Goal: Task Accomplishment & Management: Use online tool/utility

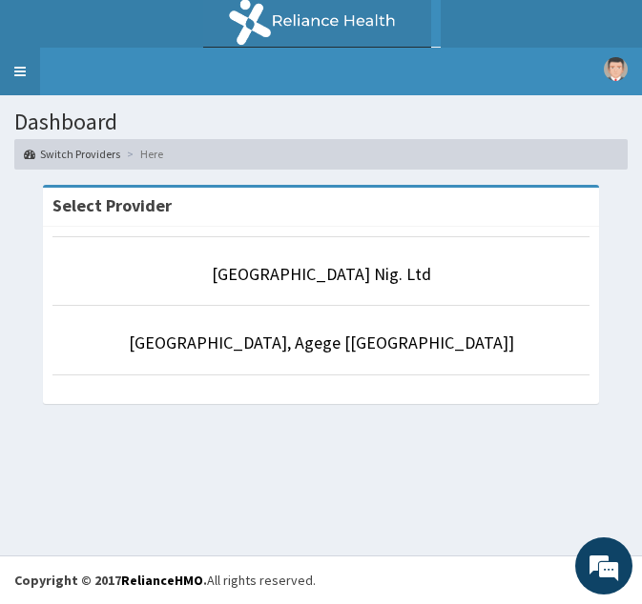
click at [31, 77] on link "Toggle navigation" at bounding box center [20, 72] width 40 height 48
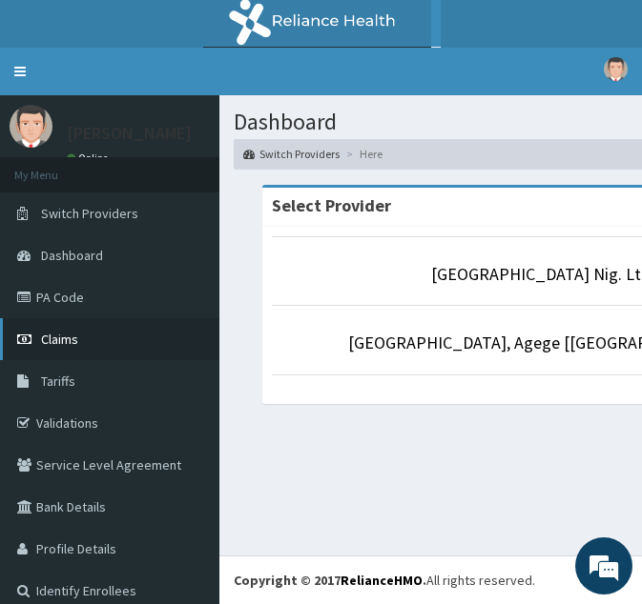
click at [77, 331] on span "Claims" at bounding box center [59, 339] width 37 height 17
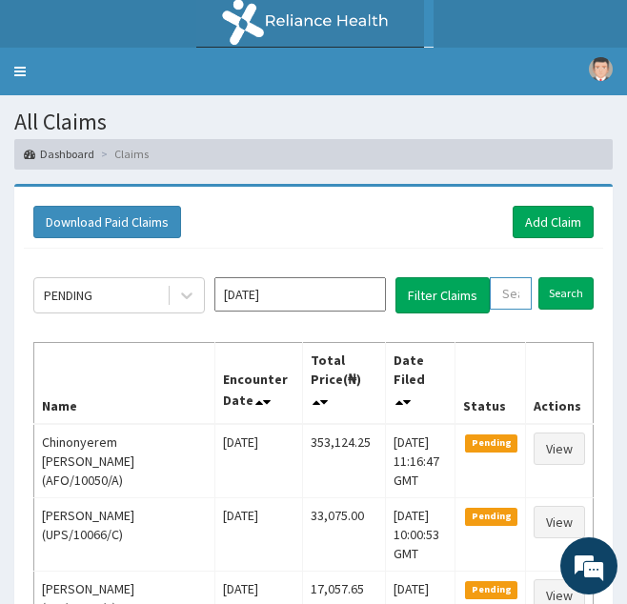
click at [510, 289] on input "text" at bounding box center [511, 293] width 42 height 32
paste input "ONT/10014/E"
type input "ONT/10014/E"
click at [559, 277] on input "Search" at bounding box center [586, 293] width 55 height 32
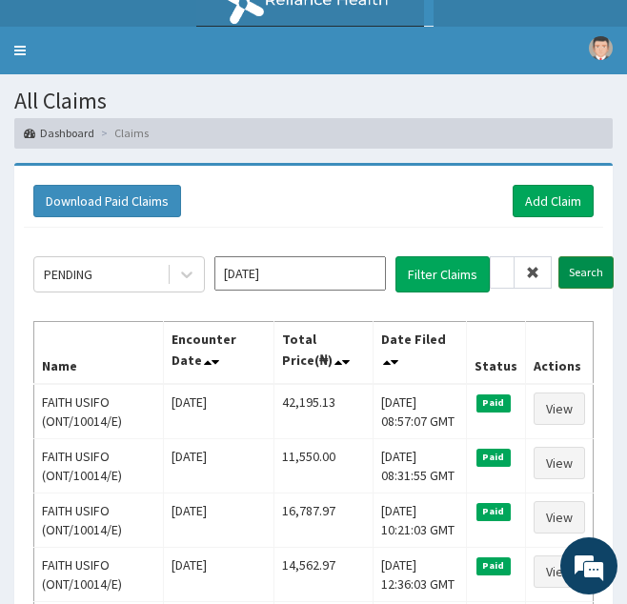
scroll to position [0, 0]
click at [539, 271] on icon at bounding box center [532, 272] width 13 height 13
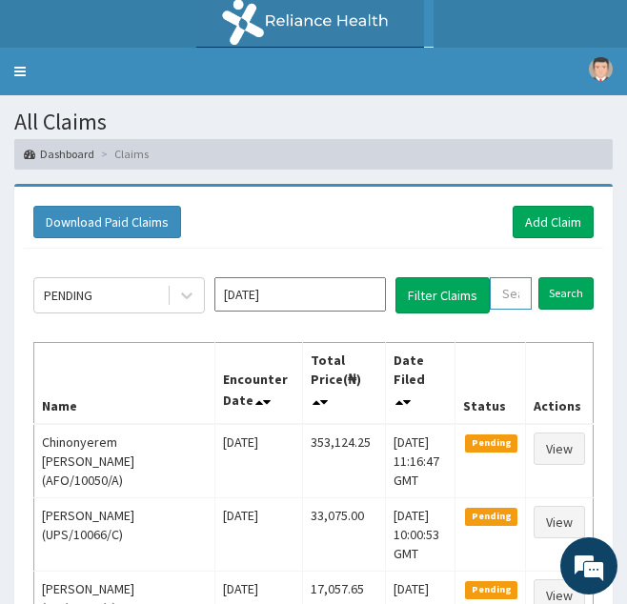
click at [508, 296] on input "text" at bounding box center [511, 293] width 42 height 32
paste input "OSP/10018/A"
type input "OSP/10018/A"
click at [559, 277] on input "Search" at bounding box center [586, 293] width 55 height 32
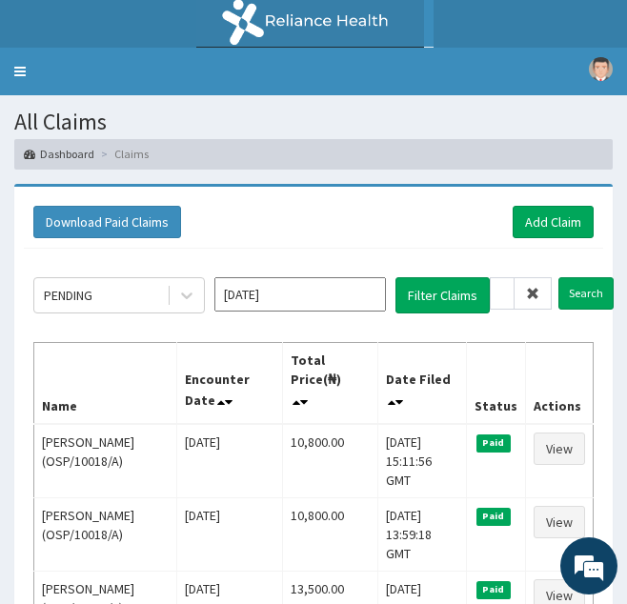
scroll to position [0, 0]
click at [537, 291] on icon at bounding box center [532, 293] width 13 height 13
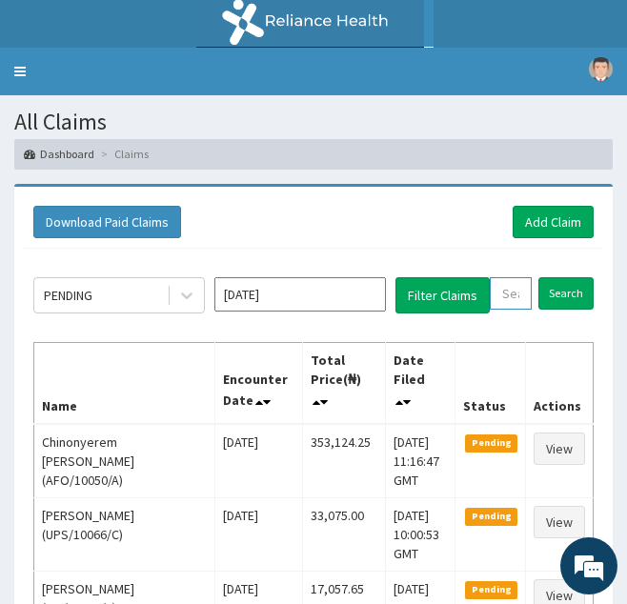
click at [515, 296] on input "text" at bounding box center [511, 293] width 42 height 32
paste input "HLP/10104/A"
type input "HLP/10104/A"
click at [559, 277] on input "Search" at bounding box center [586, 293] width 55 height 32
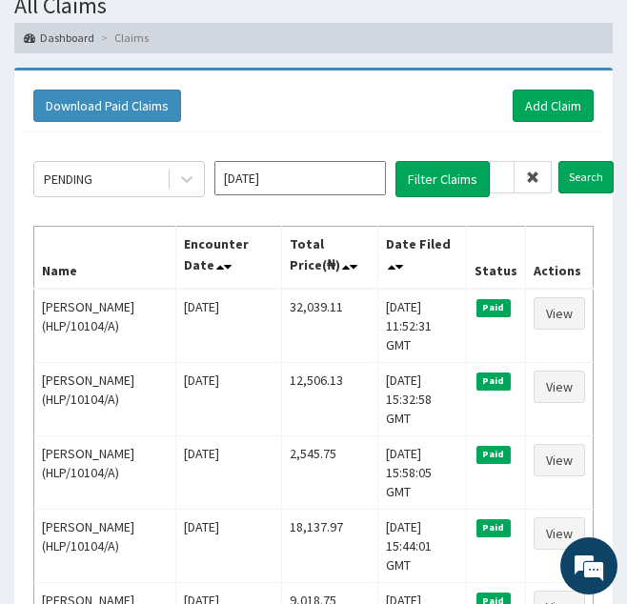
scroll to position [0, 0]
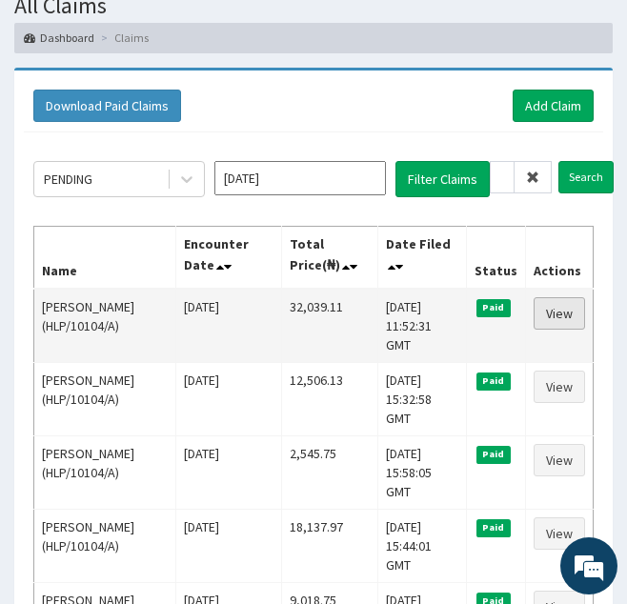
click at [554, 329] on link "View" at bounding box center [559, 313] width 51 height 32
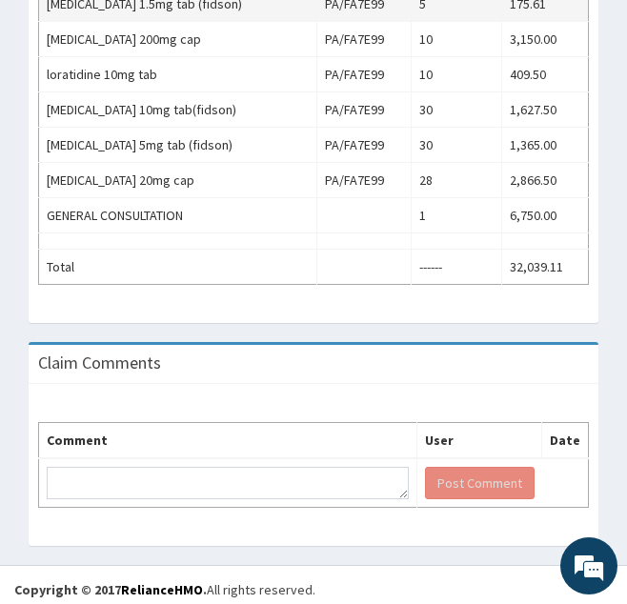
scroll to position [1036, 0]
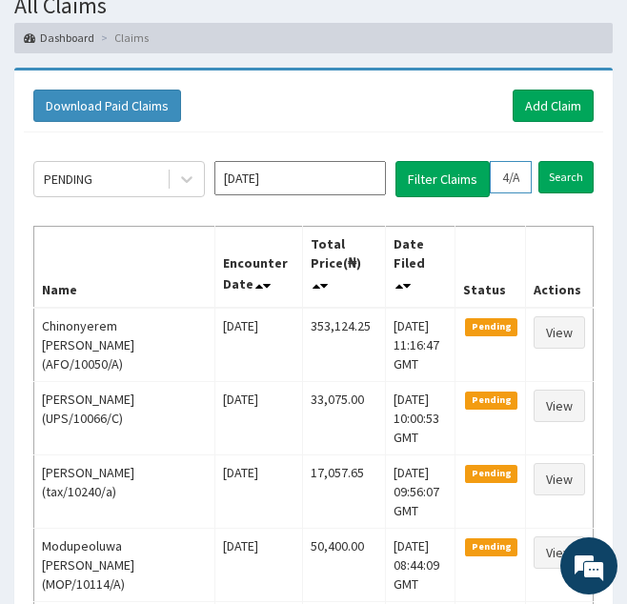
drag, startPoint x: 500, startPoint y: 178, endPoint x: 631, endPoint y: 207, distance: 134.6
paste input "GSV/11880"
type input "GSV/11880/A"
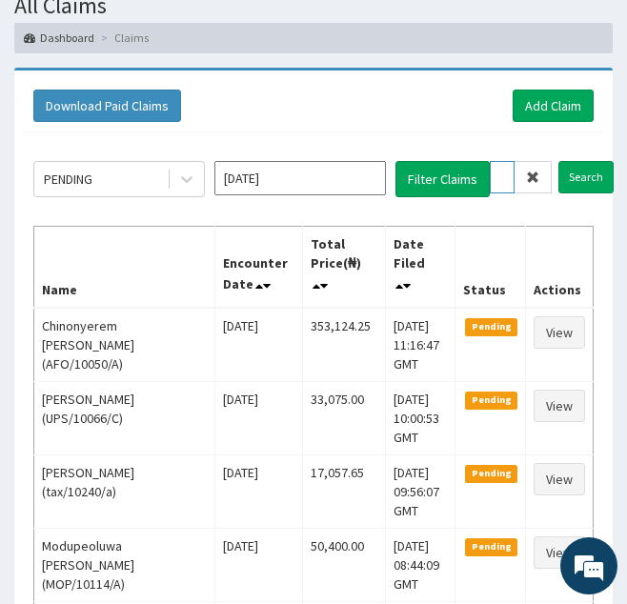
click at [559, 161] on input "Search" at bounding box center [586, 177] width 55 height 32
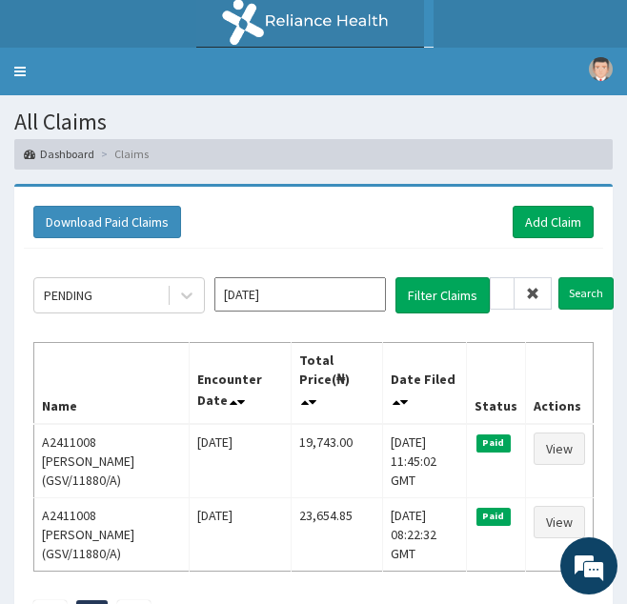
scroll to position [0, 0]
click at [532, 294] on icon at bounding box center [532, 293] width 13 height 13
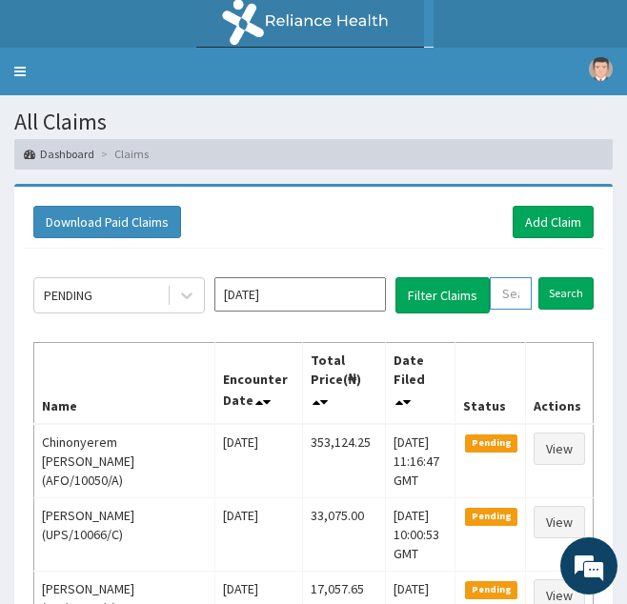
click at [503, 297] on input "text" at bounding box center [511, 293] width 42 height 32
paste input "RSR/10056/A"
type input "RSR/10056/A"
click at [559, 277] on input "Search" at bounding box center [586, 293] width 55 height 32
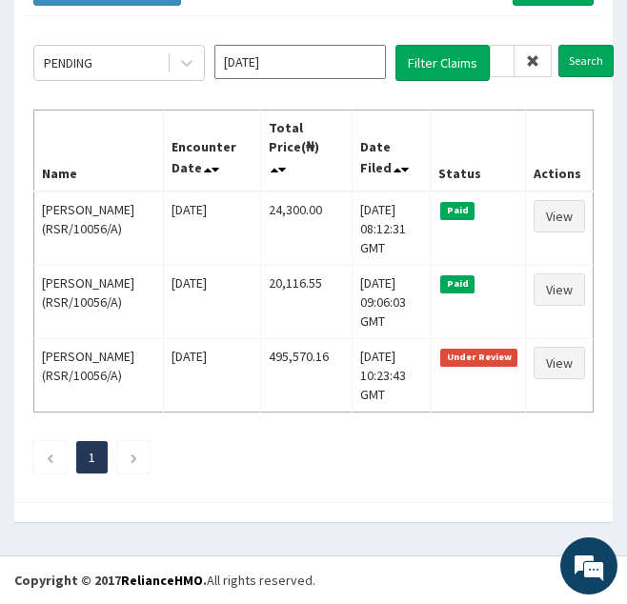
scroll to position [0, 0]
click at [537, 61] on icon at bounding box center [532, 60] width 13 height 13
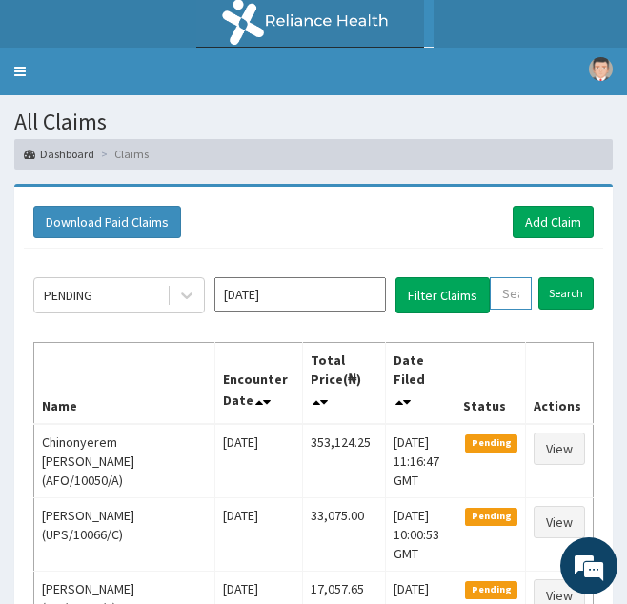
click at [513, 300] on input "text" at bounding box center [511, 293] width 42 height 32
paste input "RSR/10011/B"
type input "RSR/10011/B"
click at [559, 277] on input "Search" at bounding box center [586, 293] width 55 height 32
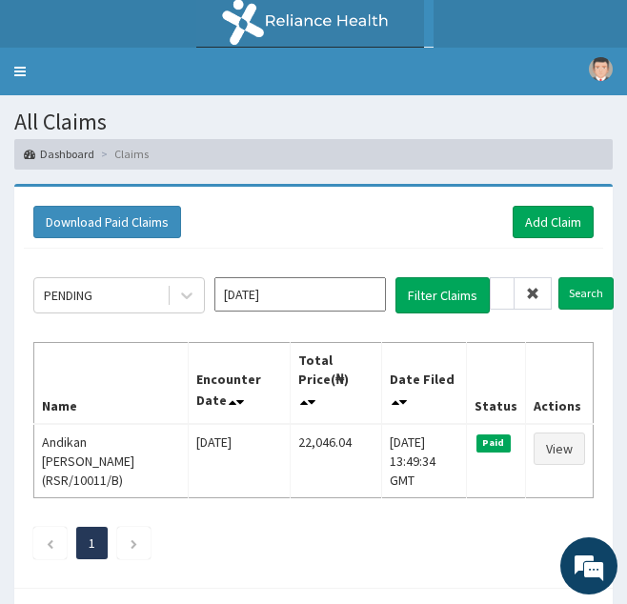
scroll to position [0, 0]
click at [524, 291] on span at bounding box center [533, 293] width 37 height 32
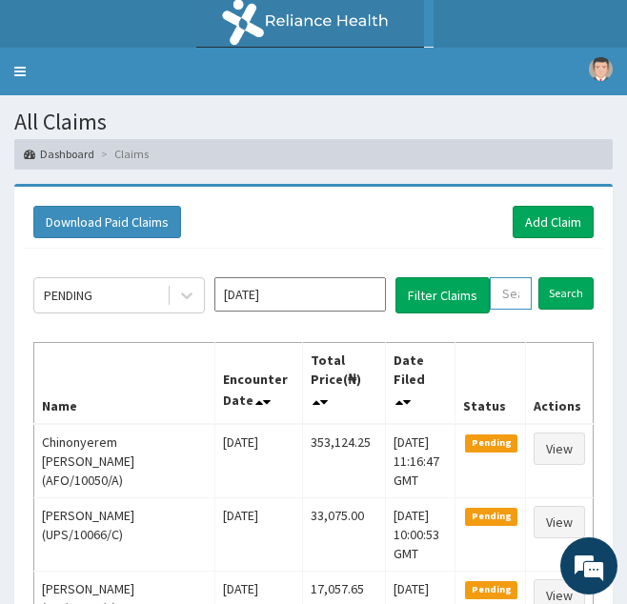
click at [508, 296] on input "text" at bounding box center [511, 293] width 42 height 32
paste input "FCC/11255/A"
type input "FCC/11255/A"
click at [559, 277] on input "Search" at bounding box center [586, 293] width 55 height 32
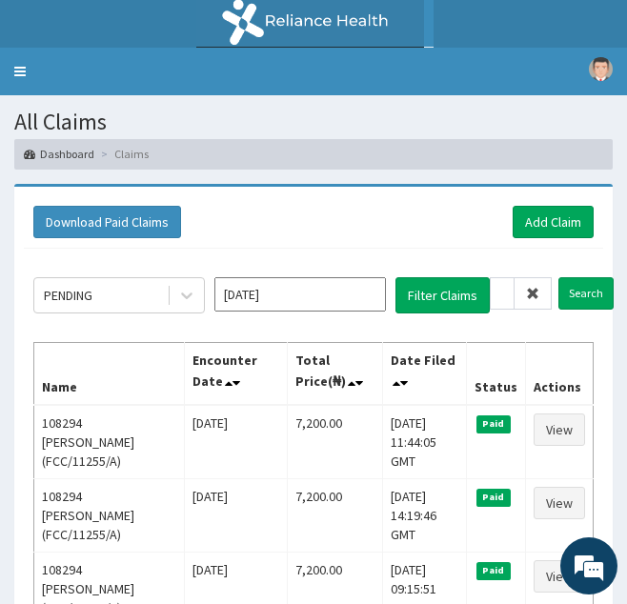
scroll to position [0, 0]
click at [534, 299] on icon at bounding box center [532, 293] width 13 height 13
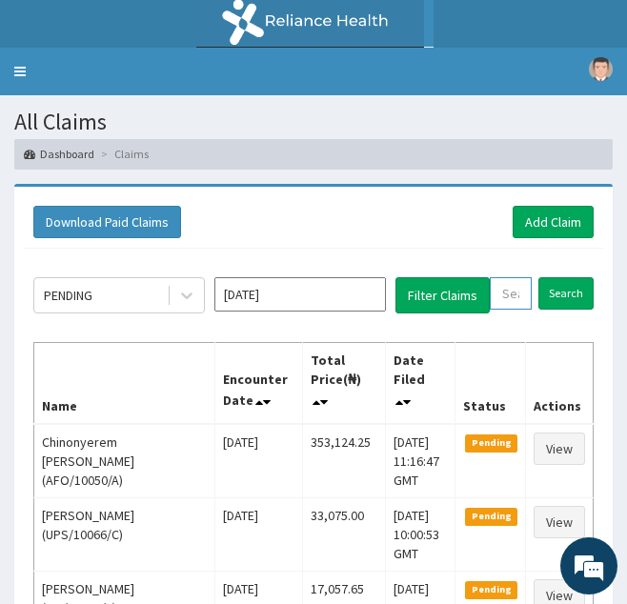
click at [511, 296] on input "text" at bounding box center [511, 293] width 42 height 32
paste input "ITO/10003/C"
type input "ITO/10003/C"
click at [559, 277] on input "Search" at bounding box center [586, 293] width 55 height 32
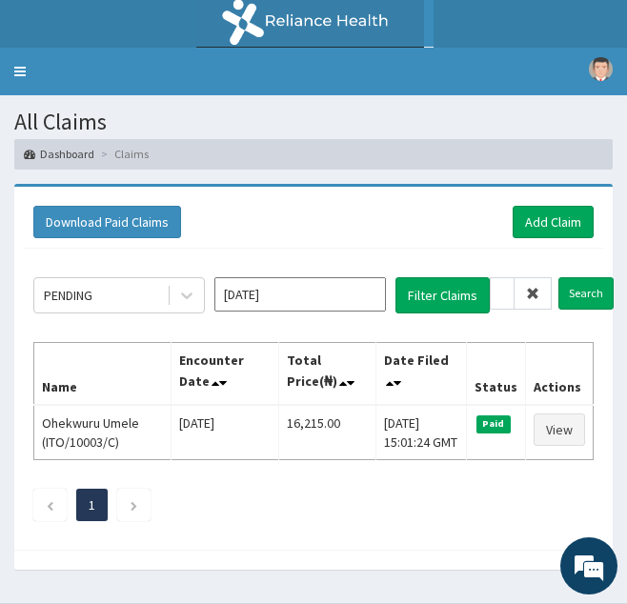
scroll to position [0, 0]
click at [530, 297] on icon at bounding box center [532, 293] width 13 height 13
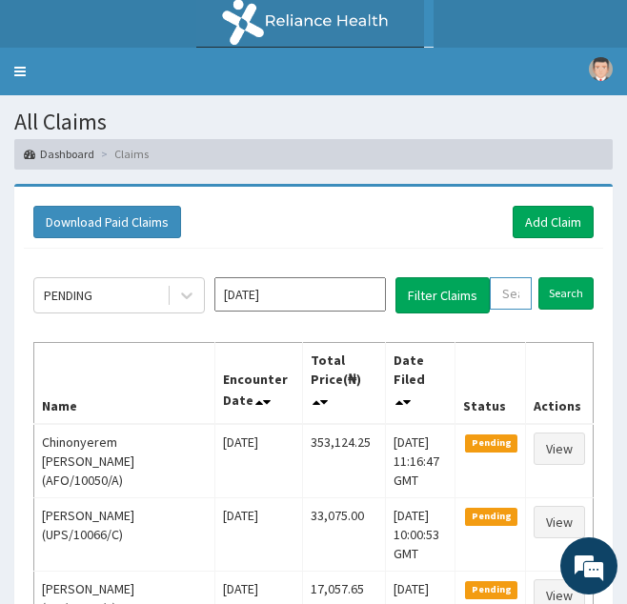
click at [510, 302] on input "text" at bounding box center [511, 293] width 42 height 32
paste input "OTV/10061/A"
type input "OTV/10061/A"
click at [559, 277] on input "Search" at bounding box center [586, 293] width 55 height 32
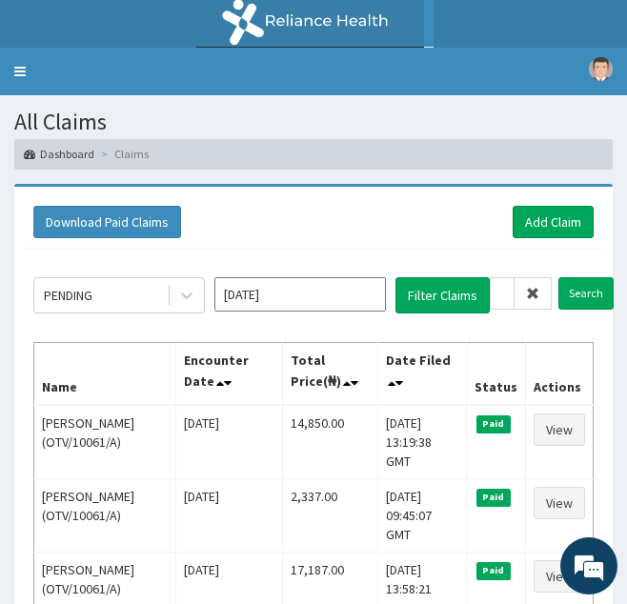
scroll to position [0, 0]
click at [530, 291] on icon at bounding box center [532, 293] width 13 height 13
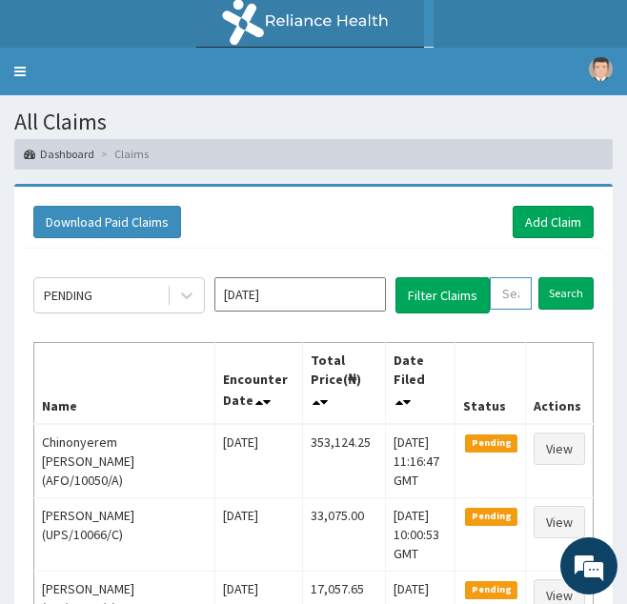
click at [513, 296] on input "text" at bounding box center [511, 293] width 42 height 32
paste input "ALT/10199/A"
type input "ALT/10199/A"
click at [559, 277] on input "Search" at bounding box center [586, 293] width 55 height 32
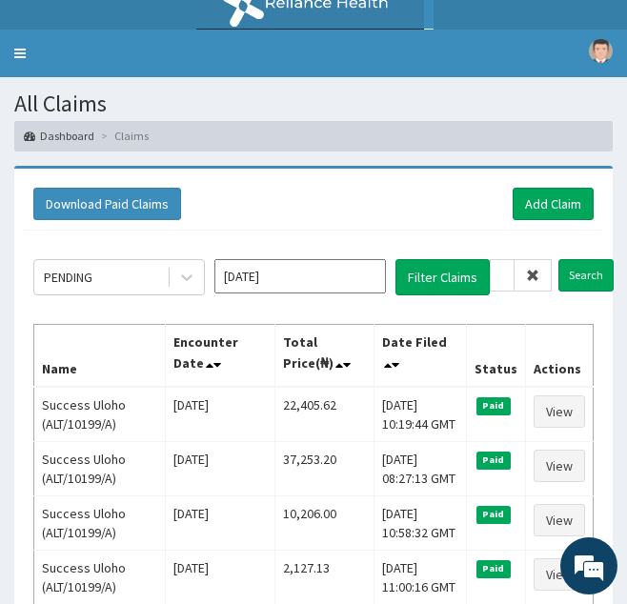
scroll to position [0, 0]
click at [540, 278] on span at bounding box center [533, 275] width 37 height 32
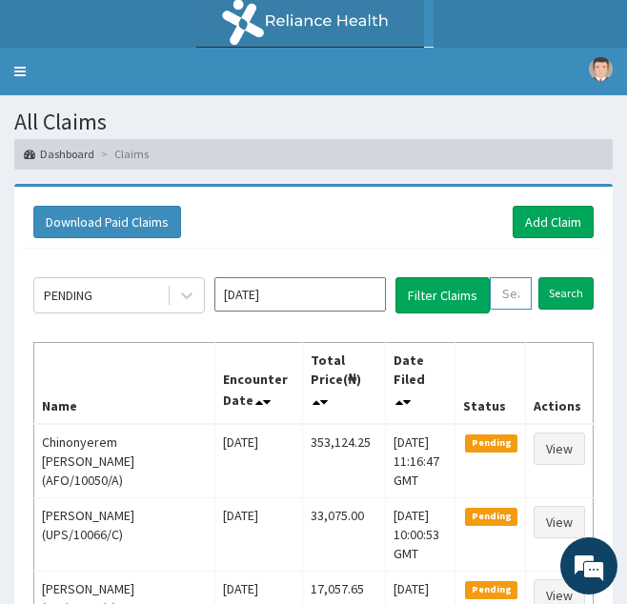
click at [512, 292] on input "text" at bounding box center [511, 293] width 42 height 32
paste input "GBZ/10201/B"
type input "GBZ/10201/B"
click at [559, 277] on input "Search" at bounding box center [586, 293] width 55 height 32
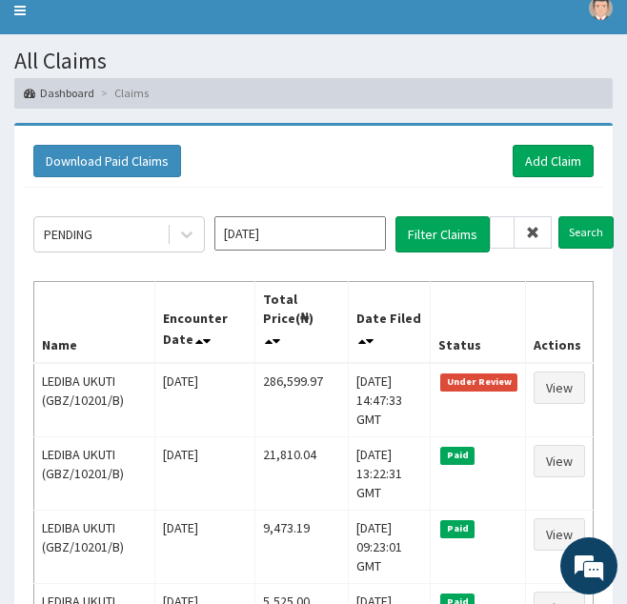
scroll to position [0, 0]
click at [527, 238] on icon at bounding box center [532, 232] width 13 height 13
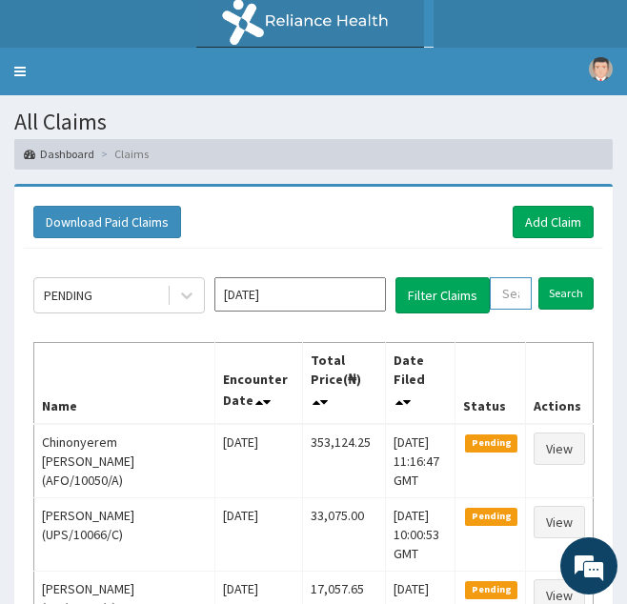
click at [505, 292] on input "text" at bounding box center [511, 293] width 42 height 32
paste input "GBZ/10201/C"
type input "GBZ/10201/C"
click at [559, 277] on input "Search" at bounding box center [586, 293] width 55 height 32
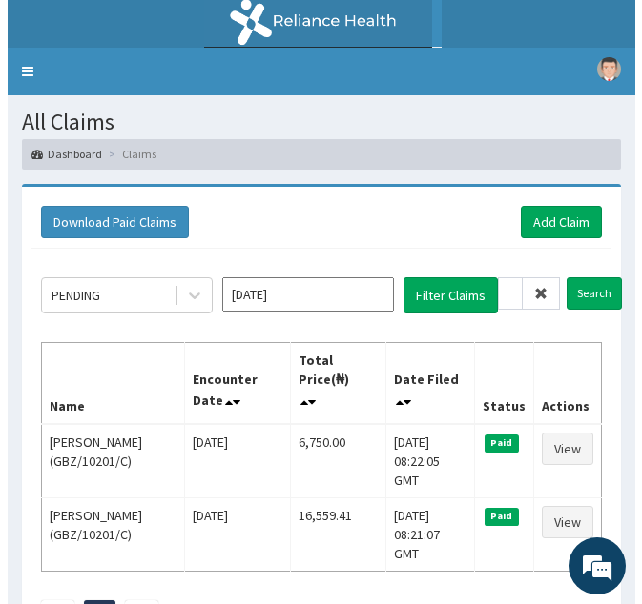
scroll to position [0, 0]
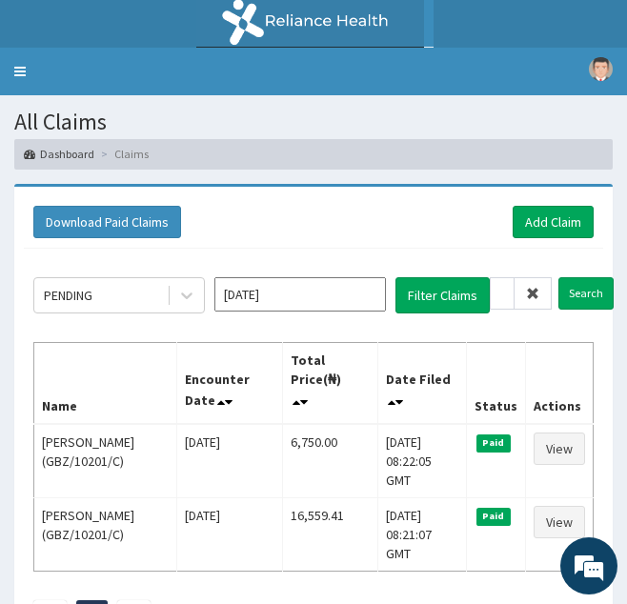
click at [541, 300] on span at bounding box center [533, 293] width 37 height 32
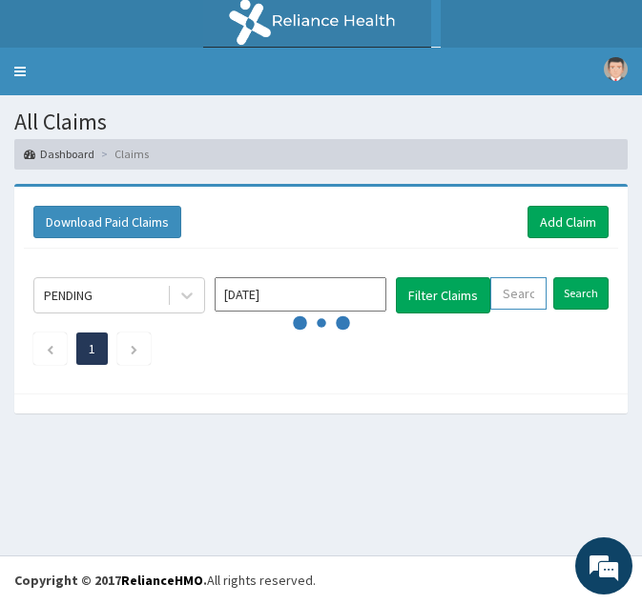
click at [519, 305] on input "text" at bounding box center [518, 293] width 56 height 32
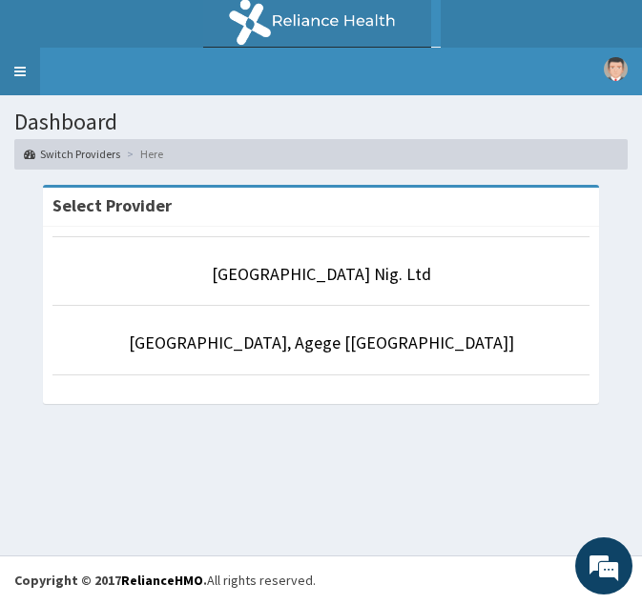
click at [27, 68] on link "Toggle navigation" at bounding box center [20, 72] width 40 height 48
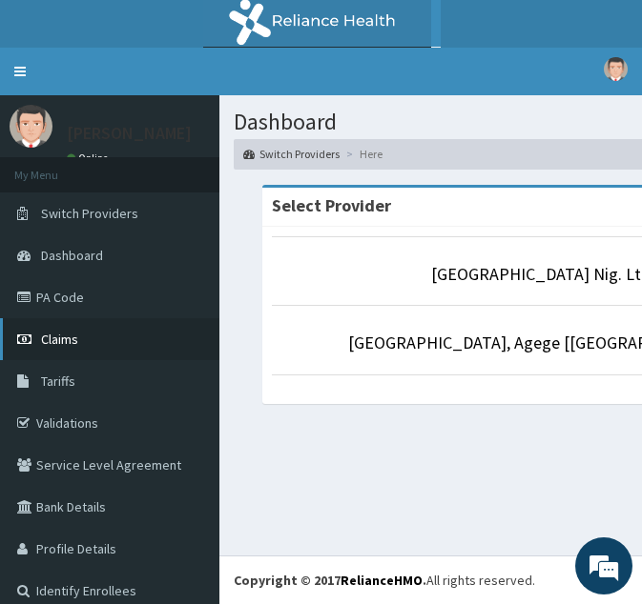
click at [79, 340] on link "Claims" at bounding box center [109, 339] width 219 height 42
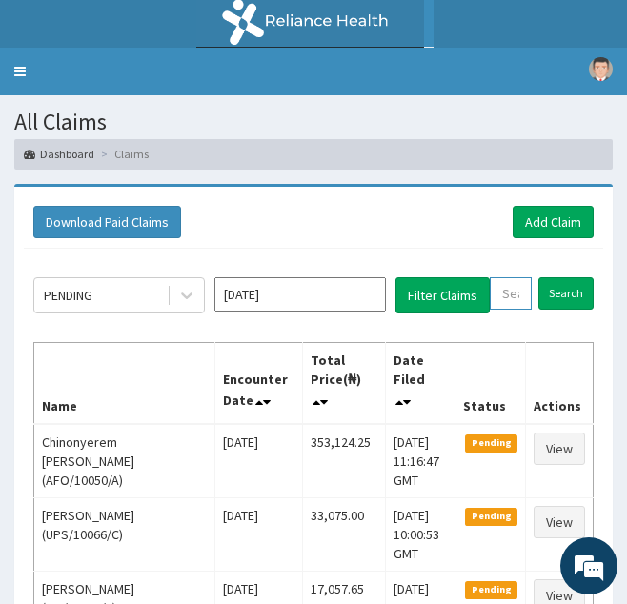
click at [516, 296] on input "text" at bounding box center [511, 293] width 42 height 32
paste input "DER/10054/A"
type input "DER/10054/A"
click at [559, 277] on input "Search" at bounding box center [586, 293] width 55 height 32
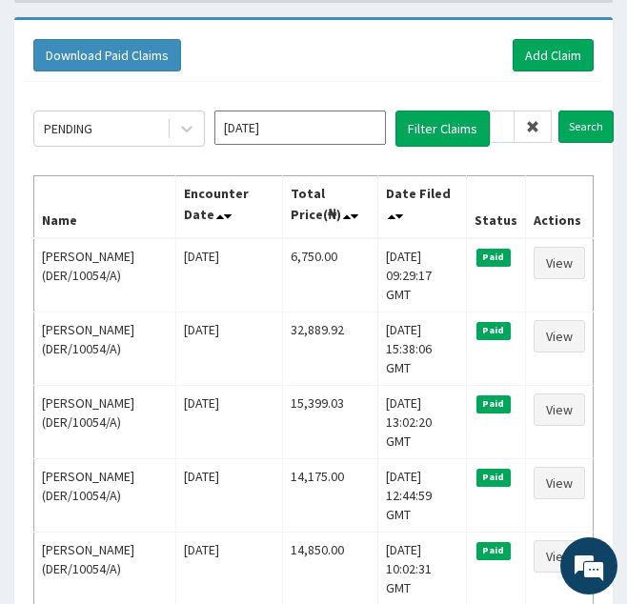
scroll to position [0, 0]
click at [532, 117] on span at bounding box center [533, 127] width 37 height 32
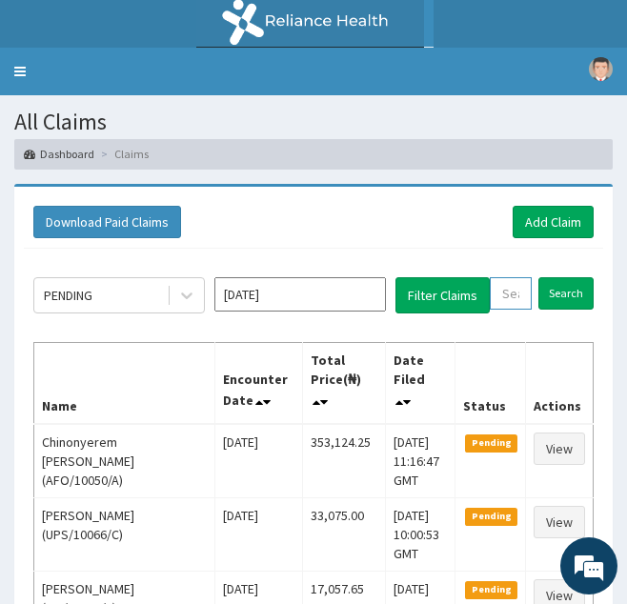
click at [504, 293] on input "text" at bounding box center [511, 293] width 42 height 32
paste input "ENP/10870/A"
type input "ENP/10870/A"
click at [559, 277] on input "Search" at bounding box center [586, 293] width 55 height 32
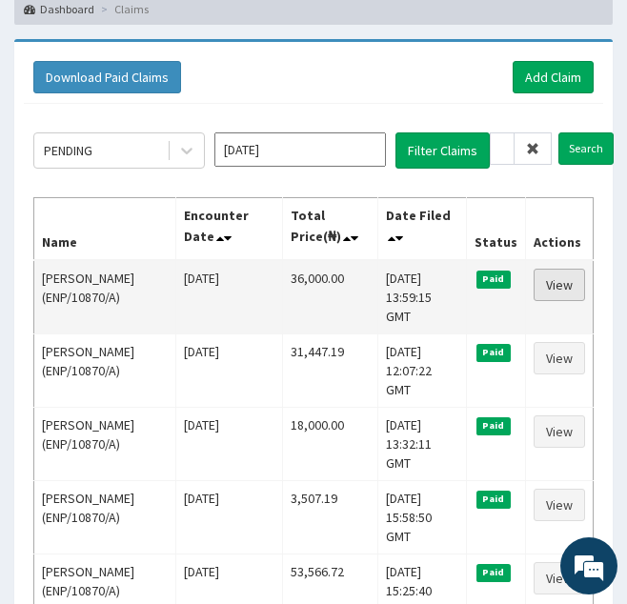
scroll to position [0, 0]
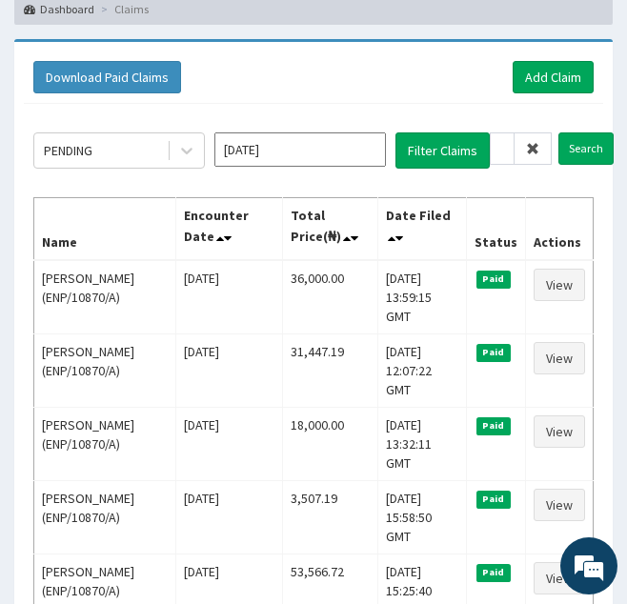
click at [537, 146] on icon at bounding box center [532, 148] width 13 height 13
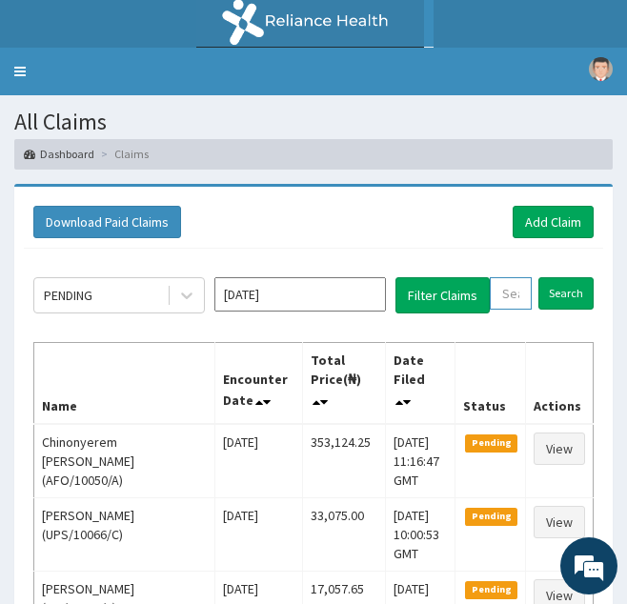
click at [513, 292] on input "text" at bounding box center [511, 293] width 42 height 32
paste input "SOG/10005/A"
type input "SOG/10005/A"
click at [559, 277] on input "Search" at bounding box center [586, 293] width 55 height 32
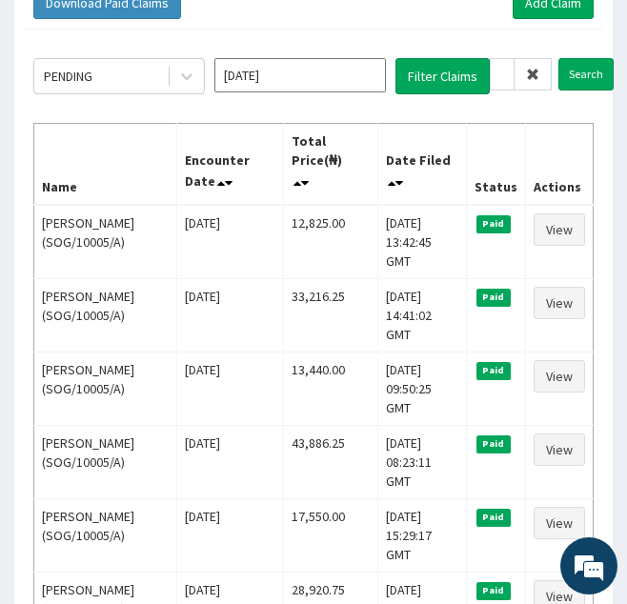
scroll to position [0, 0]
click at [532, 76] on icon at bounding box center [532, 74] width 13 height 13
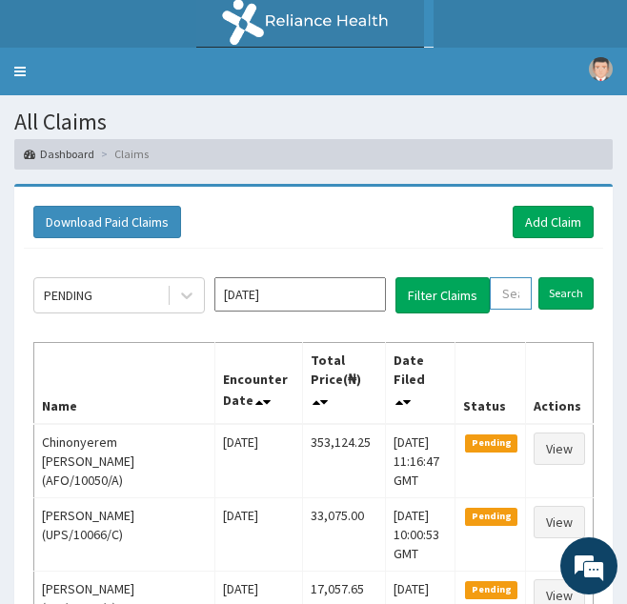
click at [503, 296] on input "text" at bounding box center [511, 293] width 42 height 32
paste input "KUD/10380/A"
type input "KUD/10380/A"
click at [559, 277] on input "Search" at bounding box center [586, 293] width 55 height 32
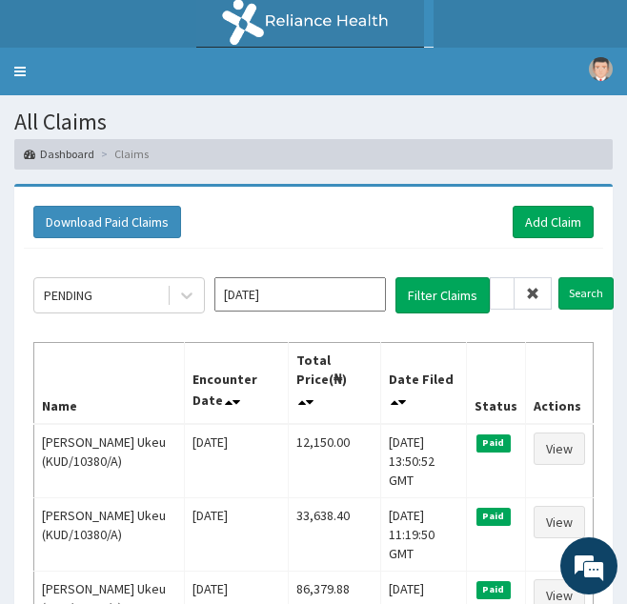
scroll to position [0, 0]
click at [529, 284] on span at bounding box center [533, 293] width 37 height 32
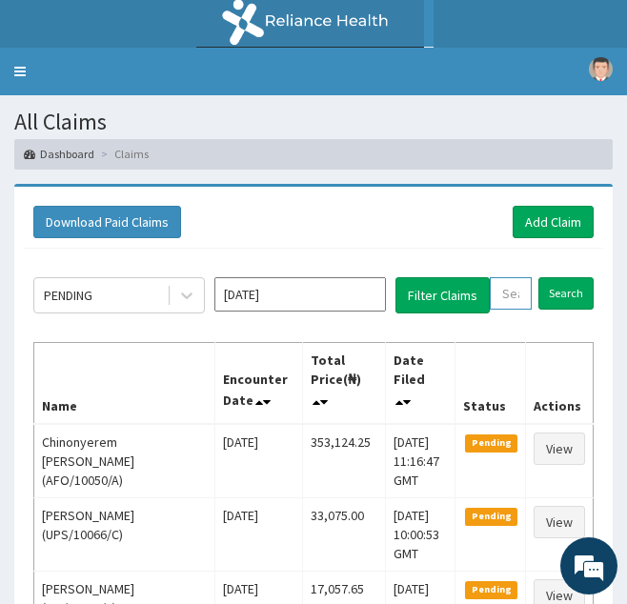
click at [521, 292] on input "text" at bounding box center [511, 293] width 42 height 32
paste input "FTC/10087/A"
type input "FTC/10087/A"
click at [559, 277] on input "Search" at bounding box center [586, 293] width 55 height 32
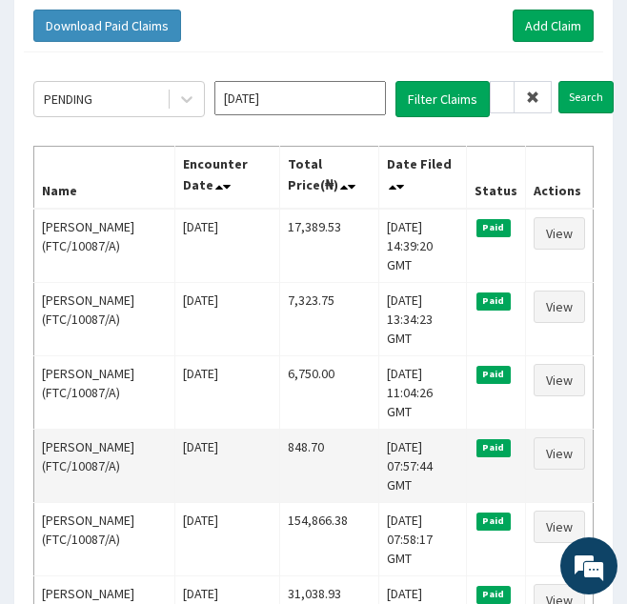
scroll to position [197, 0]
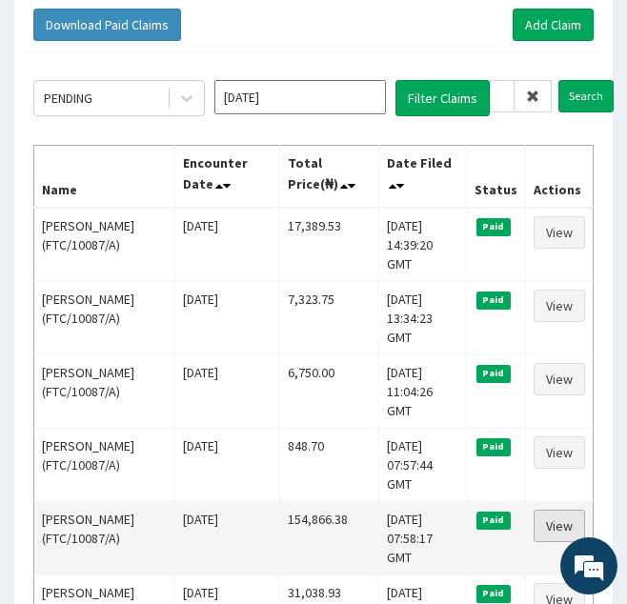
click at [554, 510] on link "View" at bounding box center [559, 526] width 51 height 32
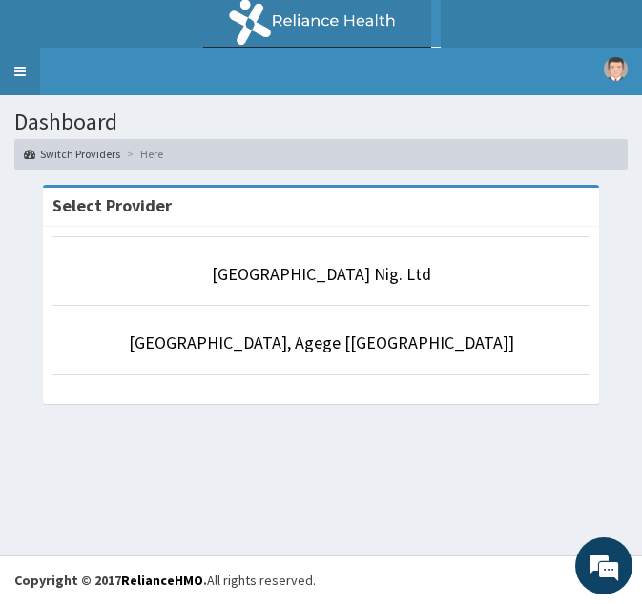
click at [18, 65] on link "Toggle navigation" at bounding box center [20, 72] width 40 height 48
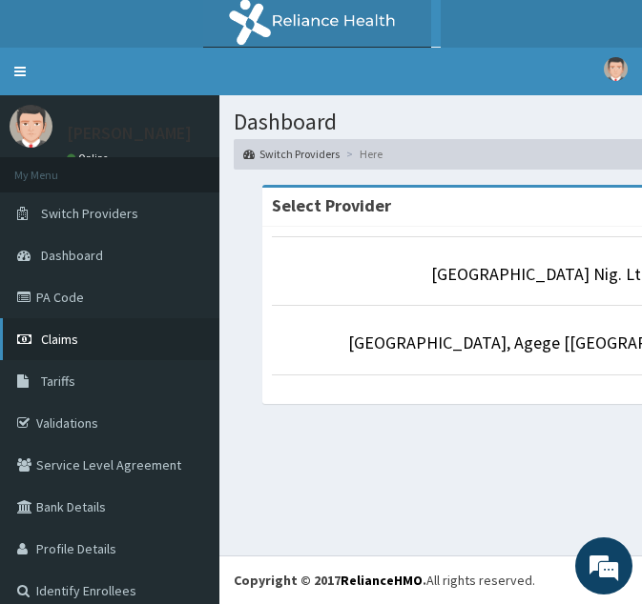
click at [62, 341] on span "Claims" at bounding box center [59, 339] width 37 height 17
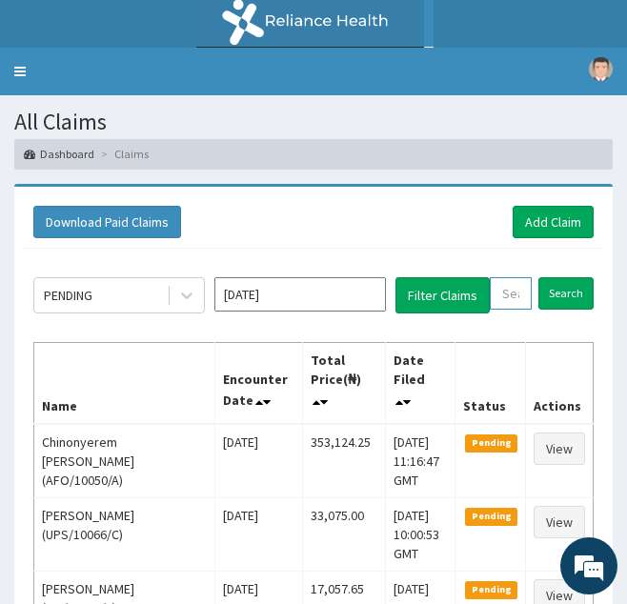
click at [515, 298] on input "text" at bounding box center [511, 293] width 42 height 32
paste input "FTC/10087/A"
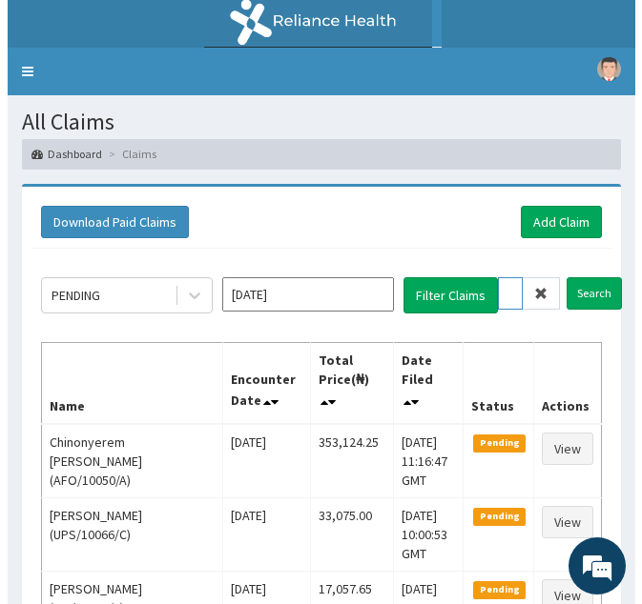
scroll to position [0, 68]
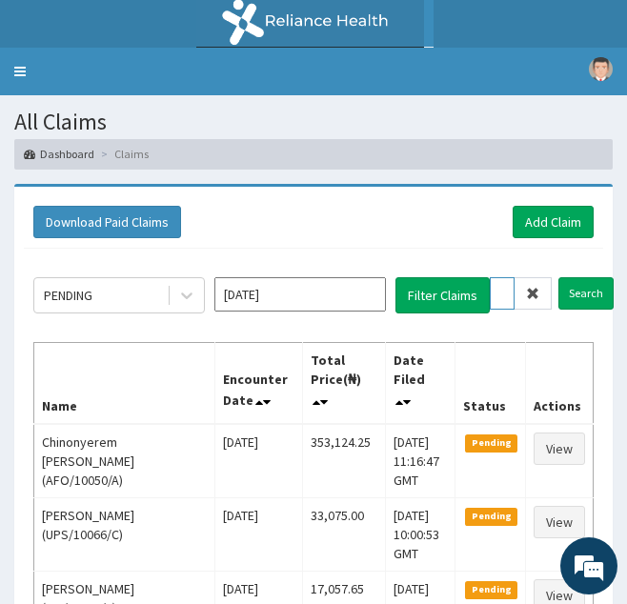
type input "FTC/10087/A"
click at [559, 277] on input "Search" at bounding box center [586, 293] width 55 height 32
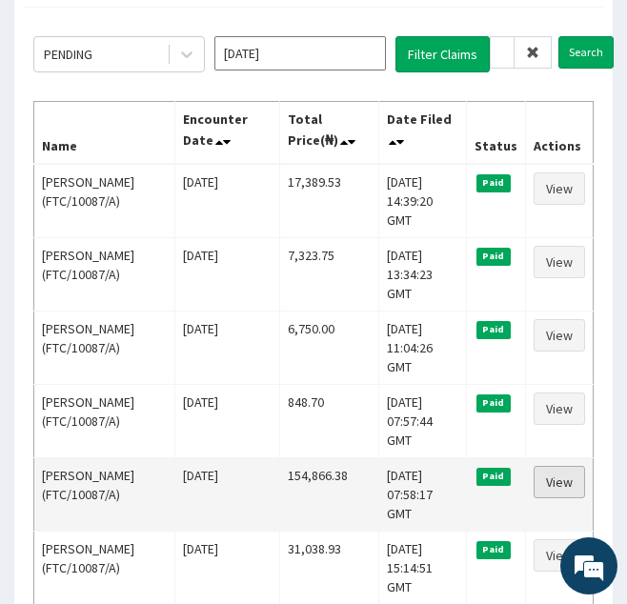
scroll to position [0, 0]
click at [558, 466] on link "View" at bounding box center [559, 482] width 51 height 32
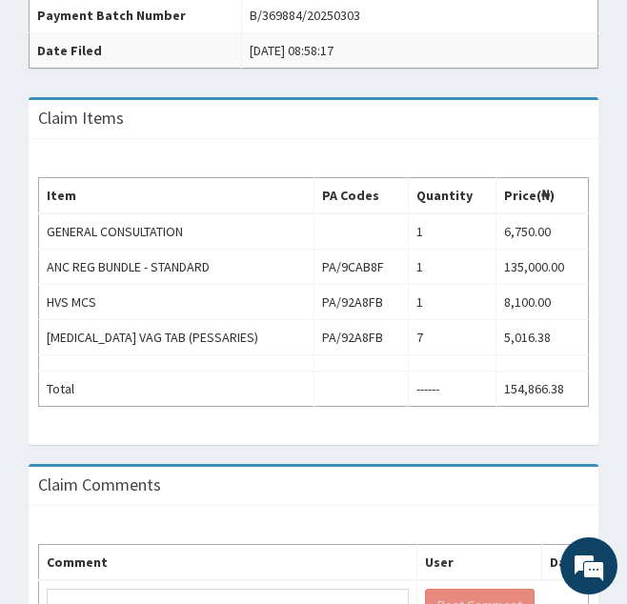
scroll to position [614, 0]
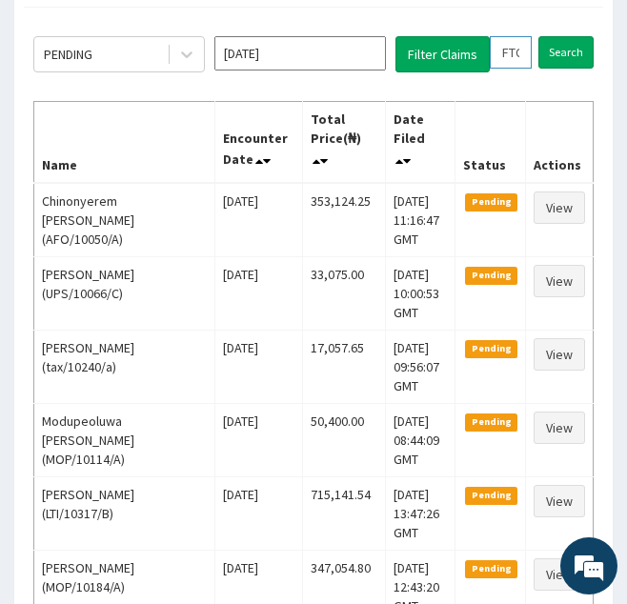
click at [509, 49] on input "FTC/10087/A" at bounding box center [511, 52] width 42 height 32
click at [539, 36] on input "Search" at bounding box center [566, 52] width 55 height 32
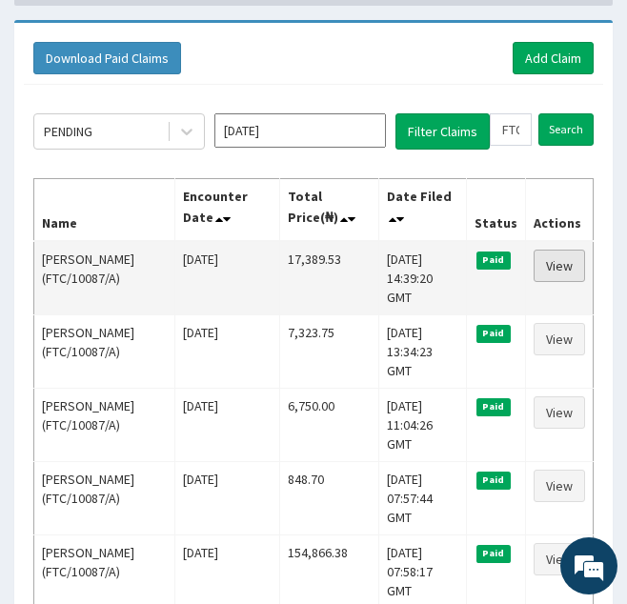
click at [544, 266] on link "View" at bounding box center [559, 266] width 51 height 32
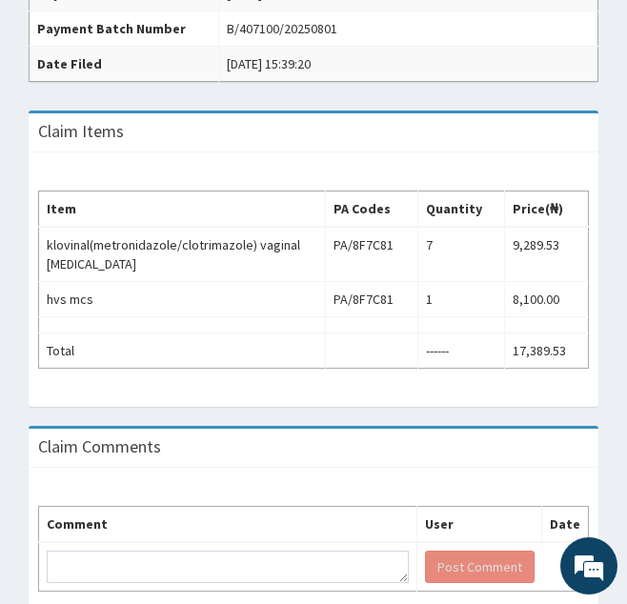
click at [32, 47] on th "Date Filed" at bounding box center [125, 64] width 190 height 35
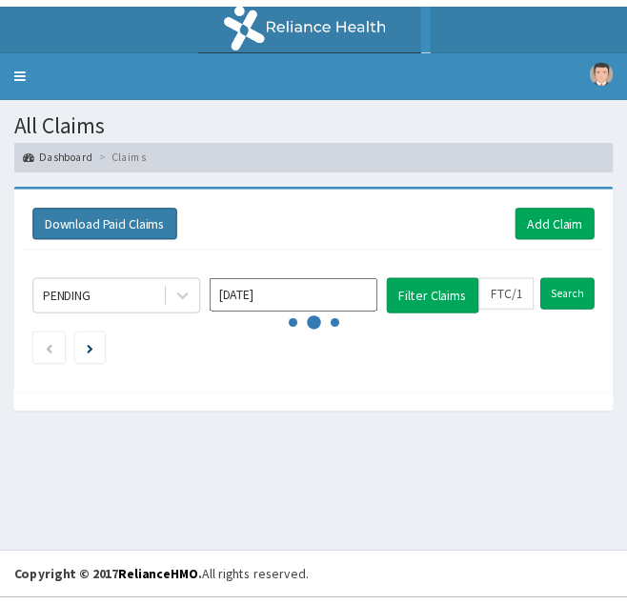
scroll to position [164, 0]
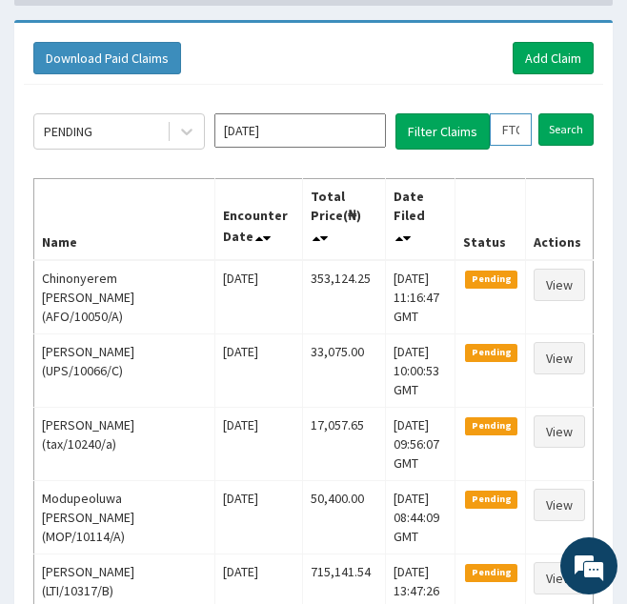
click at [508, 130] on input "FTC/10087/A" at bounding box center [511, 129] width 42 height 32
click at [539, 113] on input "Search" at bounding box center [566, 129] width 55 height 32
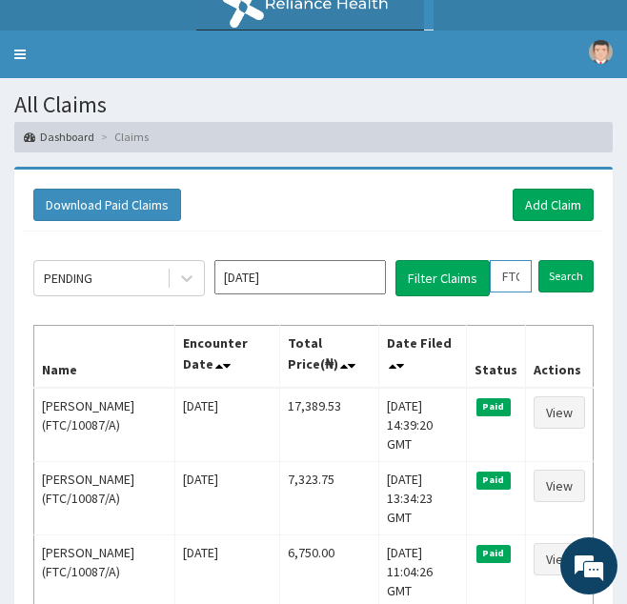
scroll to position [0, 51]
drag, startPoint x: 491, startPoint y: 276, endPoint x: 618, endPoint y: 284, distance: 127.1
click at [618, 284] on div "Download Paid Claims Add Claim × Note you can only download claims within a max…" at bounding box center [313, 553] width 627 height 772
paste input "TMS/10022"
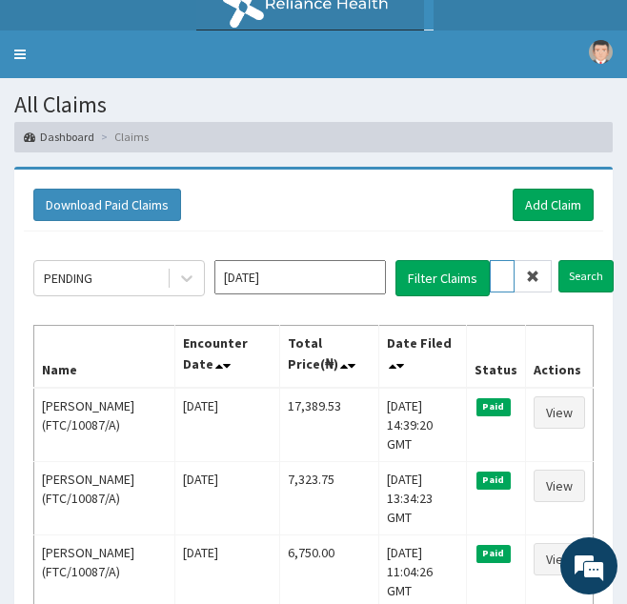
type input "TMS/10022/A"
click at [559, 260] on input "Search" at bounding box center [586, 276] width 55 height 32
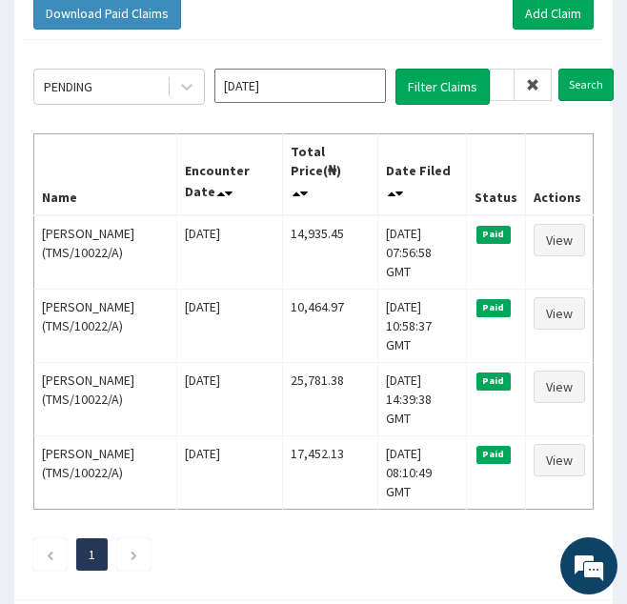
scroll to position [0, 0]
click at [530, 87] on icon at bounding box center [532, 84] width 13 height 13
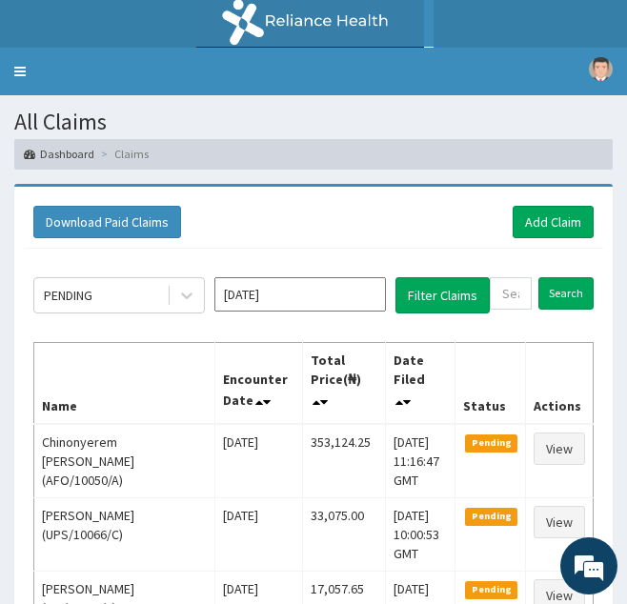
click at [503, 289] on input "text" at bounding box center [511, 293] width 42 height 32
paste input "srf/10025/A"
type input "srf/10025/A"
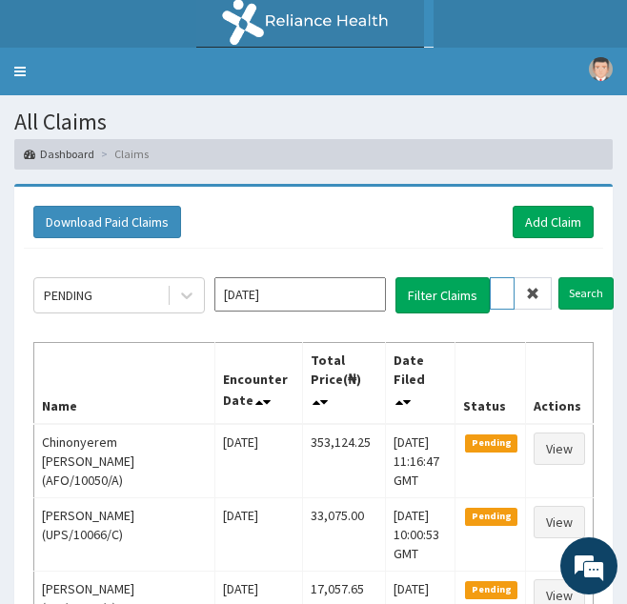
click at [559, 277] on input "Search" at bounding box center [586, 293] width 55 height 32
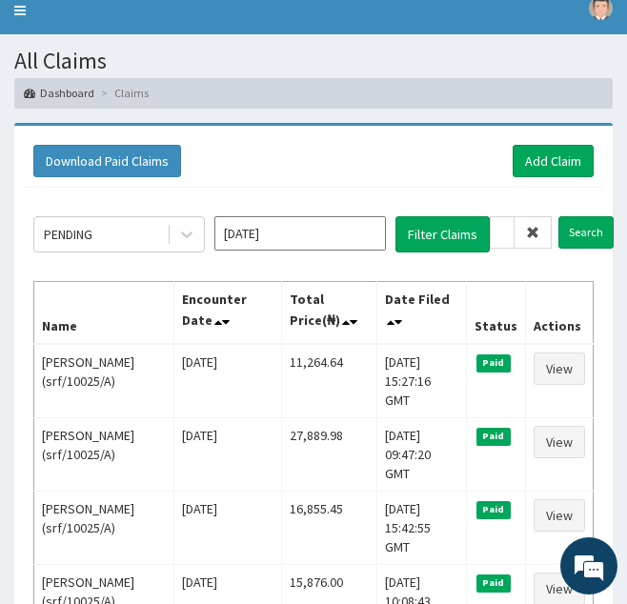
scroll to position [0, 0]
click at [535, 231] on icon at bounding box center [532, 232] width 13 height 13
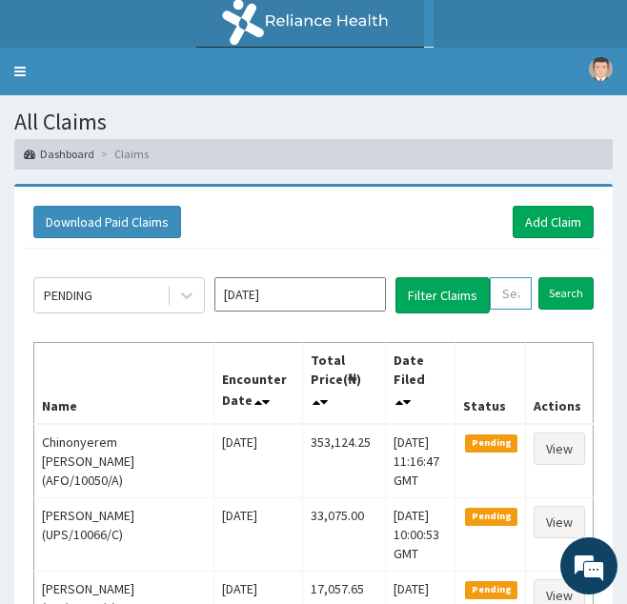
click at [510, 306] on input "text" at bounding box center [511, 293] width 42 height 32
paste input "BIF/10037/A"
type input "BIF/10037/A"
click at [559, 277] on input "Search" at bounding box center [586, 293] width 55 height 32
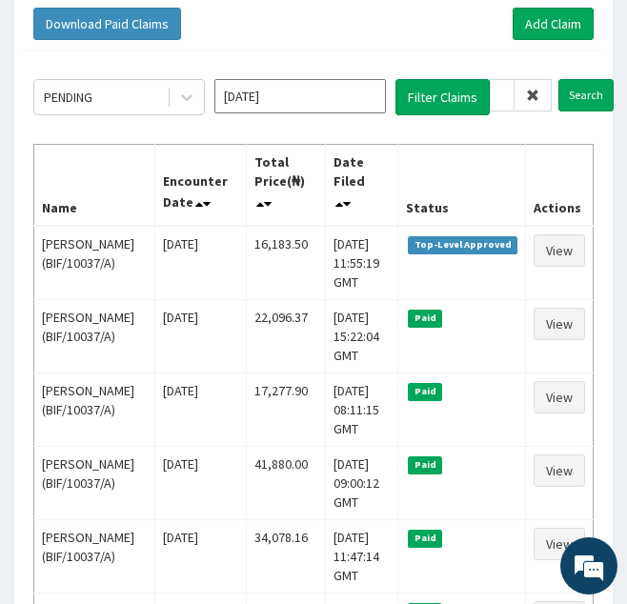
scroll to position [0, 0]
click at [541, 98] on span at bounding box center [533, 95] width 37 height 32
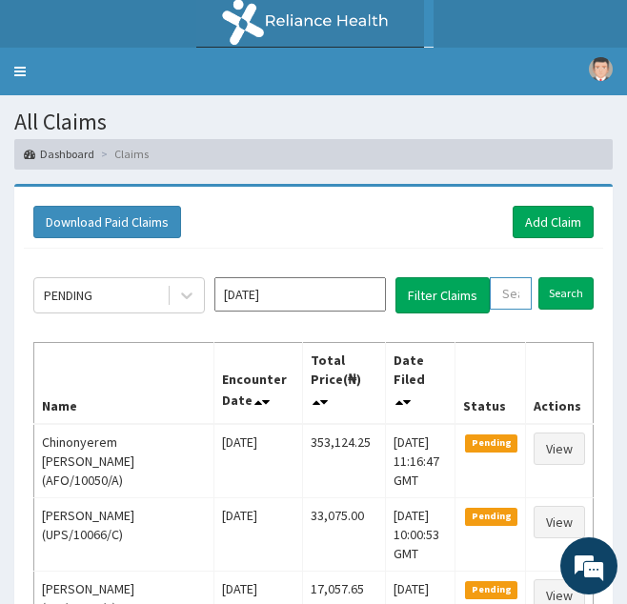
click at [520, 282] on input "text" at bounding box center [511, 293] width 42 height 32
paste input "MAD/10012/A"
type input "MAD/10012/A"
click at [559, 277] on input "Search" at bounding box center [586, 293] width 55 height 32
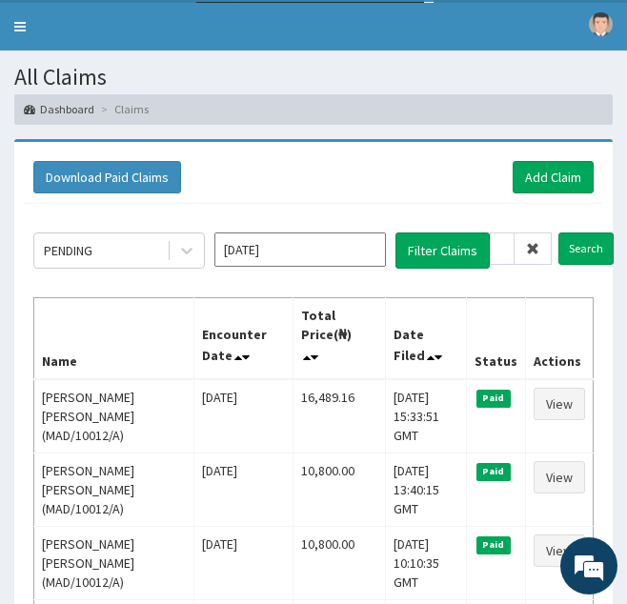
scroll to position [0, 0]
click at [533, 255] on icon at bounding box center [532, 248] width 13 height 13
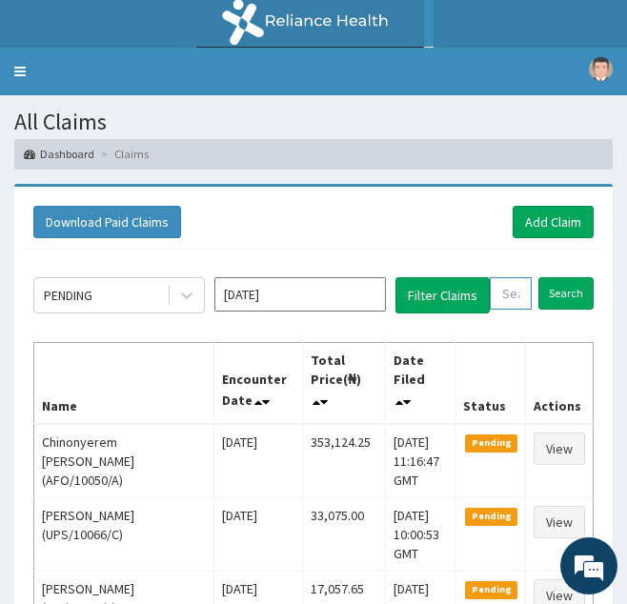
click at [505, 292] on input "text" at bounding box center [511, 293] width 42 height 32
paste input "AOM/10109/B"
type input "AOM/10109/B"
click at [559, 277] on input "Search" at bounding box center [586, 293] width 55 height 32
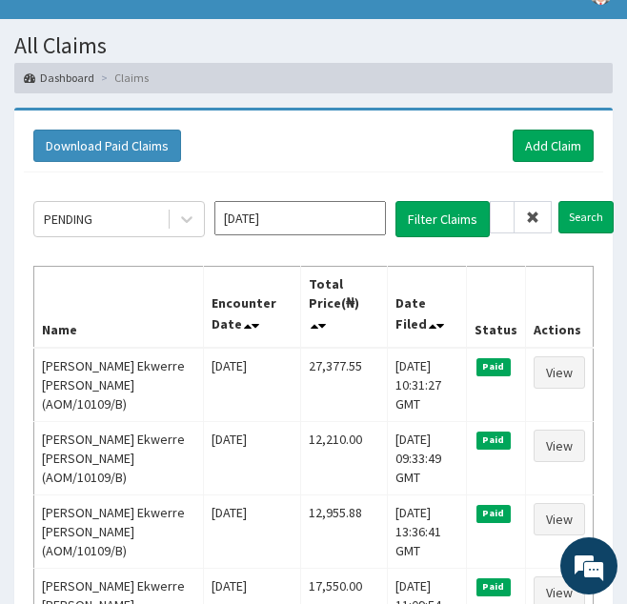
scroll to position [0, 0]
click at [540, 221] on span at bounding box center [533, 217] width 37 height 32
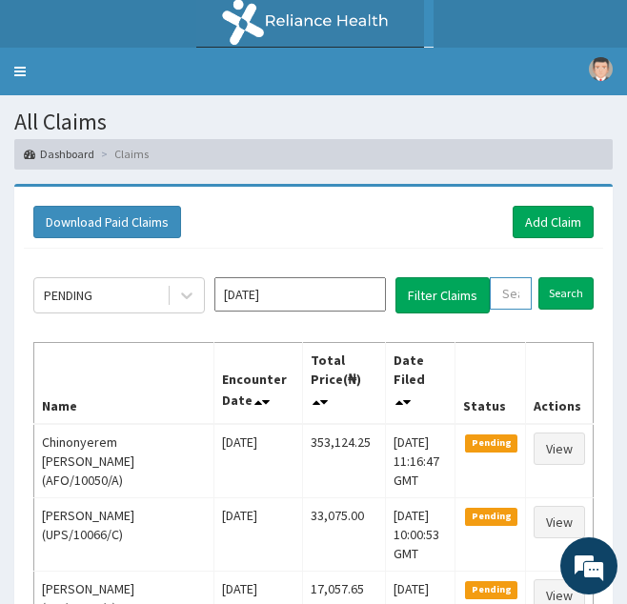
click at [518, 297] on input "text" at bounding box center [511, 293] width 42 height 32
paste input "AEM/10042/A"
type input "AEM/10042/A"
click at [559, 277] on input "Search" at bounding box center [586, 293] width 55 height 32
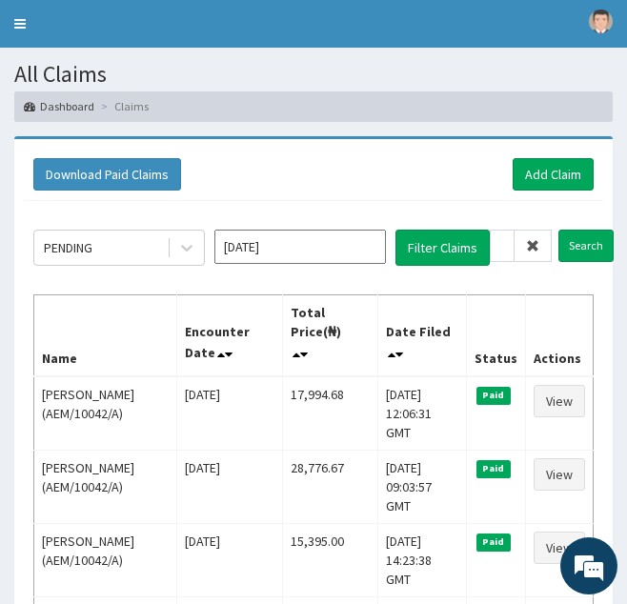
scroll to position [0, 0]
click at [530, 244] on icon at bounding box center [532, 245] width 13 height 13
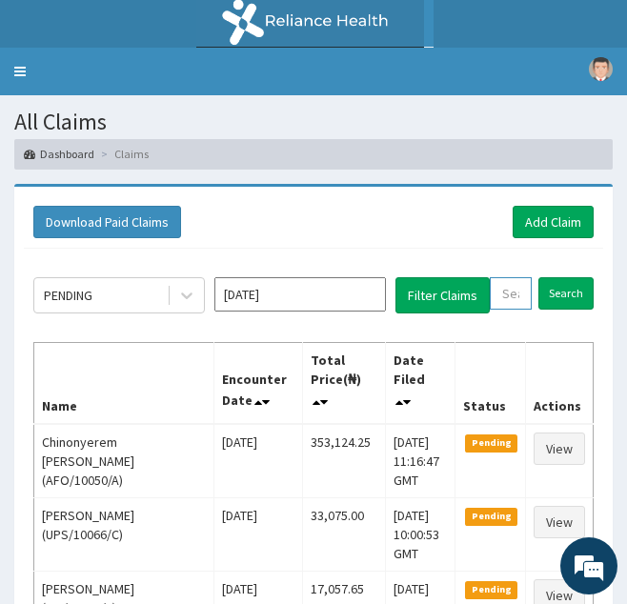
click at [514, 292] on input "text" at bounding box center [511, 293] width 42 height 32
paste input "NCM/10042/A"
type input "NCM/10042/A"
click at [559, 277] on input "Search" at bounding box center [586, 293] width 55 height 32
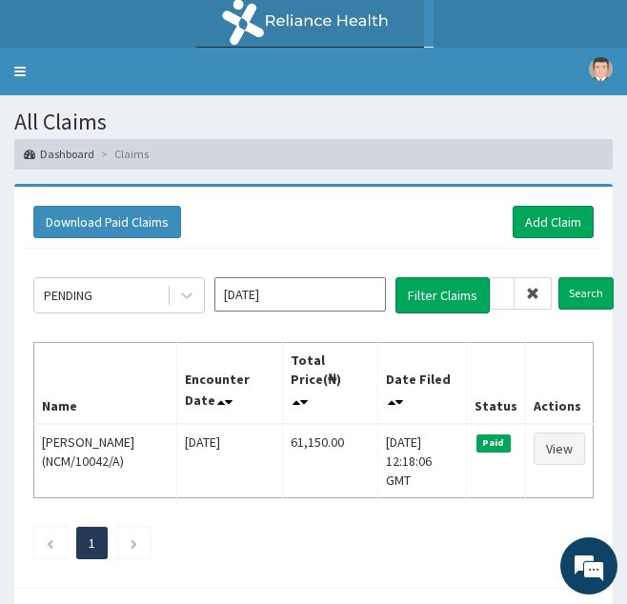
scroll to position [0, 0]
click at [533, 296] on icon at bounding box center [532, 293] width 13 height 13
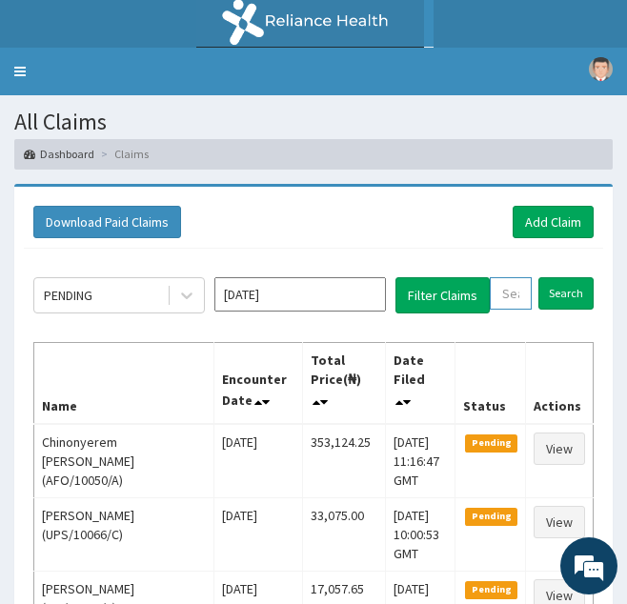
click at [517, 296] on input "text" at bounding box center [511, 293] width 42 height 32
paste input "BUP/10016/A"
type input "BUP/10016/A"
click at [559, 277] on input "Search" at bounding box center [586, 293] width 55 height 32
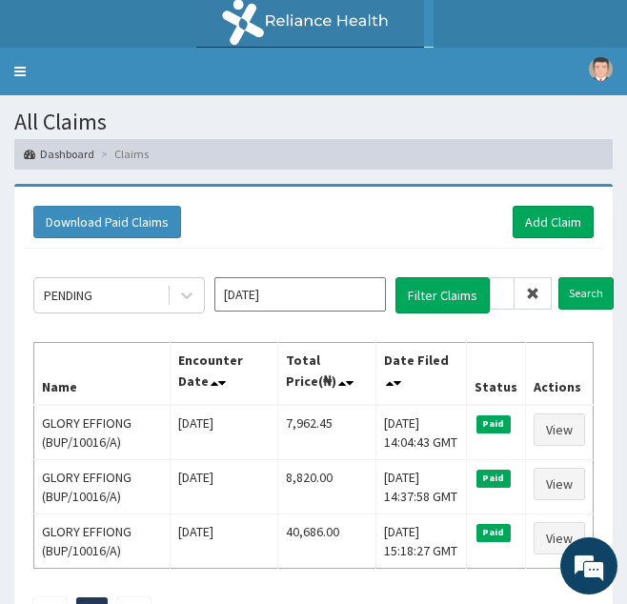
scroll to position [0, 0]
click at [532, 293] on icon at bounding box center [532, 293] width 13 height 13
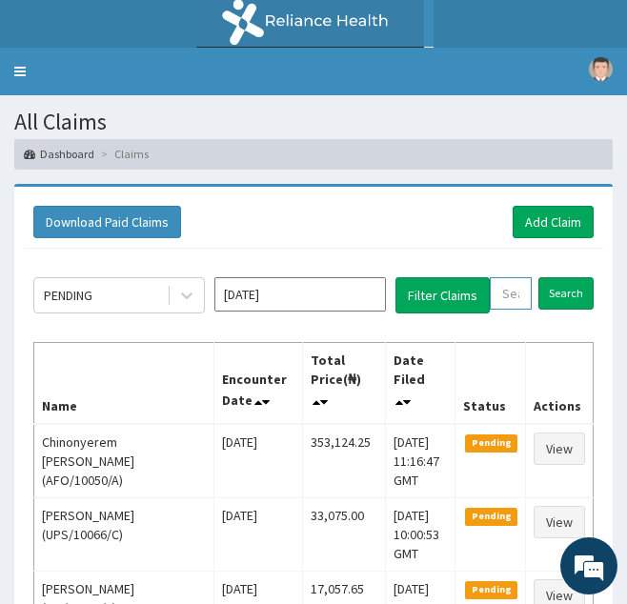
click at [513, 293] on input "text" at bounding box center [511, 293] width 42 height 32
paste input "RZA/10001/A"
type input "RZA/10001/A"
click at [559, 277] on input "Search" at bounding box center [586, 293] width 55 height 32
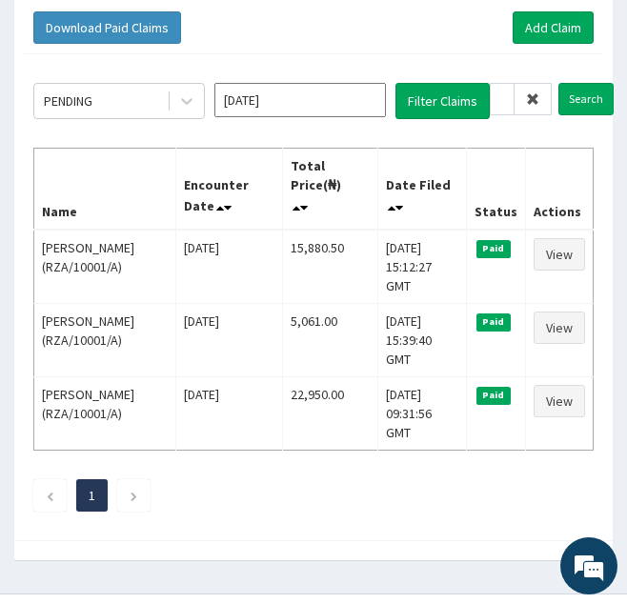
scroll to position [0, 0]
click at [530, 100] on icon at bounding box center [532, 98] width 13 height 13
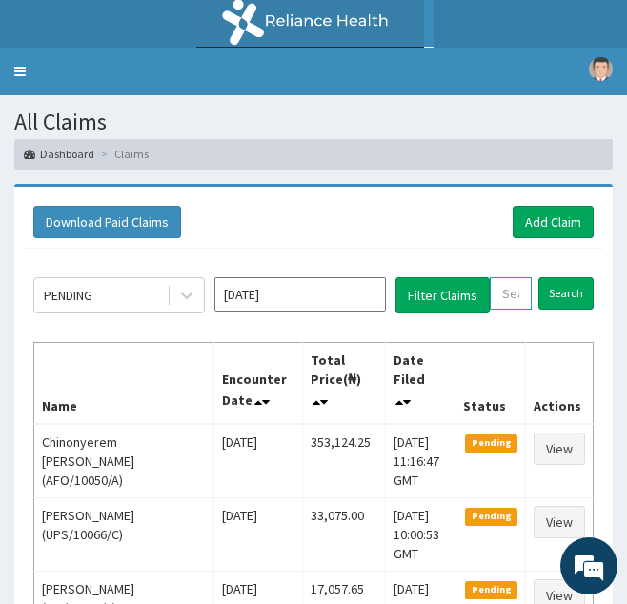
click at [504, 296] on input "text" at bounding box center [511, 293] width 42 height 32
paste input "AVL/10284/A"
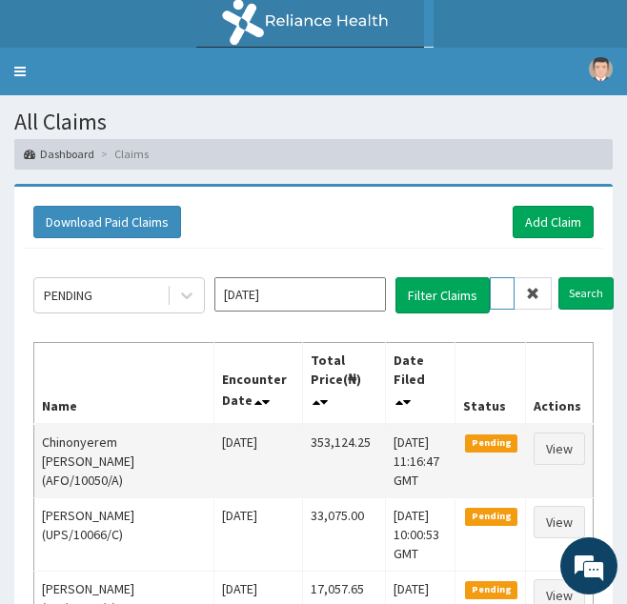
type input "AVL/10284/A"
click at [559, 277] on input "Search" at bounding box center [586, 293] width 55 height 32
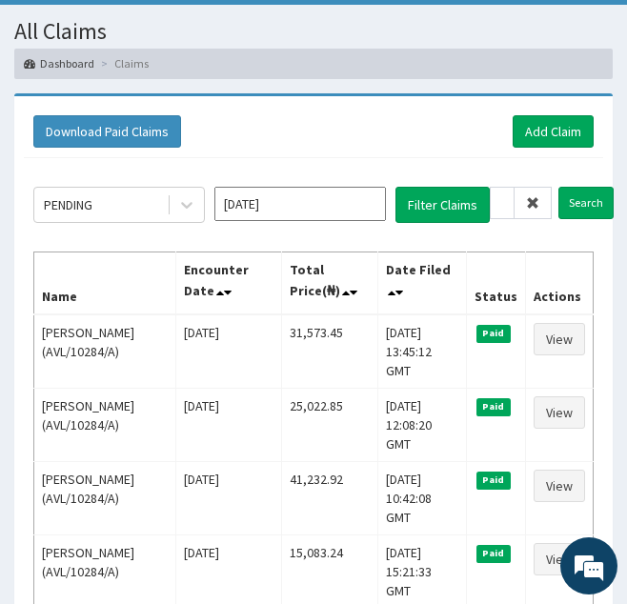
scroll to position [0, 0]
click at [526, 208] on icon at bounding box center [532, 202] width 13 height 13
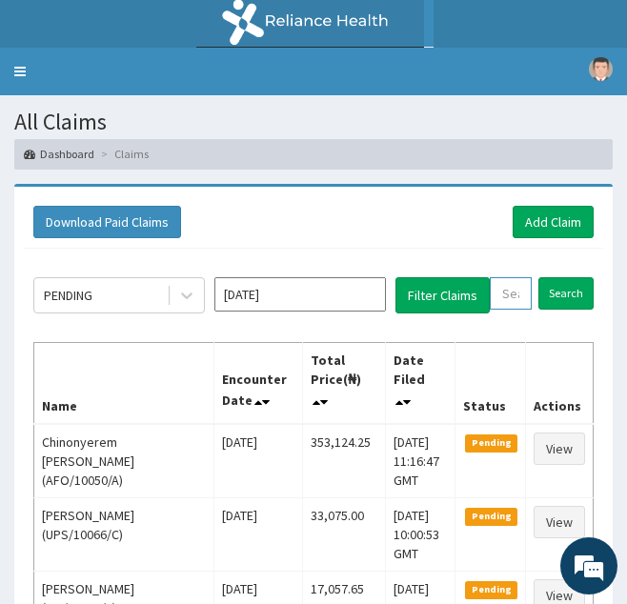
click at [518, 291] on input "text" at bounding box center [511, 293] width 42 height 32
paste input "KCS/10093/A"
type input "KCS/10093/A"
click at [559, 277] on input "Search" at bounding box center [586, 293] width 55 height 32
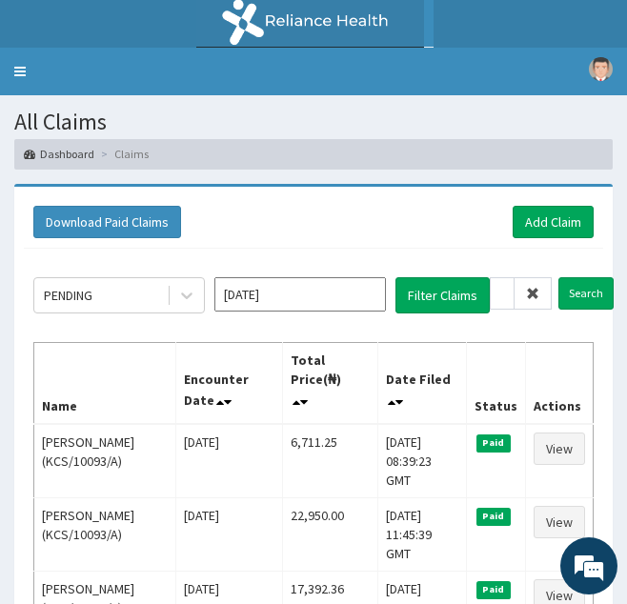
scroll to position [0, 0]
click at [530, 288] on icon at bounding box center [532, 293] width 13 height 13
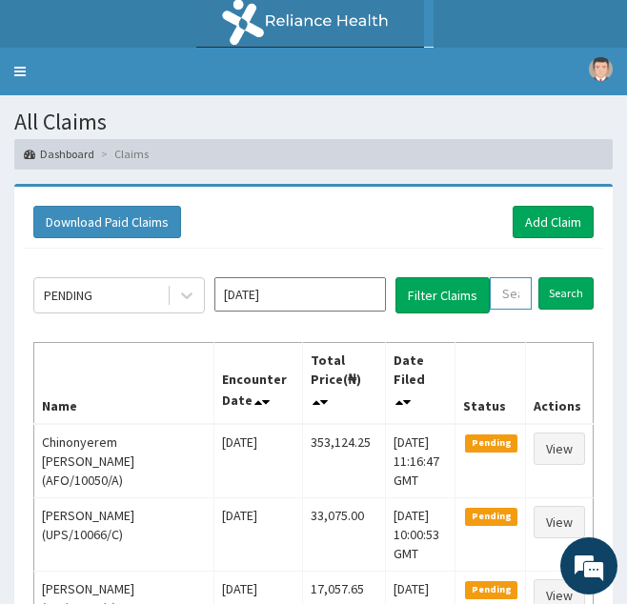
click at [505, 300] on input "text" at bounding box center [511, 293] width 42 height 32
paste input "GFC/10040/A"
type input "GFC/10040/A"
click at [559, 277] on input "Search" at bounding box center [586, 293] width 55 height 32
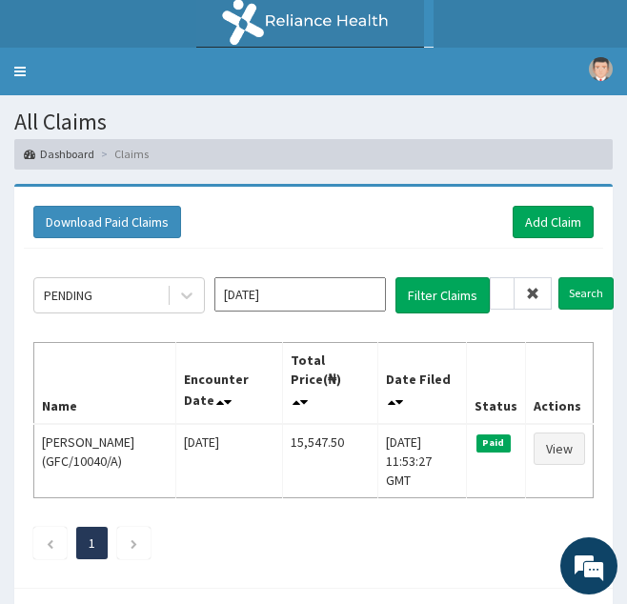
scroll to position [0, 0]
click at [532, 290] on icon at bounding box center [532, 293] width 13 height 13
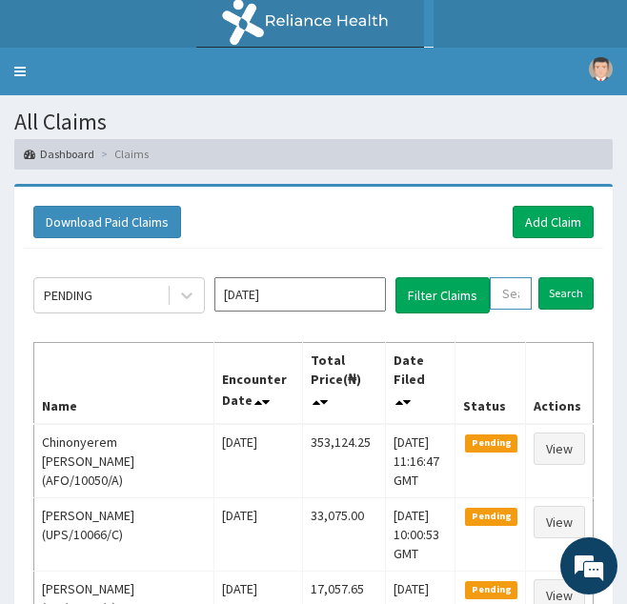
click at [516, 301] on input "text" at bounding box center [511, 293] width 42 height 32
paste input "WCP/10024/A"
type input "WCP/10024/A"
click at [559, 277] on input "Search" at bounding box center [586, 293] width 55 height 32
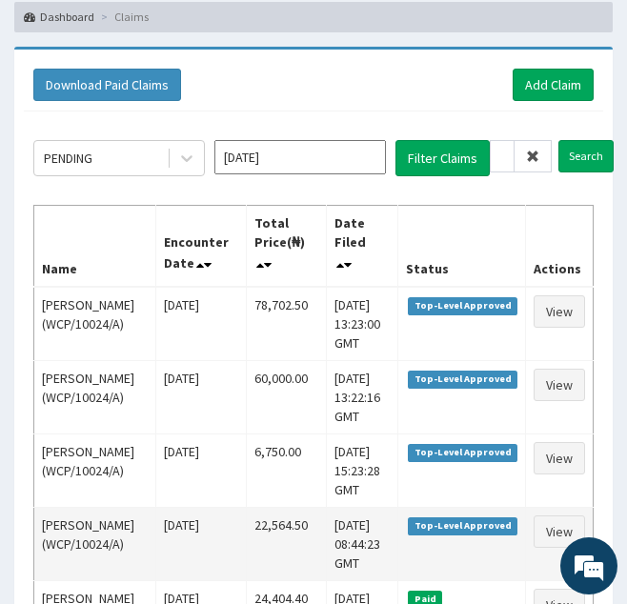
scroll to position [0, 0]
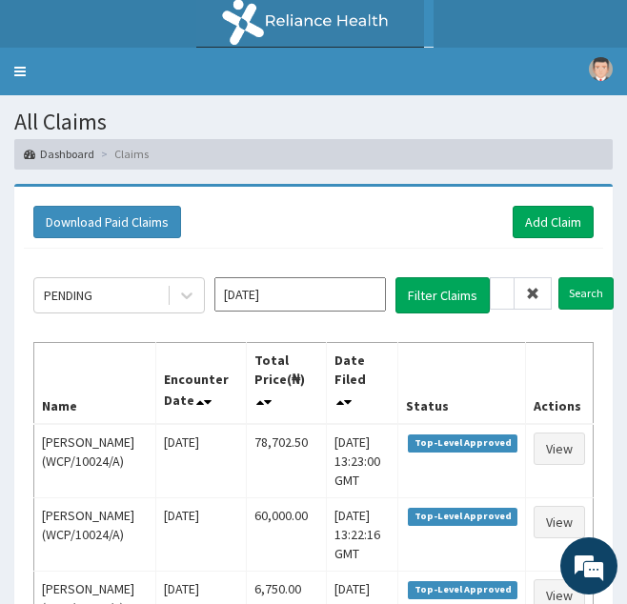
click at [536, 300] on icon at bounding box center [532, 293] width 13 height 13
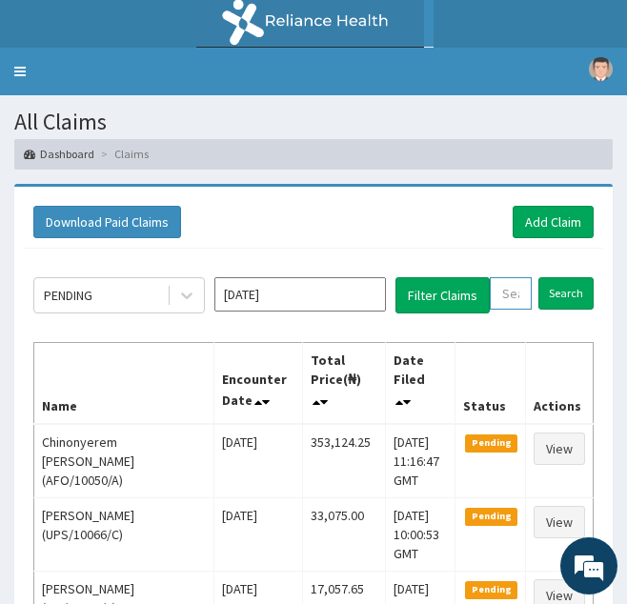
click at [516, 300] on input "text" at bounding box center [511, 293] width 42 height 32
paste input "KSB/11368/B"
type input "KSB/11368/B"
click at [559, 277] on input "Search" at bounding box center [586, 293] width 55 height 32
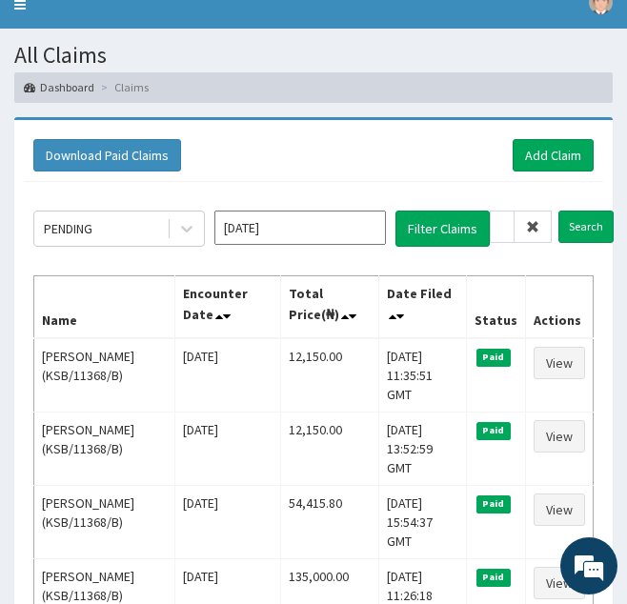
scroll to position [0, 0]
click at [534, 229] on icon at bounding box center [532, 226] width 13 height 13
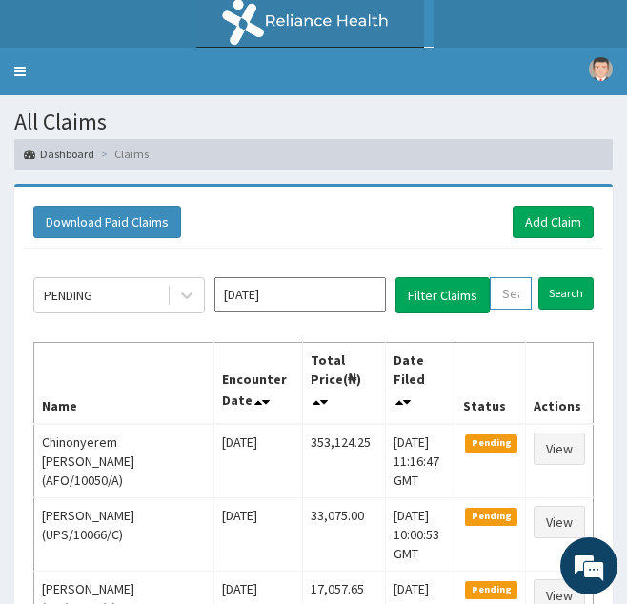
click at [505, 291] on input "text" at bounding box center [511, 293] width 42 height 32
paste input "WBS/10136/B"
type input "WBS/10136/B"
click at [559, 277] on input "Search" at bounding box center [586, 293] width 55 height 32
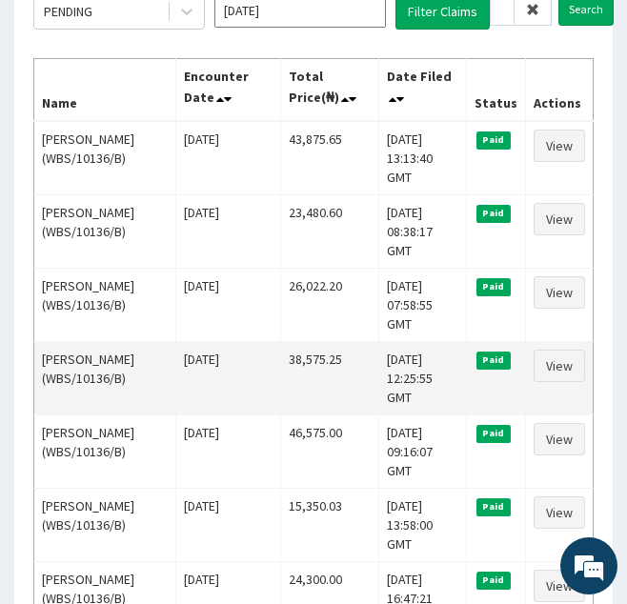
scroll to position [282, 0]
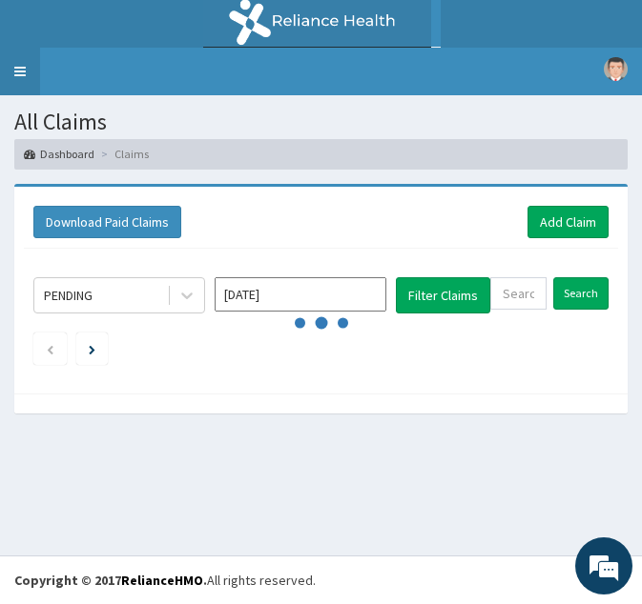
click at [18, 82] on link "Toggle navigation" at bounding box center [20, 72] width 40 height 48
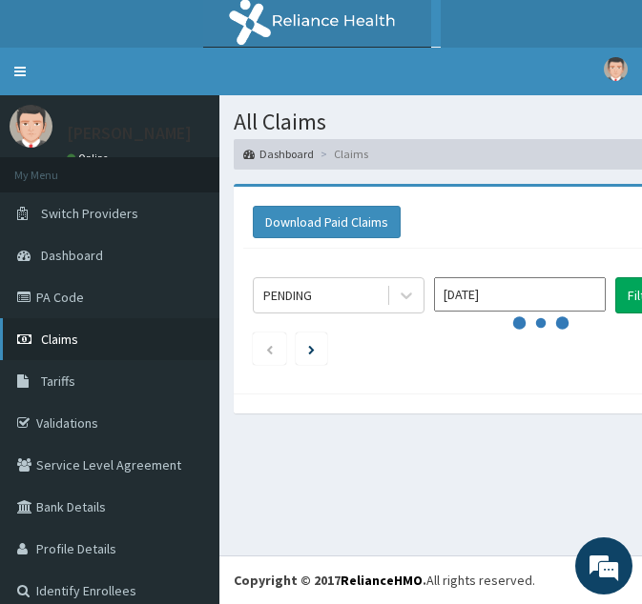
click at [66, 341] on span "Claims" at bounding box center [59, 339] width 37 height 17
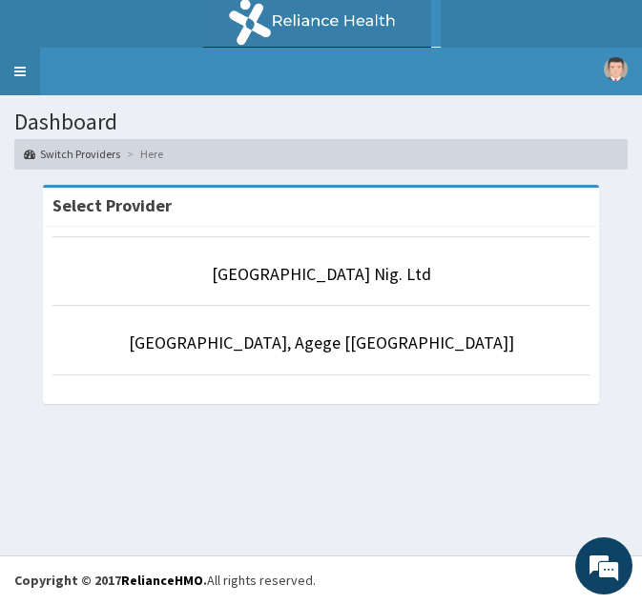
click at [17, 75] on link "Toggle navigation" at bounding box center [20, 72] width 40 height 48
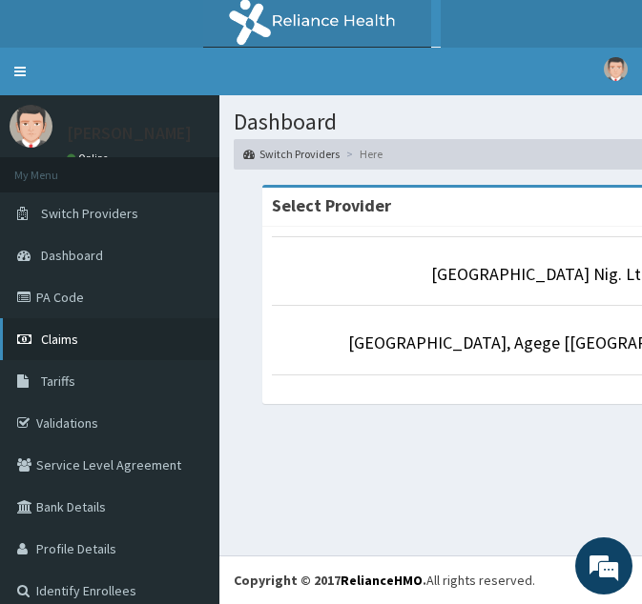
click at [62, 339] on span "Claims" at bounding box center [59, 339] width 37 height 17
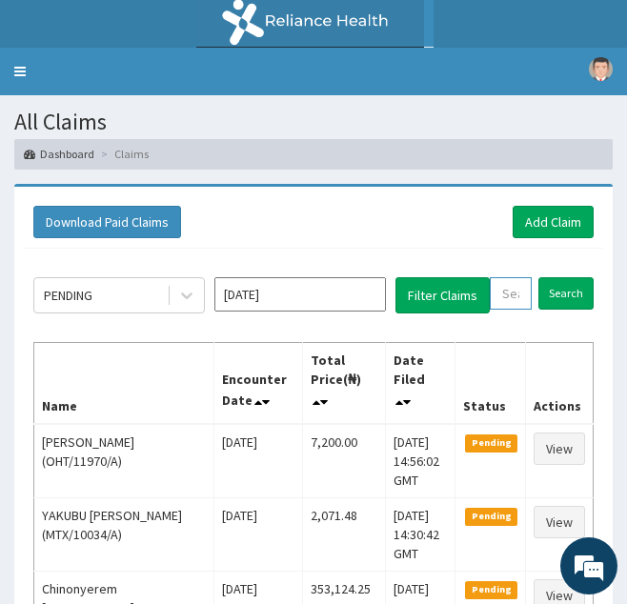
click at [511, 286] on input "text" at bounding box center [511, 293] width 42 height 32
paste input "WBS/10136/B"
type input "WBS/10136/B"
click at [559, 277] on input "Search" at bounding box center [586, 293] width 55 height 32
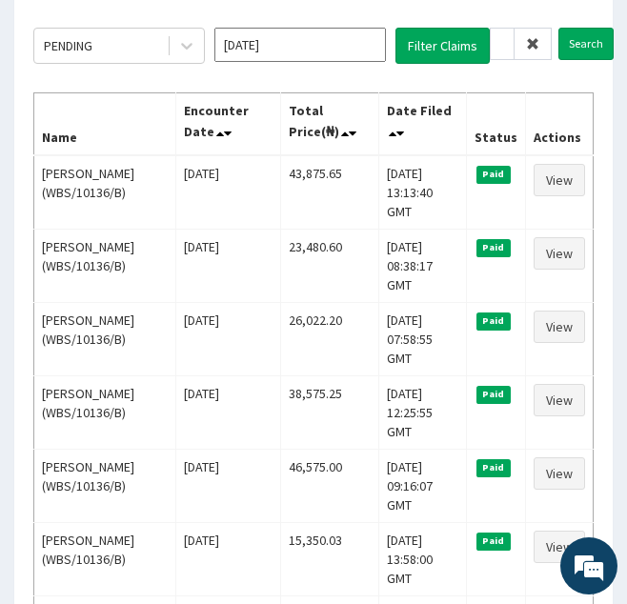
scroll to position [248, 0]
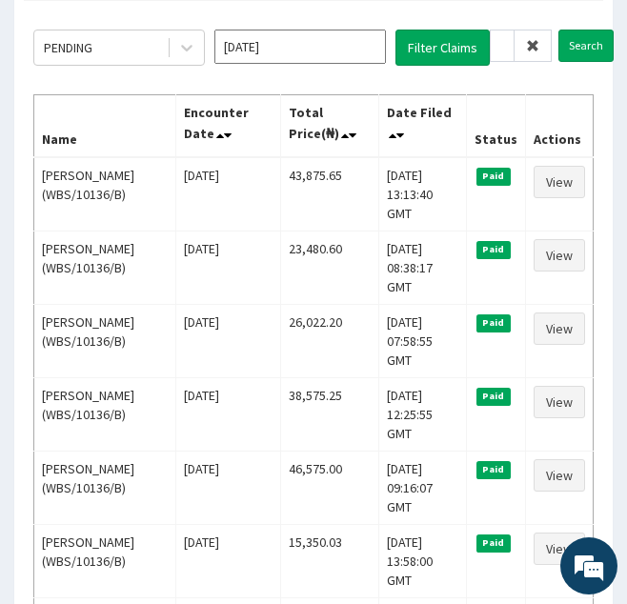
click at [531, 45] on icon at bounding box center [532, 45] width 13 height 13
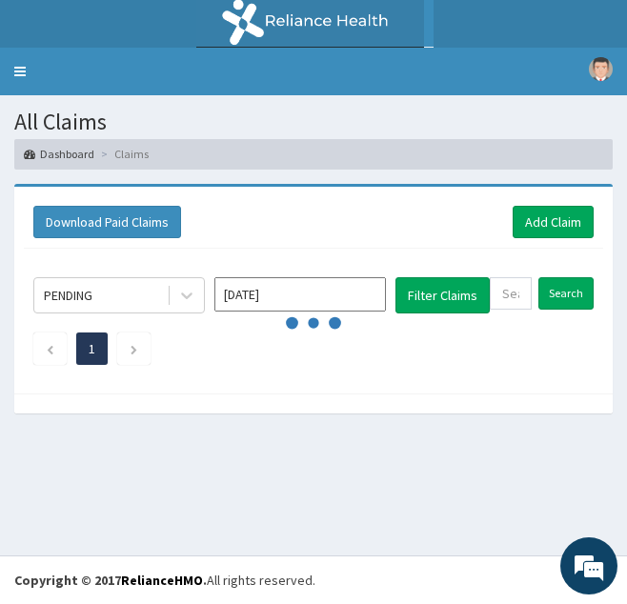
scroll to position [0, 0]
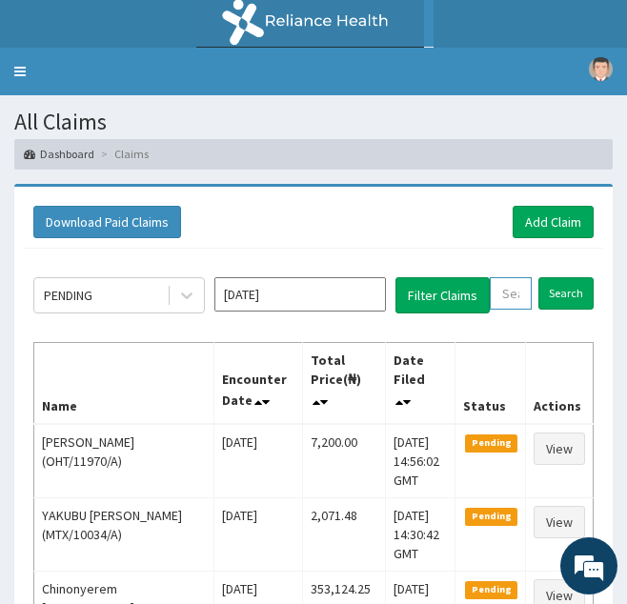
click at [507, 281] on input "text" at bounding box center [511, 293] width 42 height 32
paste input "PRS/10283/E"
type input "PRS/10283/E"
click at [559, 277] on input "Search" at bounding box center [586, 293] width 55 height 32
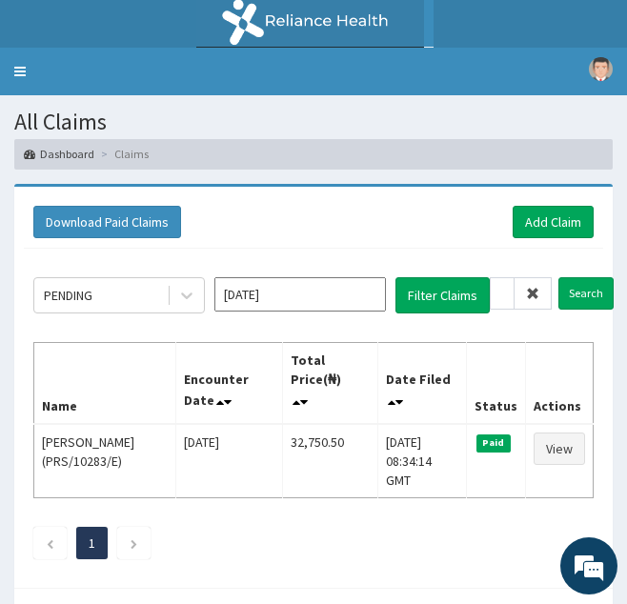
scroll to position [0, 0]
click at [540, 289] on span at bounding box center [533, 293] width 37 height 32
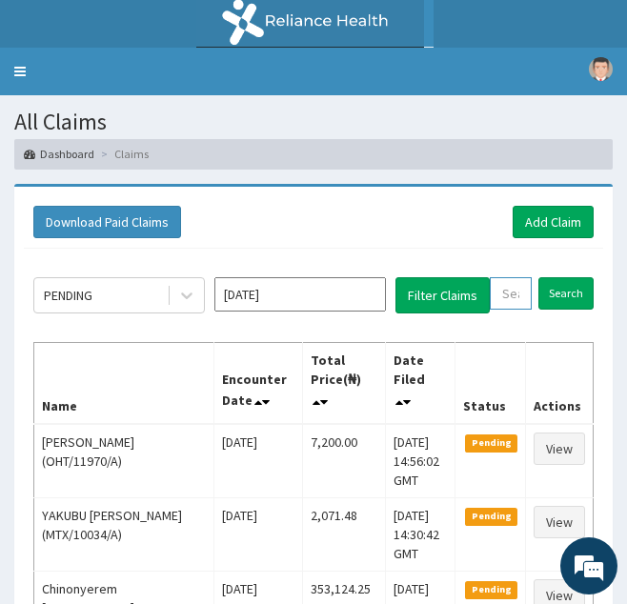
click at [519, 293] on input "text" at bounding box center [511, 293] width 42 height 32
paste input "HSE/10094/A"
type input "HSE/10094/A"
click at [559, 277] on input "Search" at bounding box center [586, 293] width 55 height 32
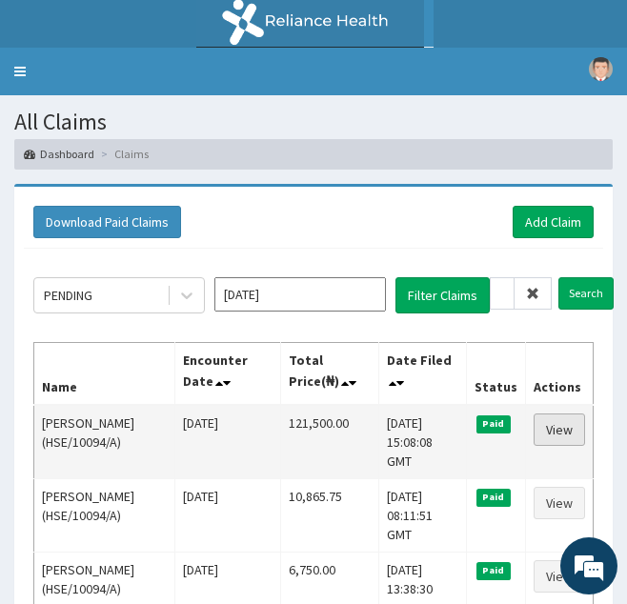
scroll to position [0, 0]
click at [549, 433] on link "View" at bounding box center [559, 430] width 51 height 32
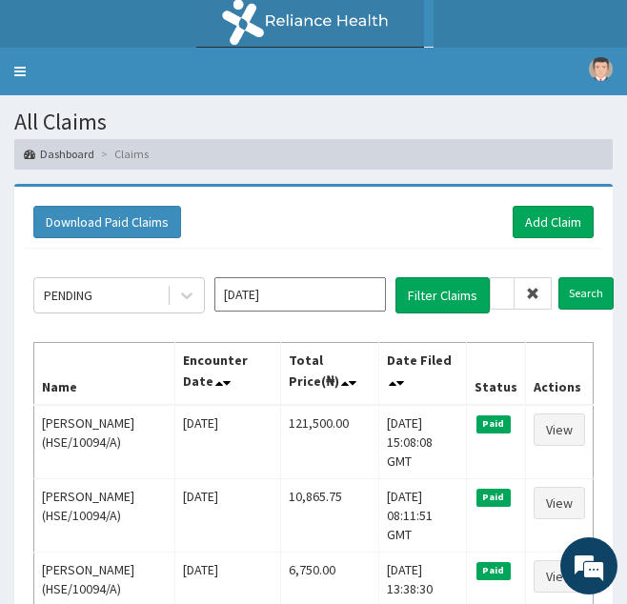
click at [529, 299] on icon at bounding box center [532, 293] width 13 height 13
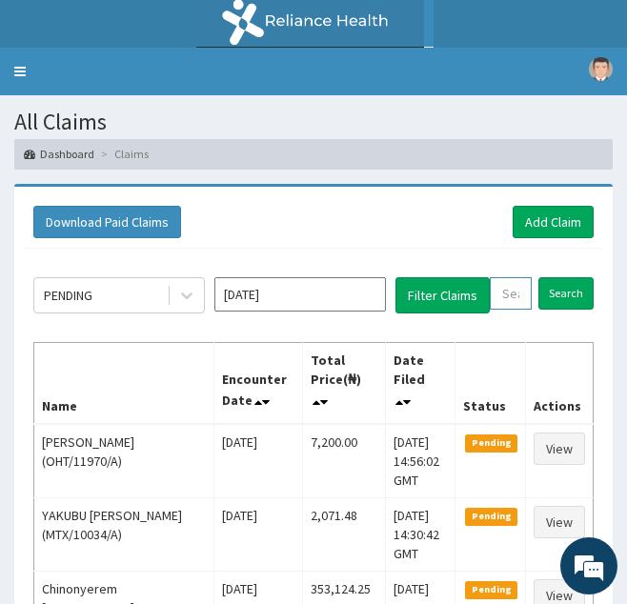
click at [513, 292] on input "text" at bounding box center [511, 293] width 42 height 32
paste input "PRS/10283/C"
type input "PRS/10283/C"
click at [559, 277] on input "Search" at bounding box center [586, 293] width 55 height 32
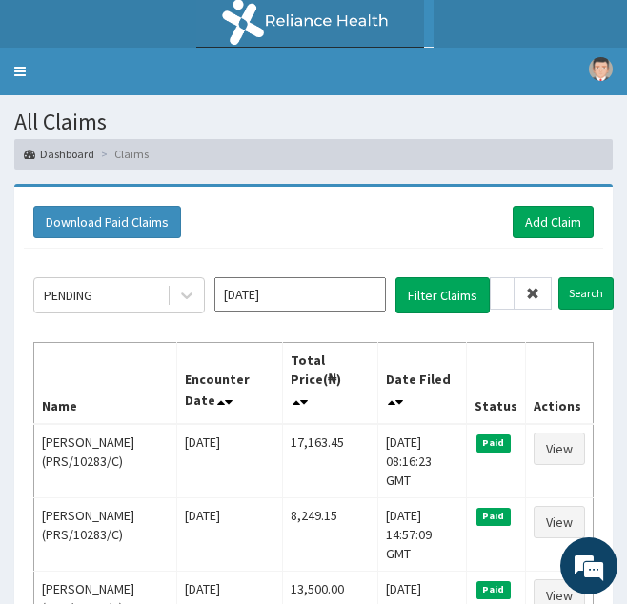
scroll to position [0, 0]
click at [533, 298] on icon at bounding box center [532, 293] width 13 height 13
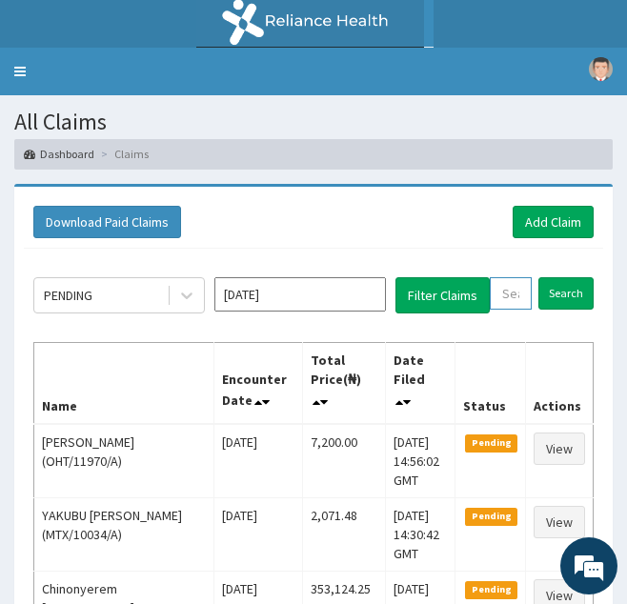
click at [522, 297] on input "text" at bounding box center [511, 293] width 42 height 32
paste input "PRS/10283/A"
type input "PRS/10283/A"
click at [559, 277] on input "Search" at bounding box center [586, 293] width 55 height 32
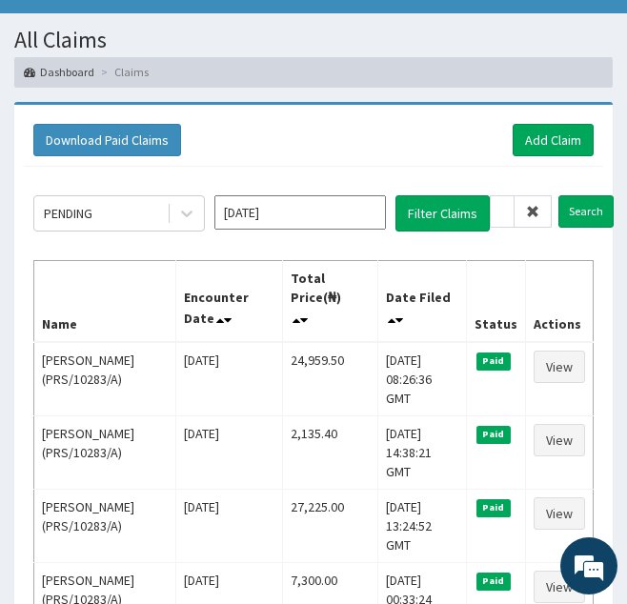
scroll to position [0, 0]
click at [531, 207] on icon at bounding box center [532, 211] width 13 height 13
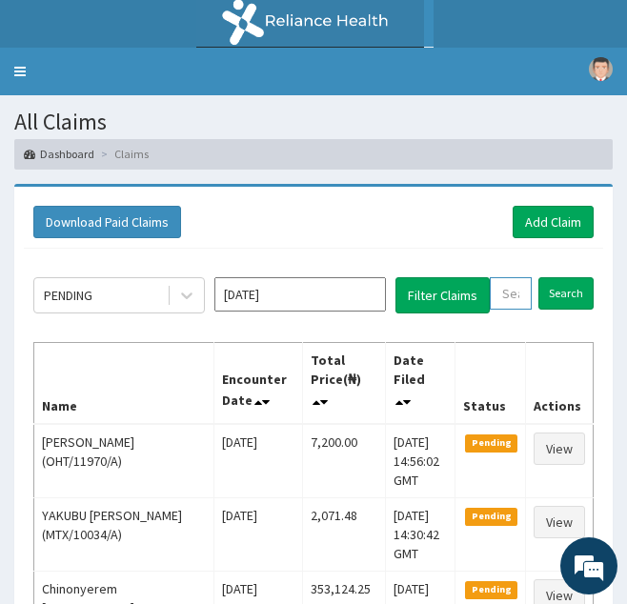
click at [523, 283] on input "text" at bounding box center [511, 293] width 42 height 32
paste input "PRS/10283/B"
type input "PRS/10283/B"
click at [559, 277] on input "Search" at bounding box center [586, 293] width 55 height 32
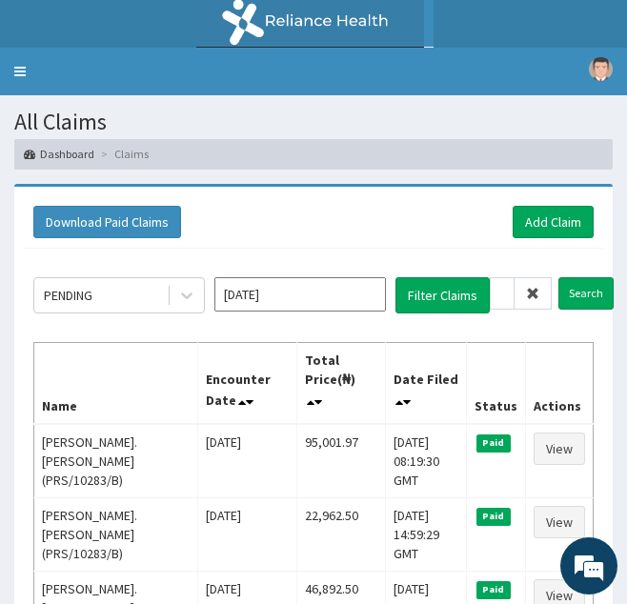
scroll to position [0, 0]
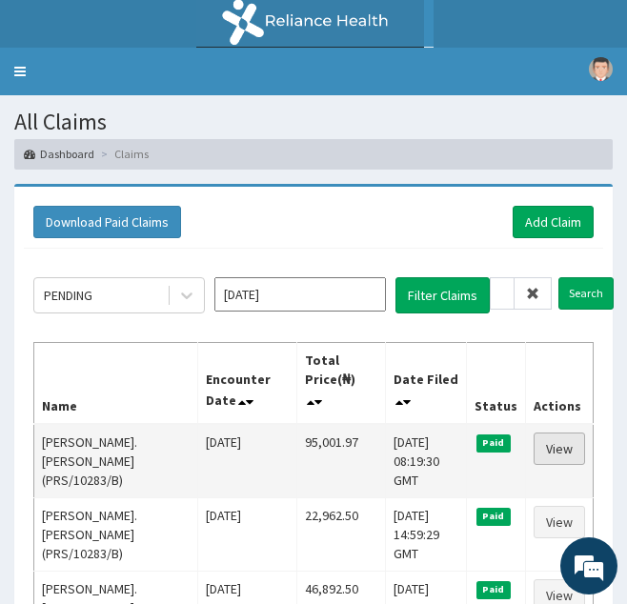
click at [562, 442] on link "View" at bounding box center [559, 449] width 51 height 32
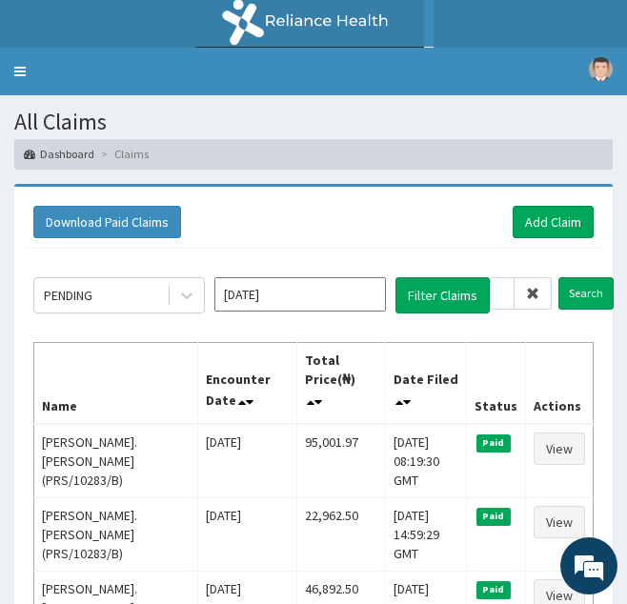
click at [534, 297] on icon at bounding box center [532, 293] width 13 height 13
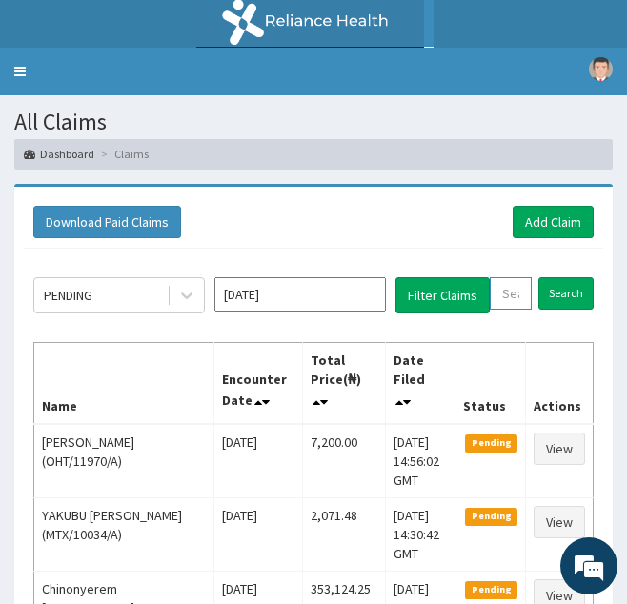
click at [521, 296] on input "text" at bounding box center [511, 293] width 42 height 32
paste input "BVC/10022/C"
type input "BVC/10022/C"
click at [559, 277] on input "Search" at bounding box center [586, 293] width 55 height 32
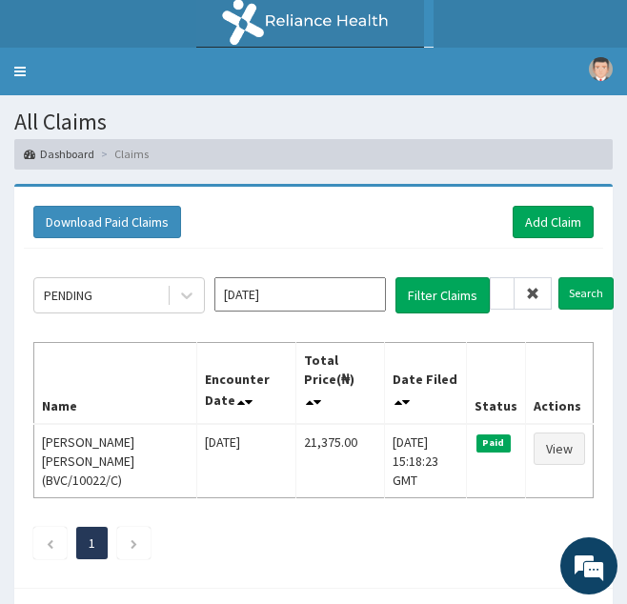
scroll to position [0, 0]
click at [542, 294] on span at bounding box center [533, 293] width 37 height 32
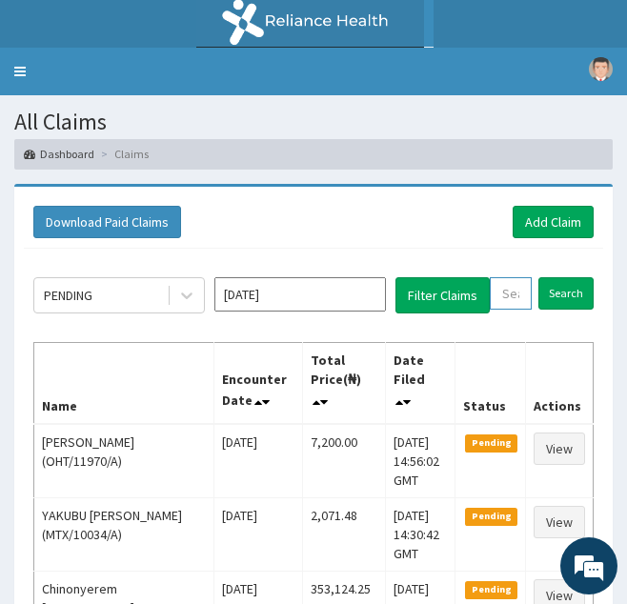
click at [519, 293] on input "text" at bounding box center [511, 293] width 42 height 32
paste input "RTL/10034/A"
type input "RTL/10034/A"
click at [559, 277] on input "Search" at bounding box center [586, 293] width 55 height 32
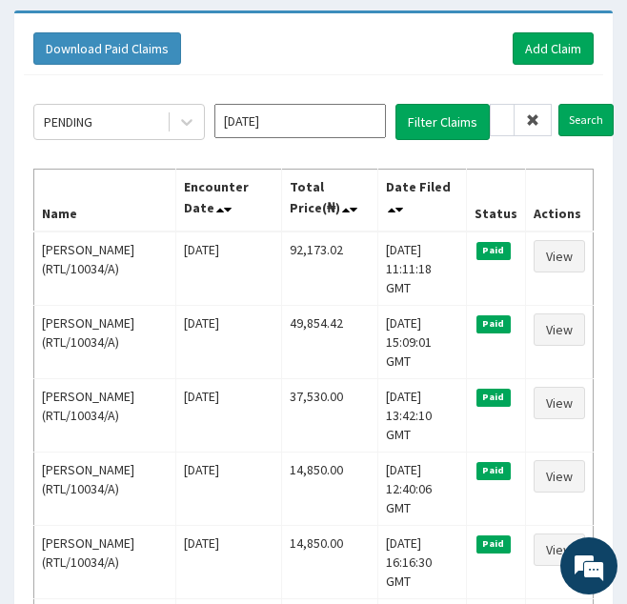
scroll to position [0, 0]
click at [532, 122] on icon at bounding box center [532, 119] width 13 height 13
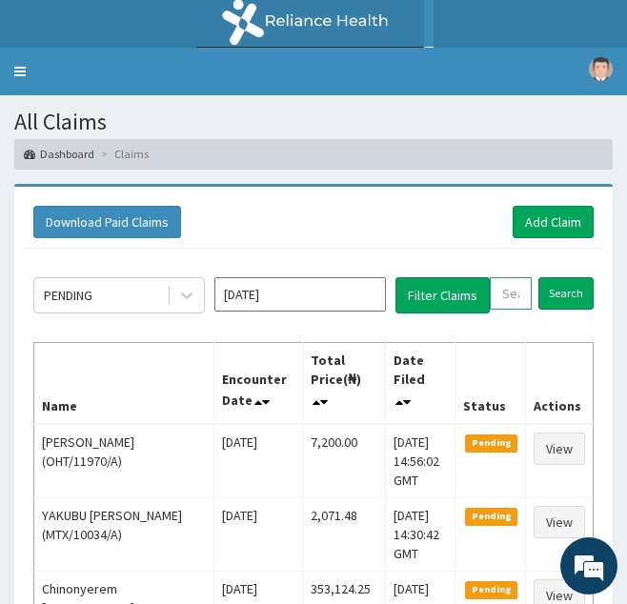
click at [513, 286] on input "text" at bounding box center [511, 293] width 42 height 32
paste input "KSB/10609/A"
type input "KSB/10609/A"
click at [559, 277] on input "Search" at bounding box center [586, 293] width 55 height 32
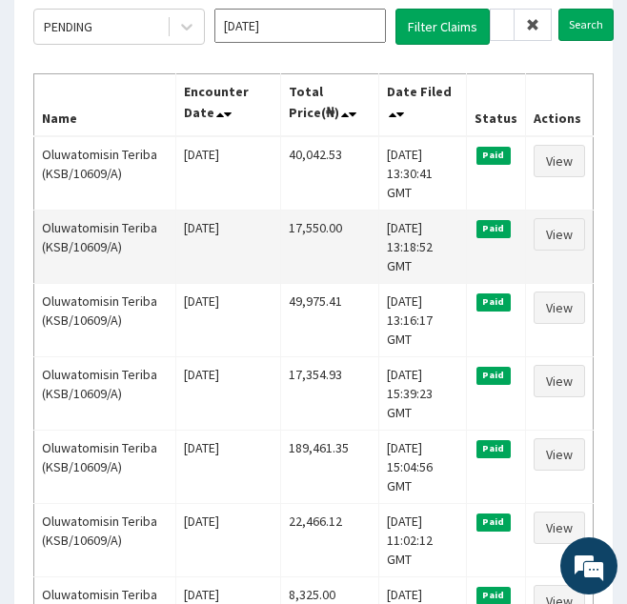
scroll to position [270, 0]
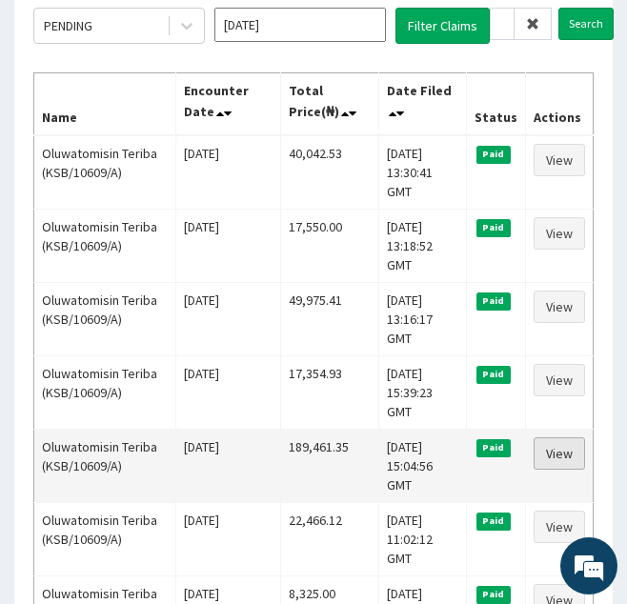
click at [565, 438] on link "View" at bounding box center [559, 454] width 51 height 32
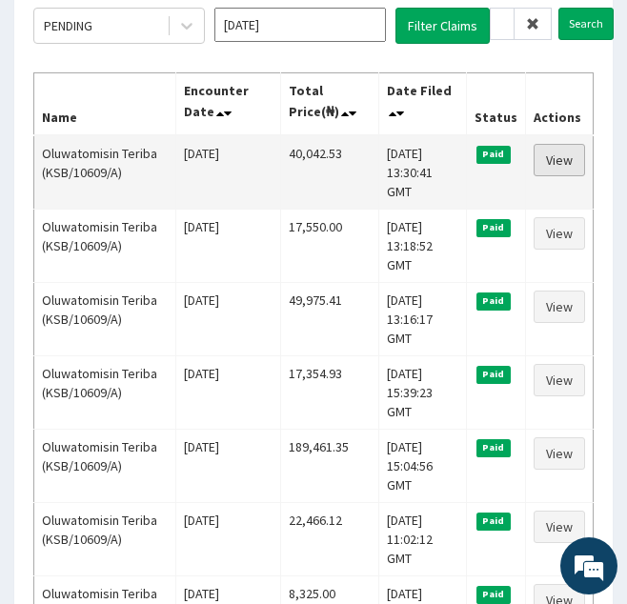
click at [551, 158] on link "View" at bounding box center [559, 160] width 51 height 32
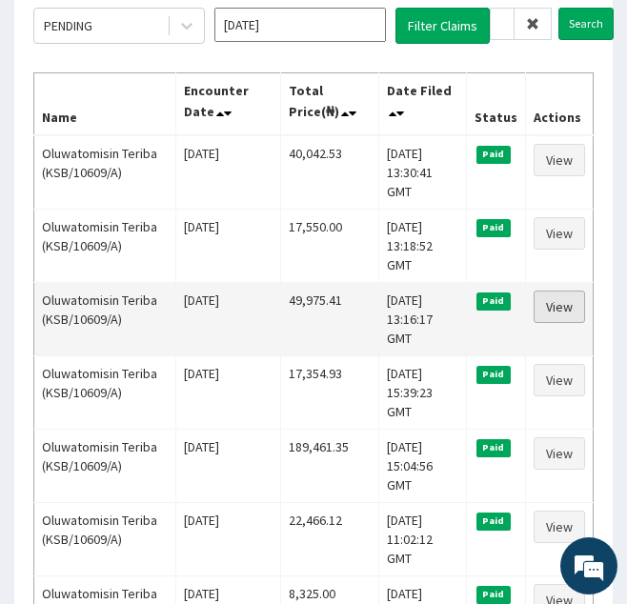
click at [553, 291] on link "View" at bounding box center [559, 307] width 51 height 32
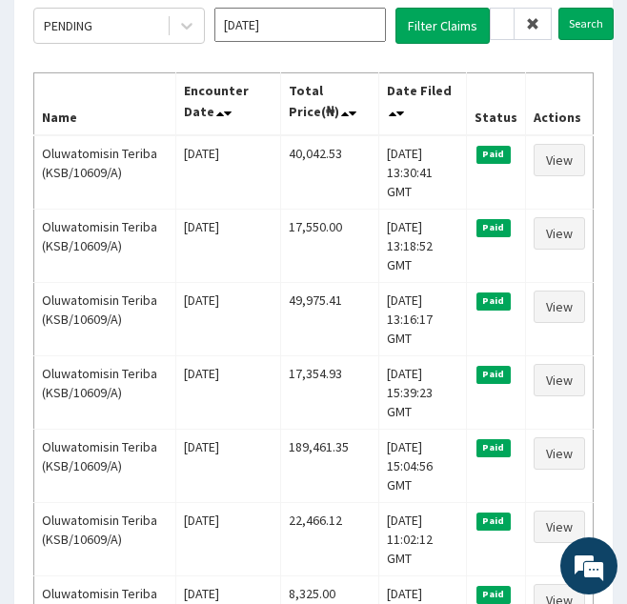
click at [534, 30] on icon at bounding box center [532, 23] width 13 height 13
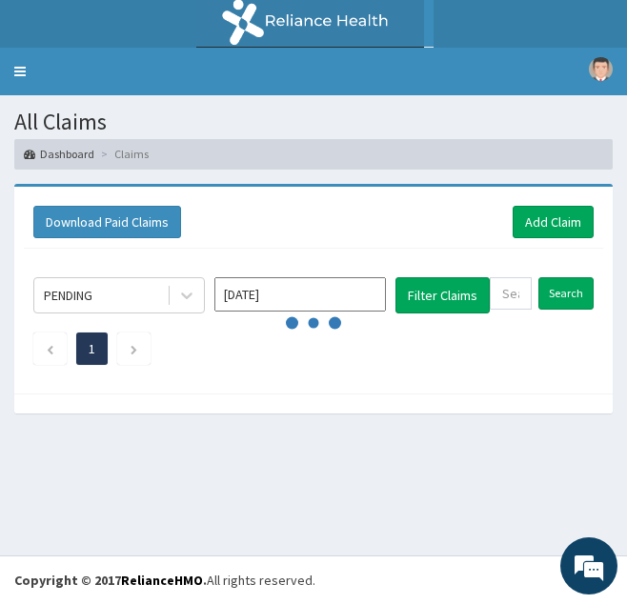
scroll to position [0, 0]
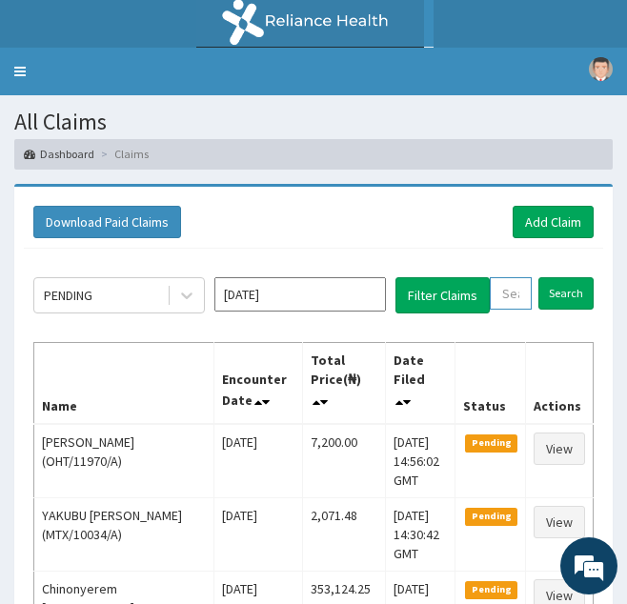
click at [500, 286] on input "text" at bounding box center [511, 293] width 42 height 32
paste input "SLB/10041/B"
type input "SLB/10041/B"
click at [559, 277] on input "Search" at bounding box center [586, 293] width 55 height 32
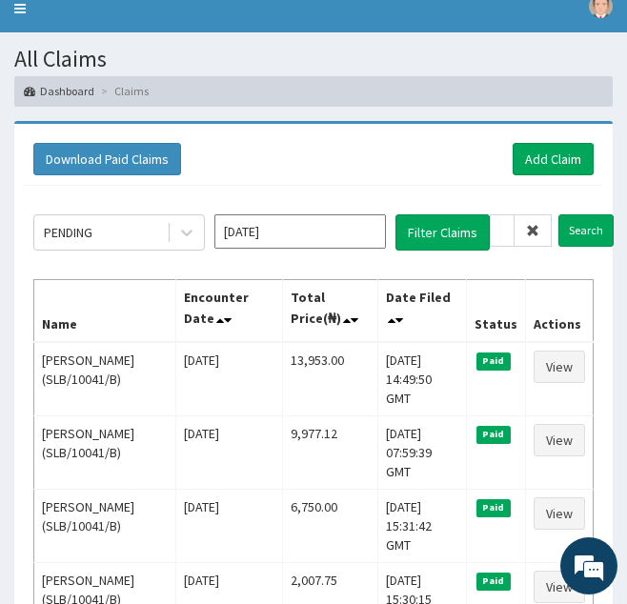
scroll to position [0, 0]
click at [532, 231] on icon at bounding box center [532, 230] width 13 height 13
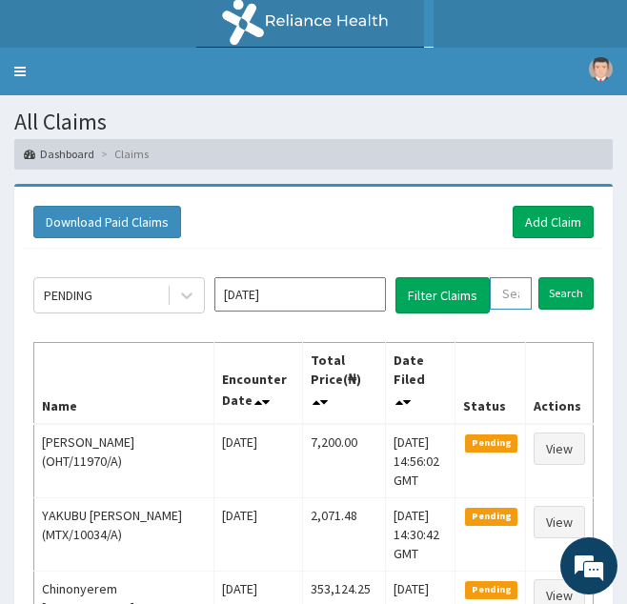
click at [502, 303] on input "text" at bounding box center [511, 293] width 42 height 32
paste input "HTH/10005/C"
type input "HTH/10005/C"
click at [559, 277] on input "Search" at bounding box center [586, 293] width 55 height 32
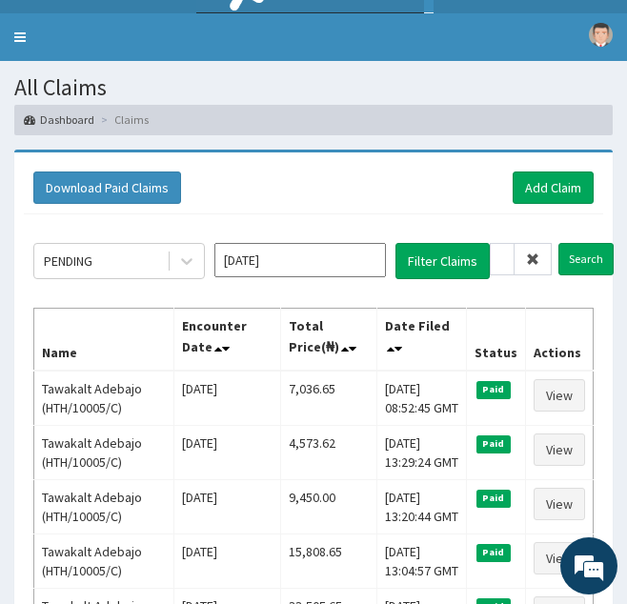
scroll to position [0, 0]
click at [534, 254] on icon at bounding box center [532, 259] width 13 height 13
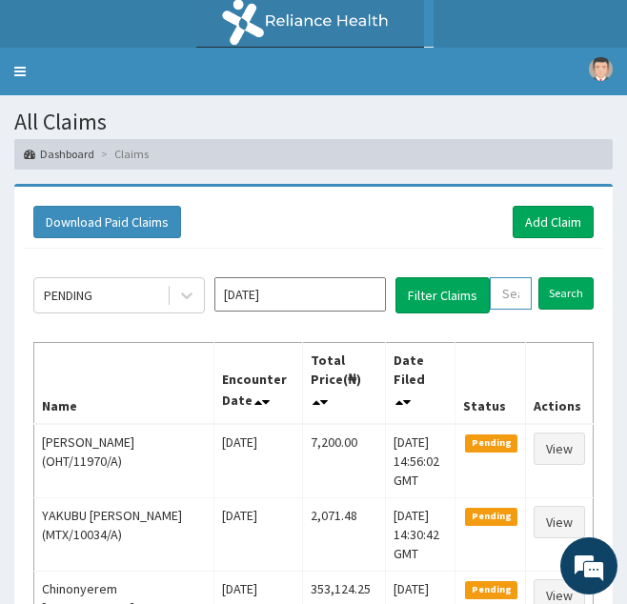
click at [511, 307] on input "text" at bounding box center [511, 293] width 42 height 32
paste input "TLO/10064/A"
type input "TLO/10064/A"
click at [559, 277] on input "Search" at bounding box center [586, 293] width 55 height 32
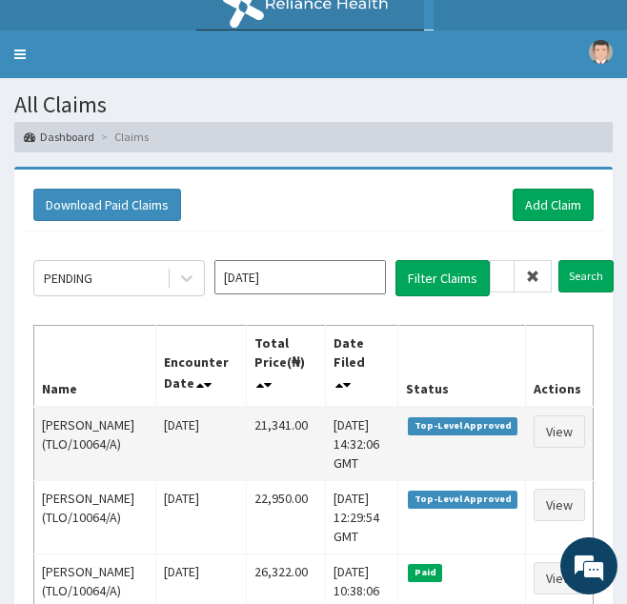
scroll to position [0, 0]
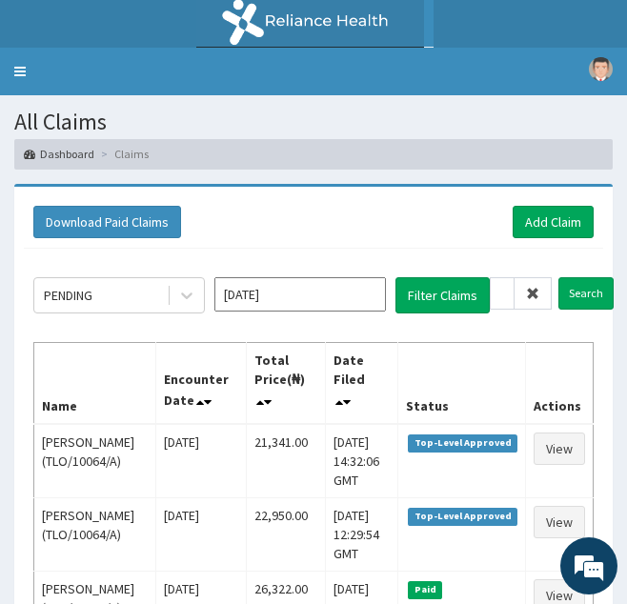
click at [528, 285] on span at bounding box center [533, 293] width 37 height 32
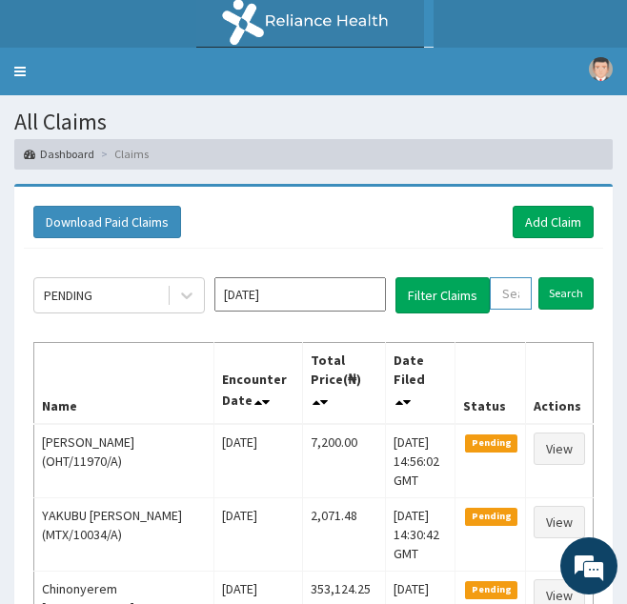
click at [503, 298] on input "text" at bounding box center [511, 293] width 42 height 32
paste input "TDP/10499/B"
type input "TDP/10499/B"
click at [559, 277] on input "Search" at bounding box center [586, 293] width 55 height 32
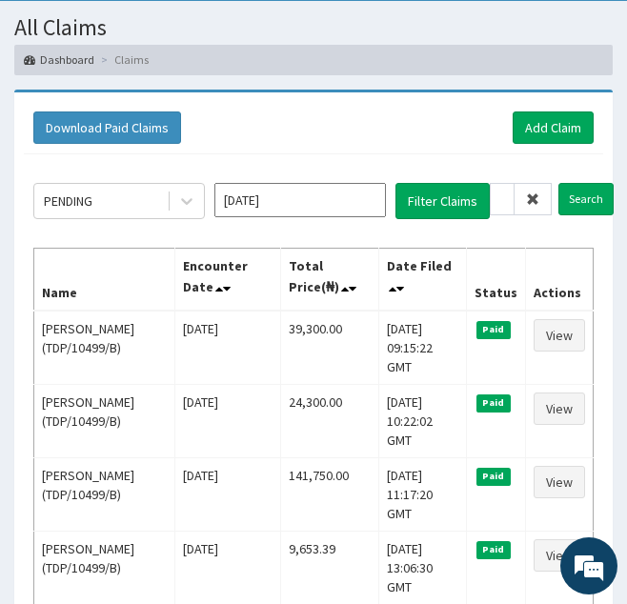
scroll to position [0, 0]
click at [535, 197] on icon at bounding box center [532, 199] width 13 height 13
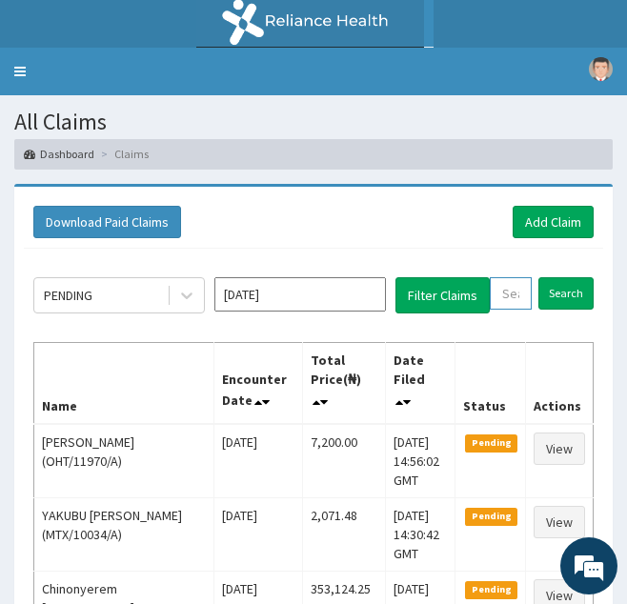
click at [501, 292] on input "text" at bounding box center [511, 293] width 42 height 32
paste input "ACH/10368/A"
type input "ACH/10368/A"
click at [559, 277] on input "Search" at bounding box center [586, 293] width 55 height 32
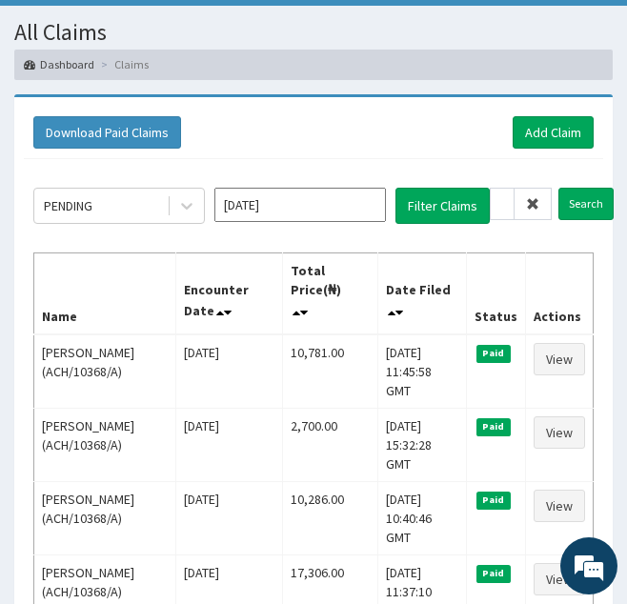
scroll to position [0, 0]
click at [540, 201] on span at bounding box center [533, 204] width 37 height 32
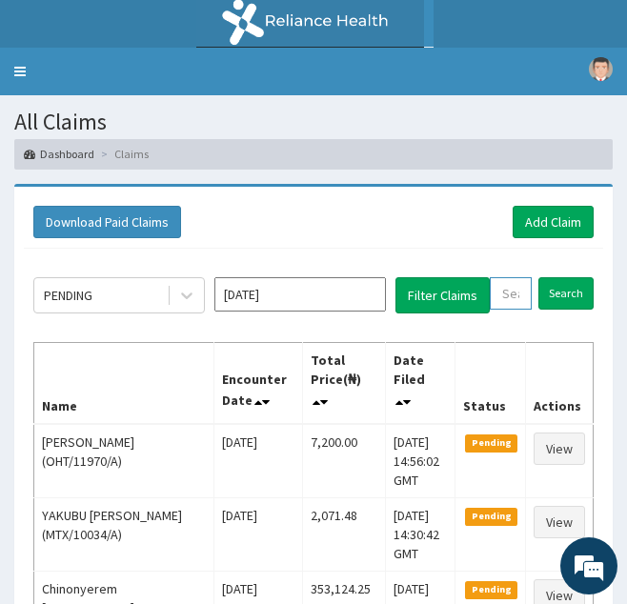
click at [516, 291] on input "text" at bounding box center [511, 293] width 42 height 32
paste input "ICN/10088/C"
type input "ICN/10088/C"
click at [559, 277] on input "Search" at bounding box center [586, 293] width 55 height 32
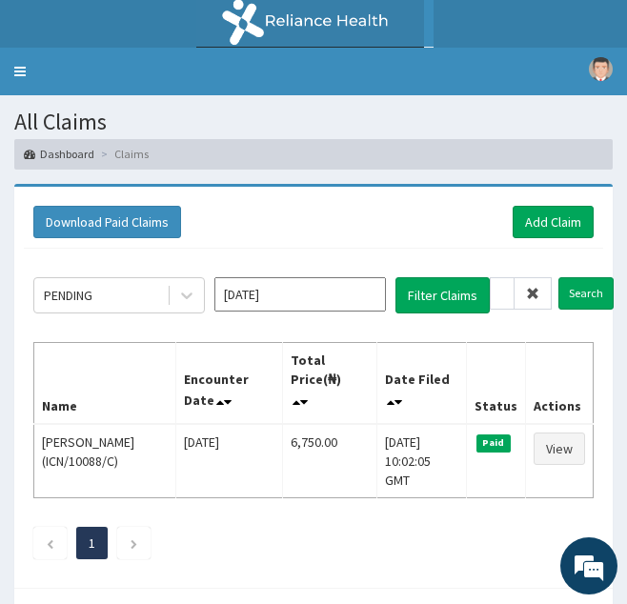
scroll to position [0, 0]
click at [538, 299] on icon at bounding box center [532, 293] width 13 height 13
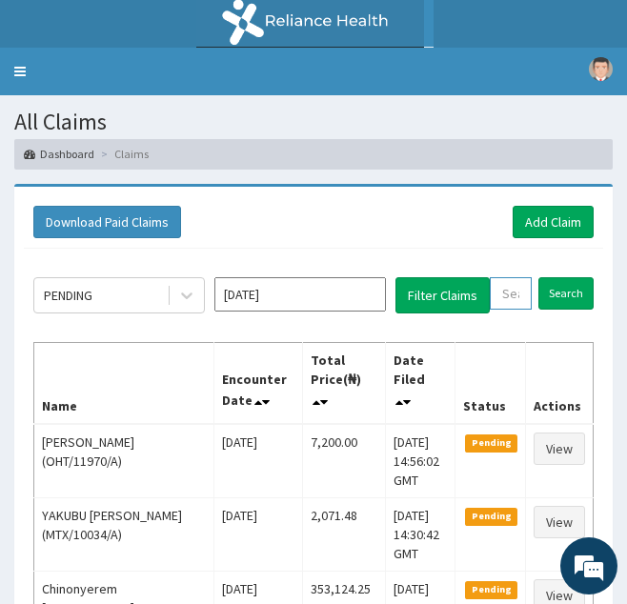
click at [519, 297] on input "text" at bounding box center [511, 293] width 42 height 32
paste input "ICN/10088/D"
type input "ICN/10088/D"
click at [559, 277] on input "Search" at bounding box center [586, 293] width 55 height 32
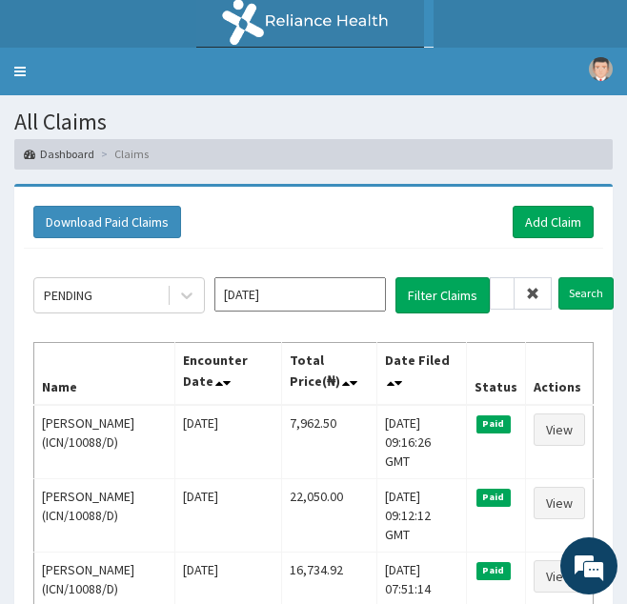
scroll to position [0, 0]
click at [534, 288] on icon at bounding box center [532, 293] width 13 height 13
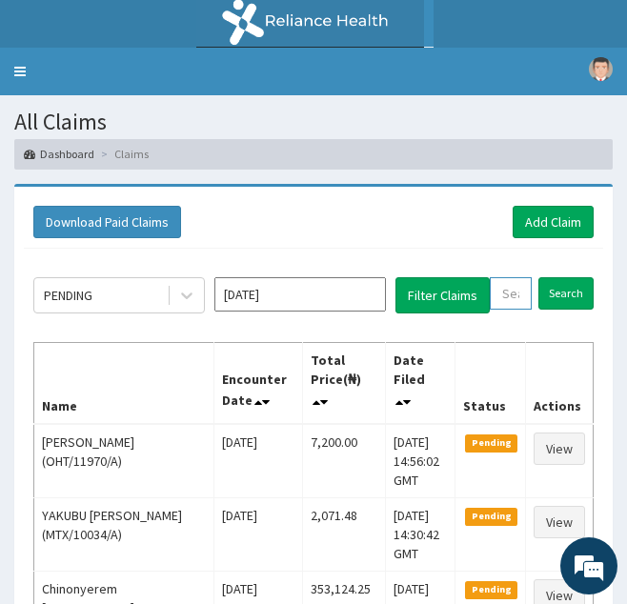
click at [516, 294] on input "text" at bounding box center [511, 293] width 42 height 32
paste input "TDP/10499/C"
type input "TDP/10499/C"
click at [559, 277] on input "Search" at bounding box center [586, 293] width 55 height 32
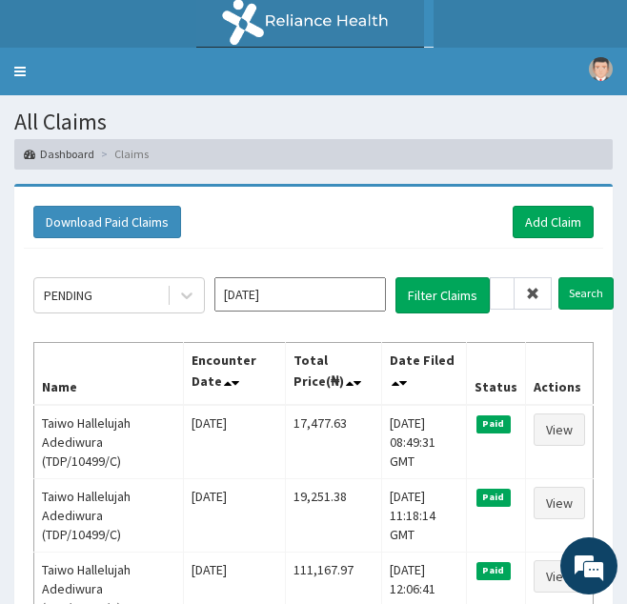
scroll to position [0, 0]
click at [536, 290] on icon at bounding box center [532, 293] width 13 height 13
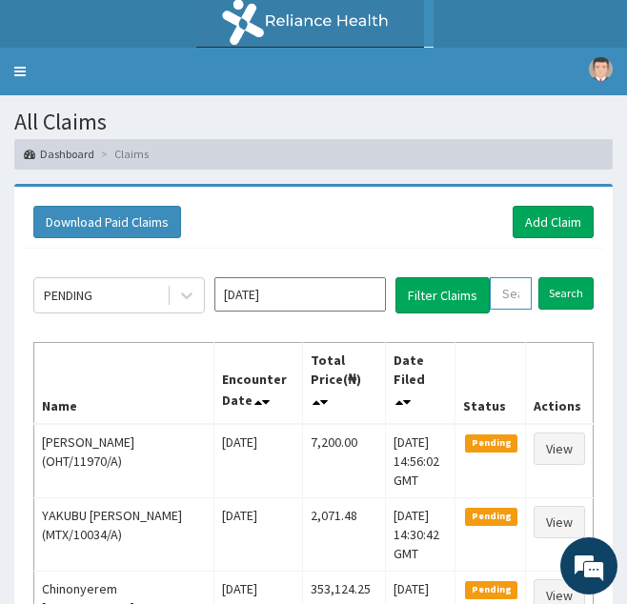
click at [512, 293] on input "text" at bounding box center [511, 293] width 42 height 32
paste input "ICN/10088/B"
type input "ICN/10088/B"
click at [559, 277] on input "Search" at bounding box center [586, 293] width 55 height 32
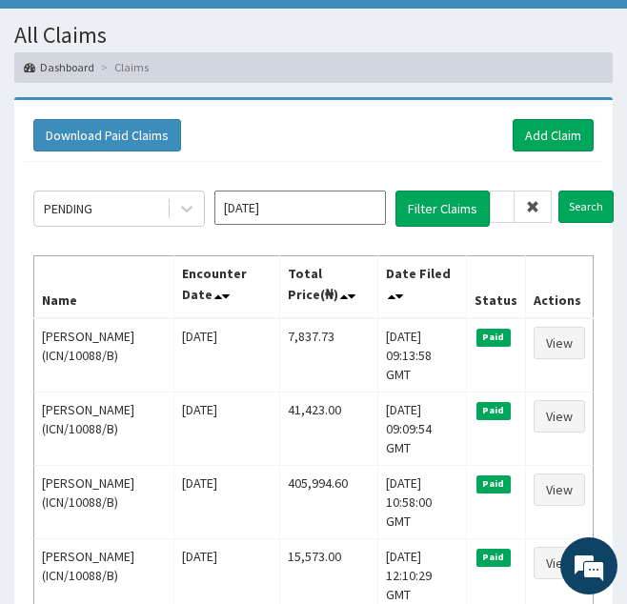
scroll to position [0, 0]
click at [530, 207] on icon at bounding box center [532, 206] width 13 height 13
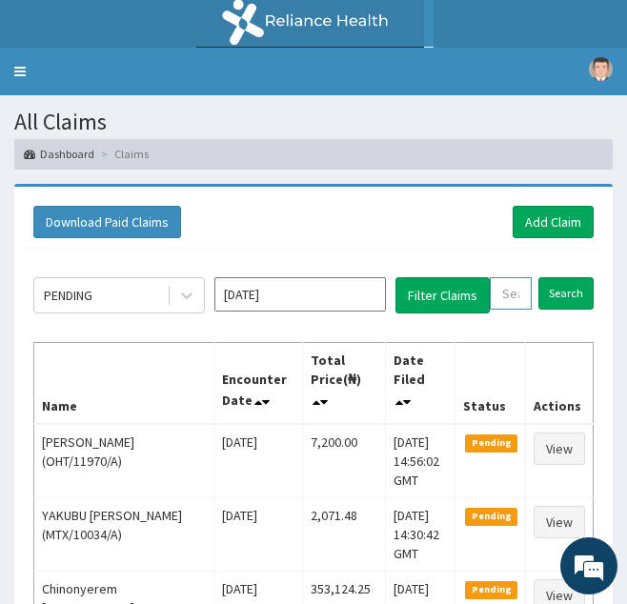
click at [505, 293] on input "text" at bounding box center [511, 293] width 42 height 32
paste input "BOF/10064/A"
type input "BOF/10064/A"
click at [559, 277] on input "Search" at bounding box center [586, 293] width 55 height 32
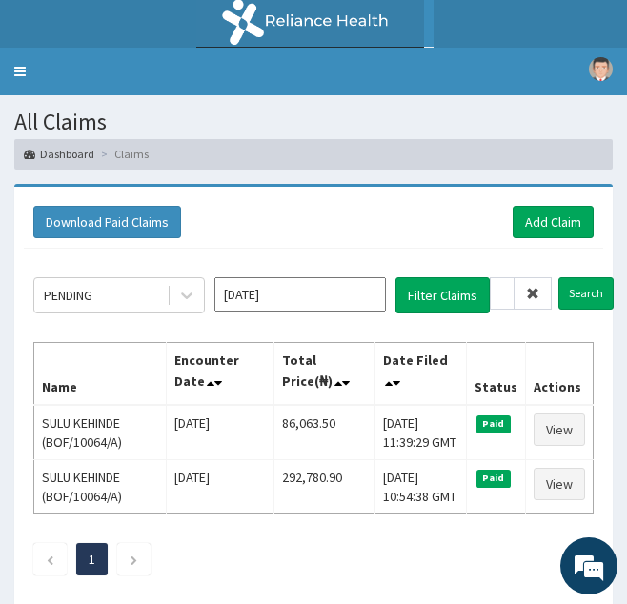
scroll to position [0, 0]
click at [542, 291] on span at bounding box center [533, 293] width 37 height 32
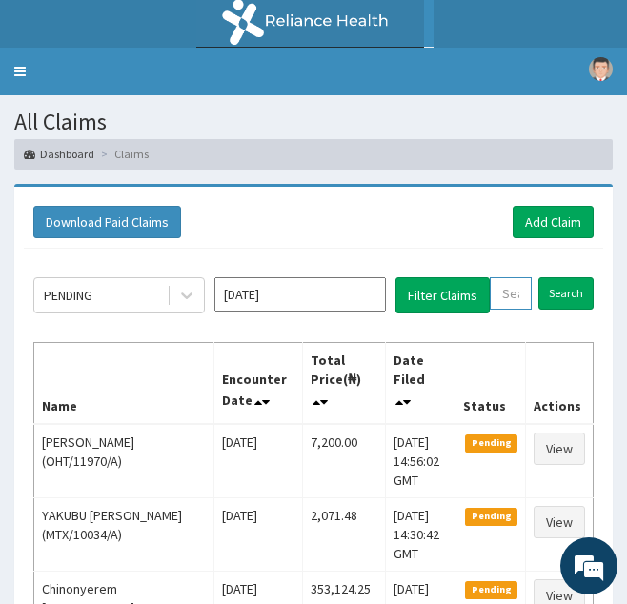
click at [512, 298] on input "text" at bounding box center [511, 293] width 42 height 32
paste input "NEL/10040/C"
type input "NEL/10040/C"
click at [559, 277] on input "Search" at bounding box center [586, 293] width 55 height 32
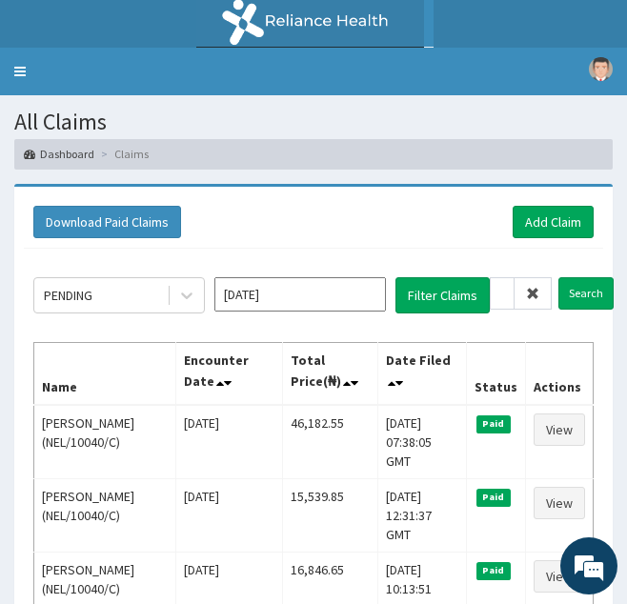
scroll to position [0, 0]
click at [535, 296] on icon at bounding box center [532, 293] width 13 height 13
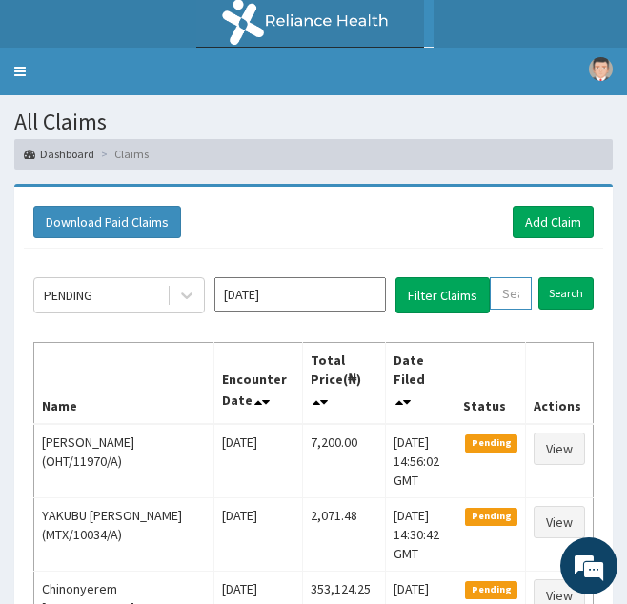
click at [509, 297] on input "text" at bounding box center [511, 293] width 42 height 32
paste input "BHT/10360/A"
type input "BHT/10360/A"
click at [559, 277] on input "Search" at bounding box center [586, 293] width 55 height 32
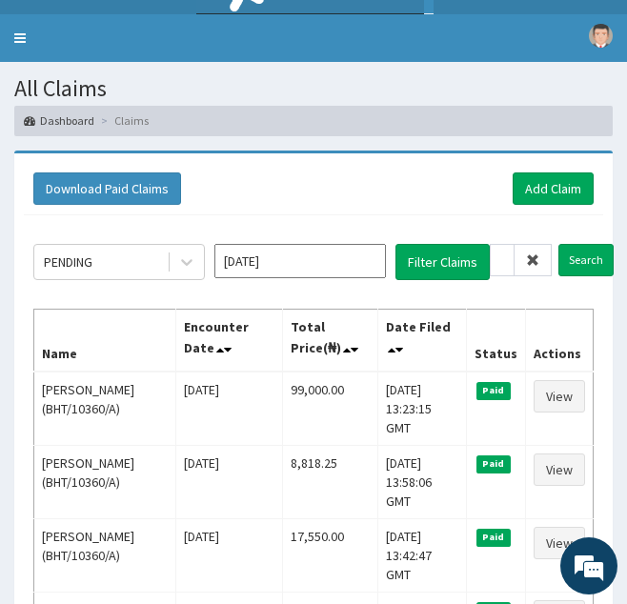
scroll to position [0, 0]
click at [540, 264] on span at bounding box center [533, 260] width 37 height 32
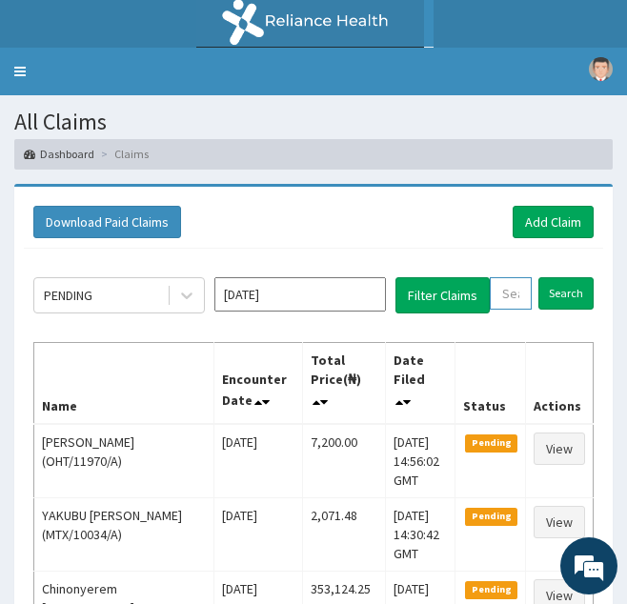
click at [516, 297] on input "text" at bounding box center [511, 293] width 42 height 32
paste input "CIP/10133/D"
type input "CIP/10133/D"
click at [559, 277] on input "Search" at bounding box center [586, 293] width 55 height 32
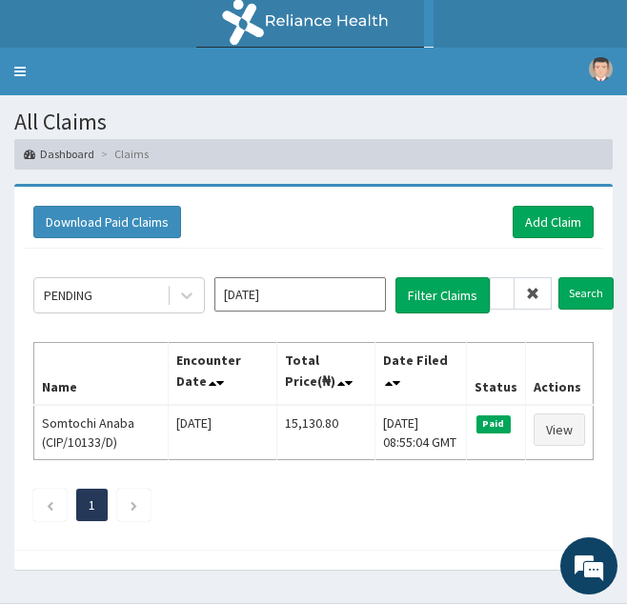
scroll to position [0, 0]
click at [535, 296] on icon at bounding box center [532, 293] width 13 height 13
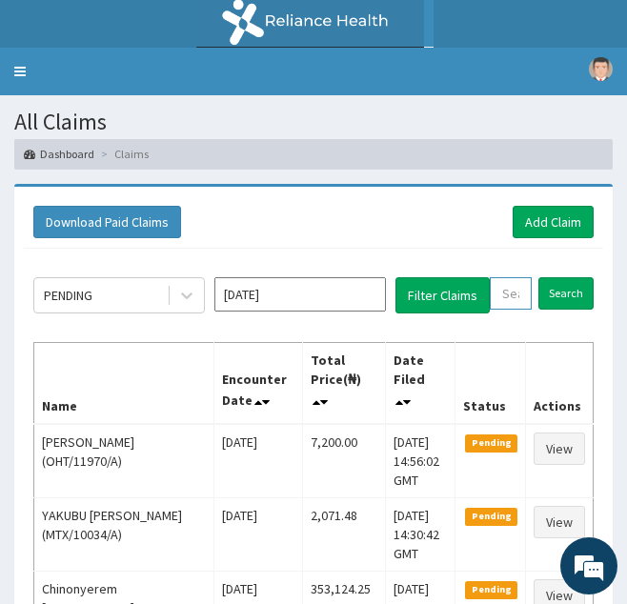
click at [510, 297] on input "text" at bounding box center [511, 293] width 42 height 32
paste input "npm/10224/A"
type input "npm/10224/A"
click at [559, 277] on input "Search" at bounding box center [586, 293] width 55 height 32
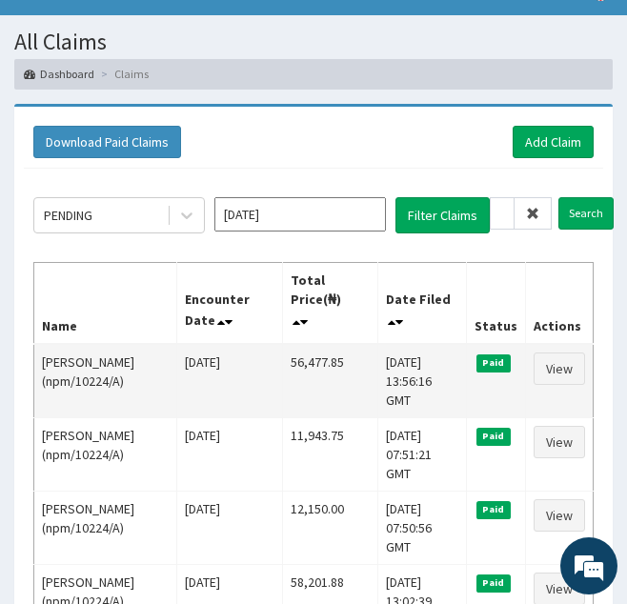
scroll to position [79, 0]
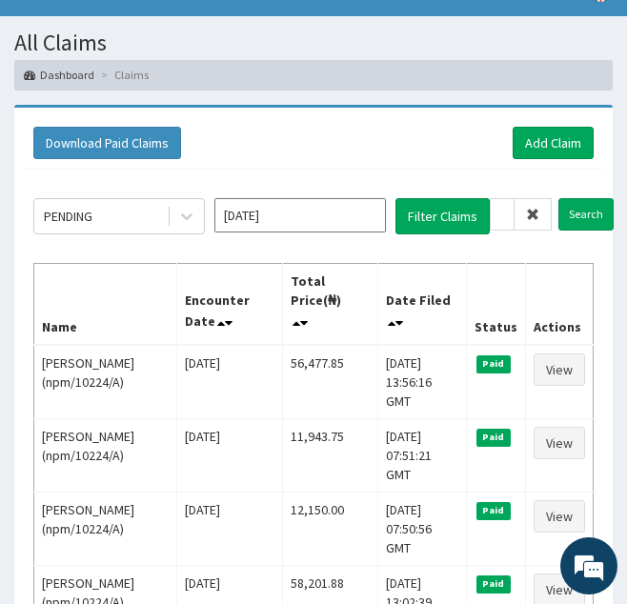
click at [536, 220] on icon at bounding box center [532, 214] width 13 height 13
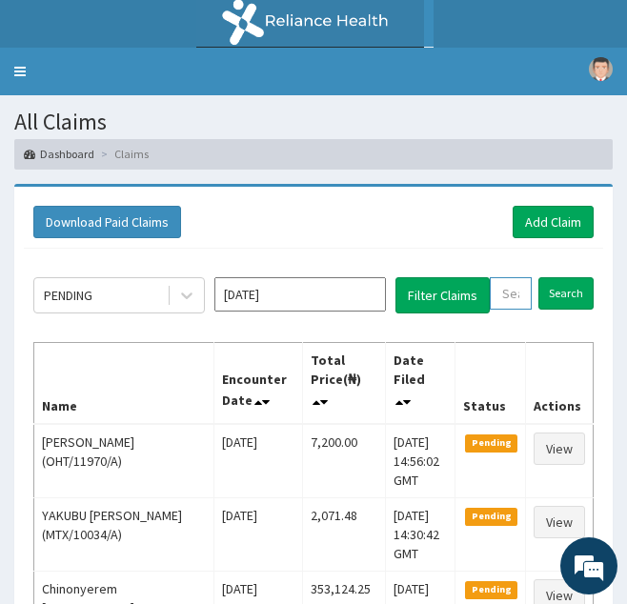
click at [516, 293] on input "text" at bounding box center [511, 293] width 42 height 32
paste input "WBS/10061/C"
type input "WBS/10061/C"
click at [559, 277] on input "Search" at bounding box center [586, 293] width 55 height 32
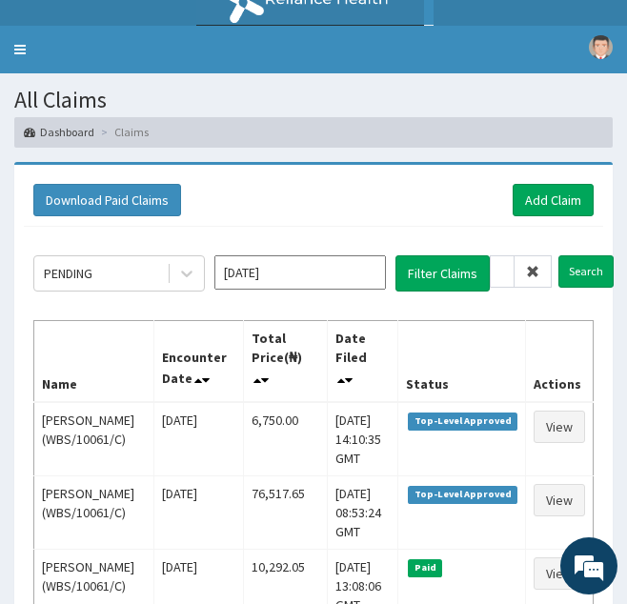
scroll to position [0, 0]
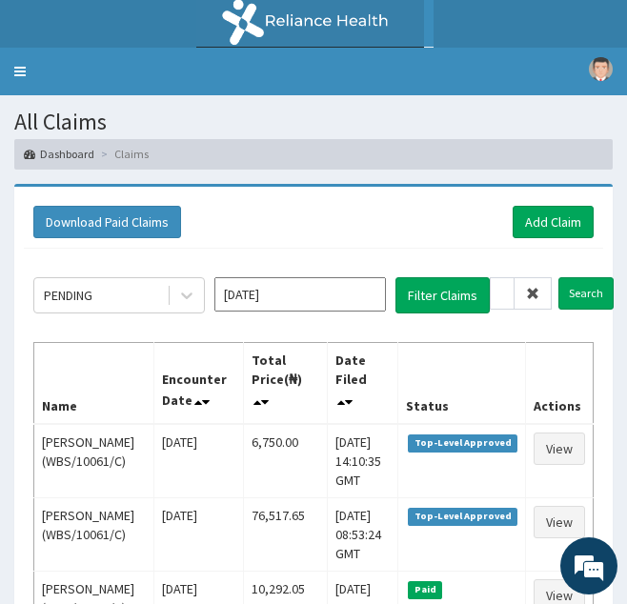
click at [531, 297] on icon at bounding box center [532, 293] width 13 height 13
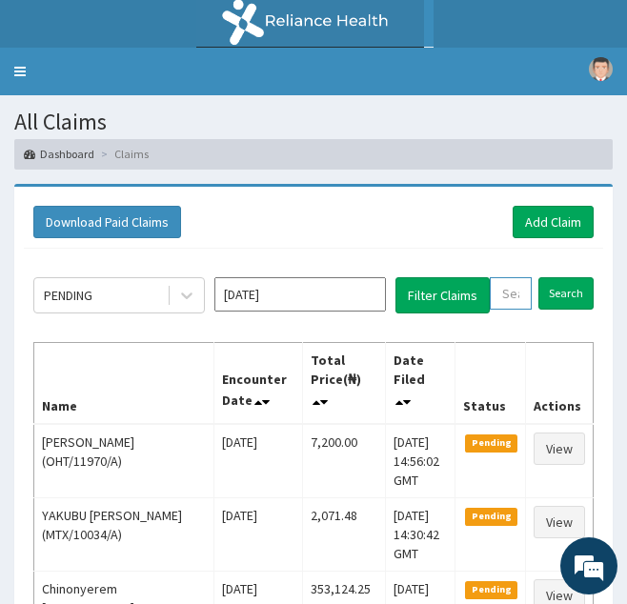
click at [506, 301] on input "text" at bounding box center [511, 293] width 42 height 32
paste input "GTU/10017/A"
type input "GTU/10017/A"
click at [559, 277] on input "Search" at bounding box center [586, 293] width 55 height 32
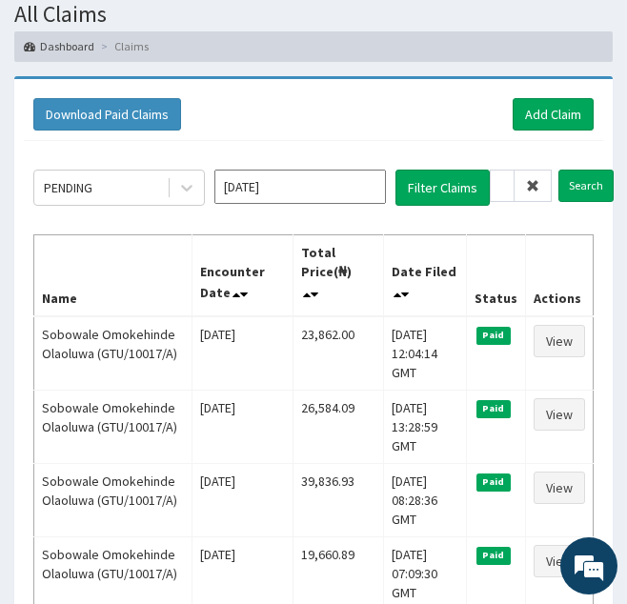
scroll to position [0, 0]
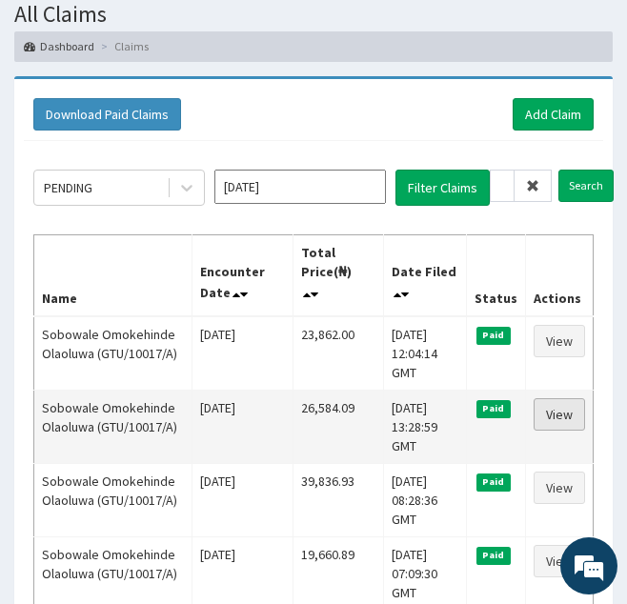
click at [571, 399] on link "View" at bounding box center [559, 415] width 51 height 32
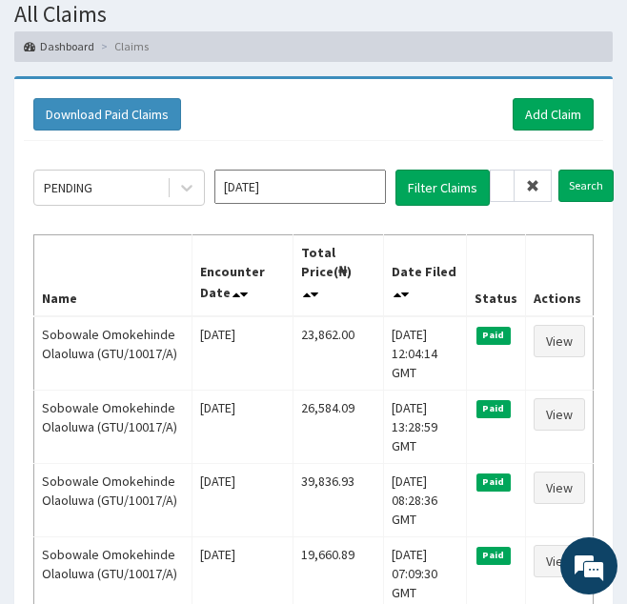
click at [536, 191] on icon at bounding box center [532, 185] width 13 height 13
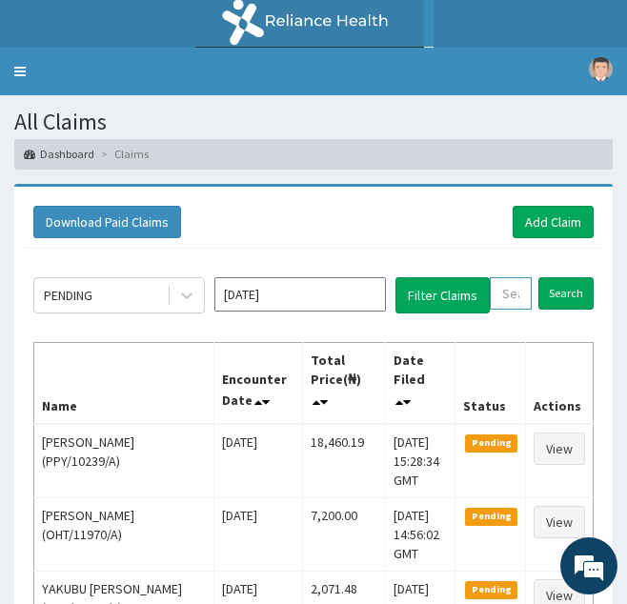
click at [507, 294] on input "text" at bounding box center [511, 293] width 42 height 32
paste input "LGL/10306/A"
type input "LGL/10306/A"
click at [559, 277] on input "Search" at bounding box center [586, 293] width 55 height 32
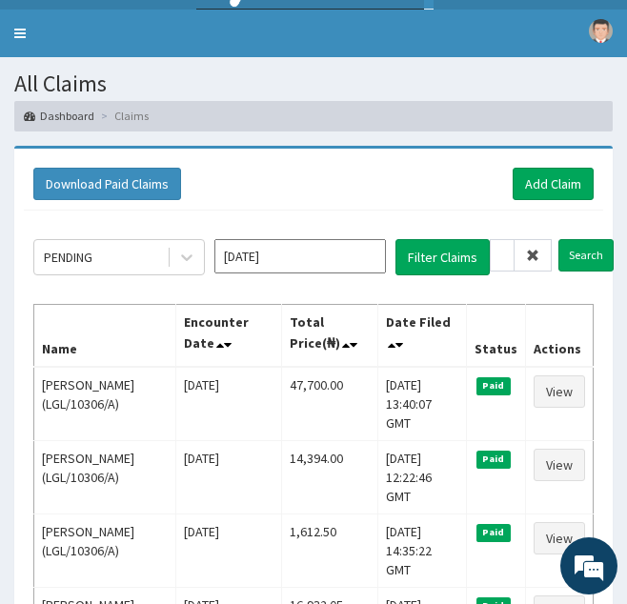
scroll to position [0, 0]
click at [529, 257] on icon at bounding box center [532, 255] width 13 height 13
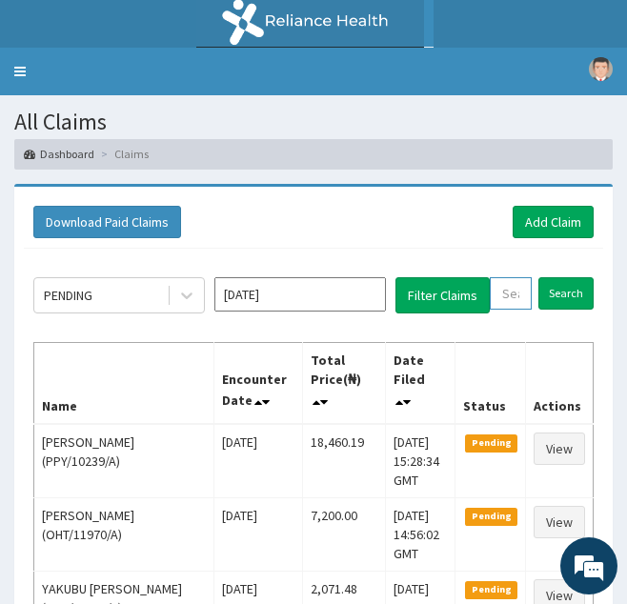
click at [514, 290] on input "text" at bounding box center [511, 293] width 42 height 32
paste input "LEF/10002/A"
type input "LEF/10002/A"
click at [559, 277] on input "Search" at bounding box center [586, 293] width 55 height 32
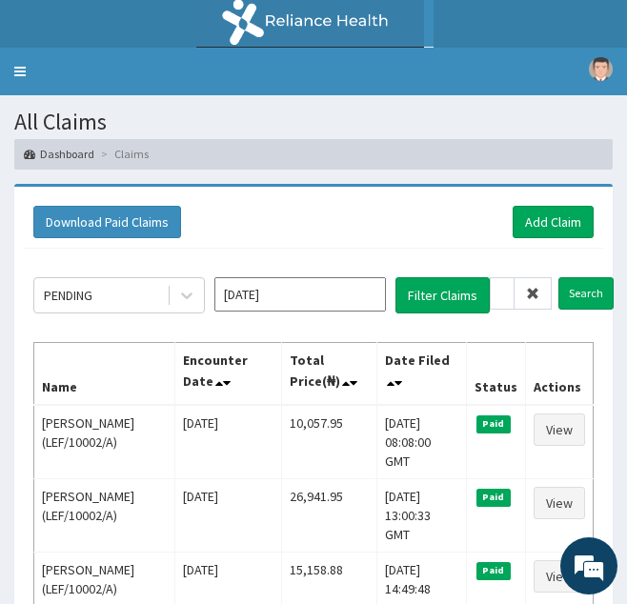
scroll to position [0, 0]
click at [538, 290] on icon at bounding box center [532, 293] width 13 height 13
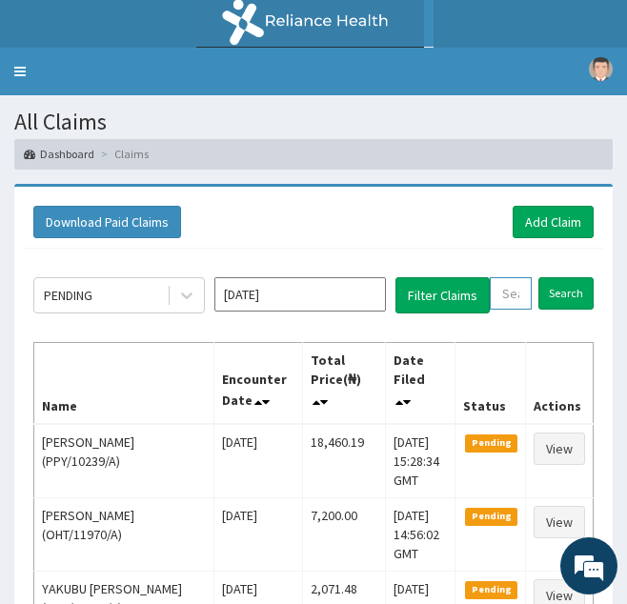
click at [510, 300] on input "text" at bounding box center [511, 293] width 42 height 32
paste input "CGW/10076/C"
type input "CGW/10076/C"
click at [559, 277] on input "Search" at bounding box center [586, 293] width 55 height 32
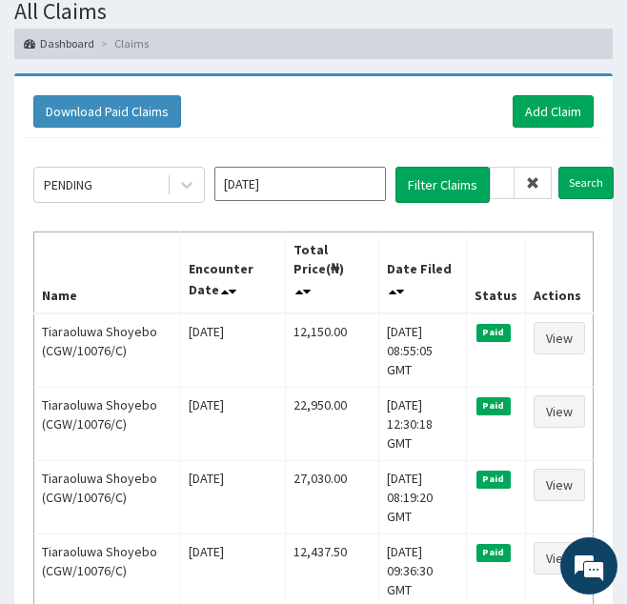
scroll to position [0, 0]
click at [535, 190] on icon at bounding box center [532, 182] width 13 height 13
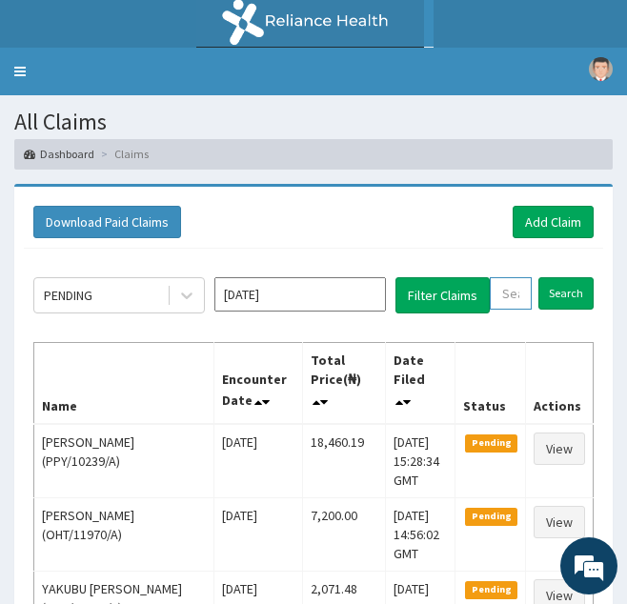
click at [503, 299] on input "text" at bounding box center [511, 293] width 42 height 32
paste input "CGW/10076/D"
type input "CGW/10076/D"
click at [559, 277] on input "Search" at bounding box center [586, 293] width 55 height 32
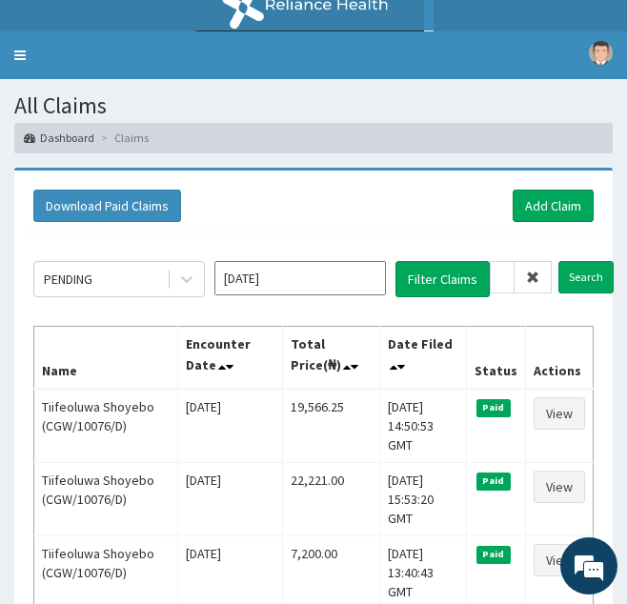
scroll to position [0, 0]
click at [532, 278] on icon at bounding box center [532, 277] width 13 height 13
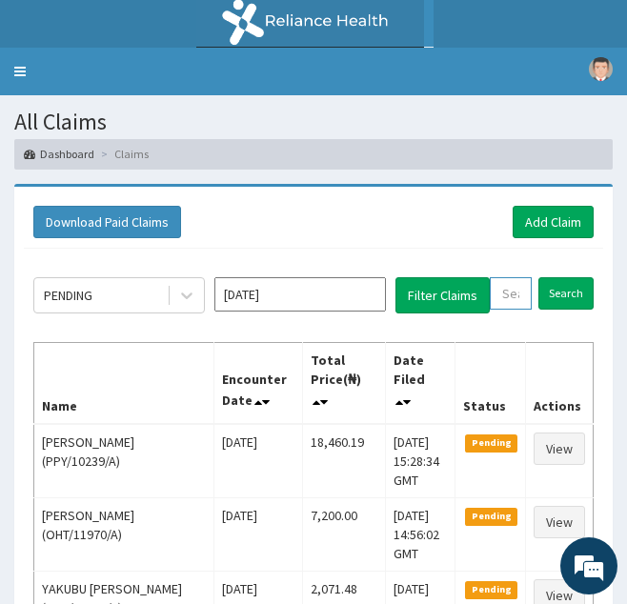
click at [519, 291] on input "text" at bounding box center [511, 293] width 42 height 32
paste input "CGW/10076/B"
type input "CGW/10076/B"
click at [559, 277] on input "Search" at bounding box center [586, 293] width 55 height 32
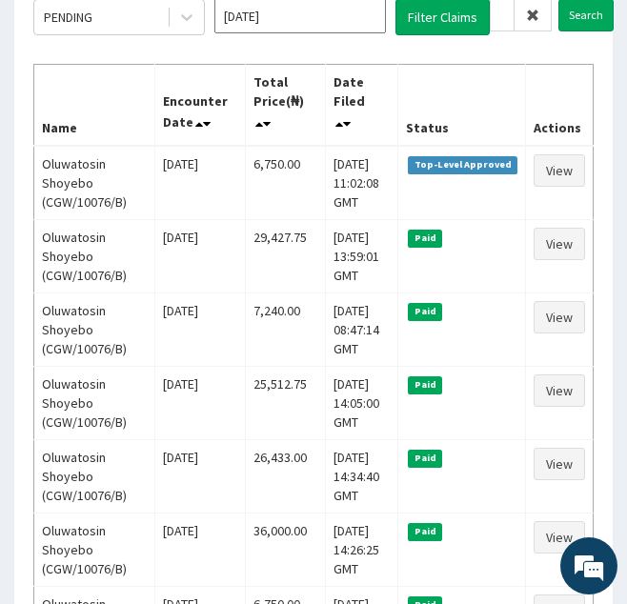
scroll to position [0, 0]
click at [527, 15] on icon at bounding box center [532, 15] width 13 height 13
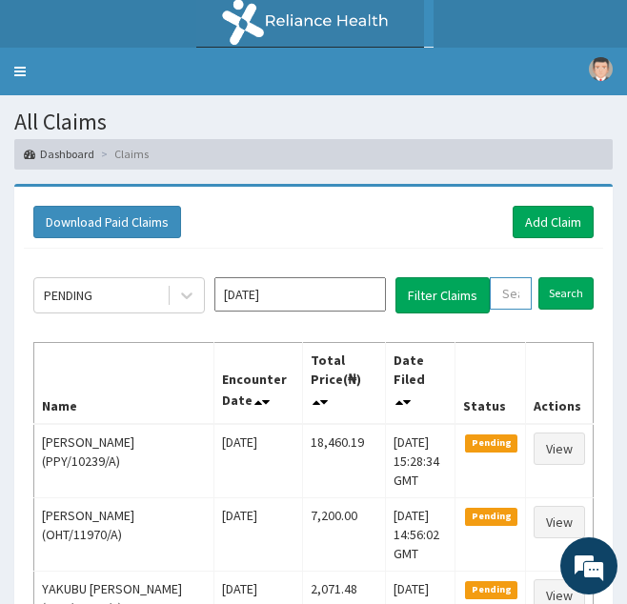
click at [500, 284] on input "text" at bounding box center [511, 293] width 42 height 32
paste input "CGW/10076/A"
type input "CGW/10076/A"
click at [559, 277] on input "Search" at bounding box center [586, 293] width 55 height 32
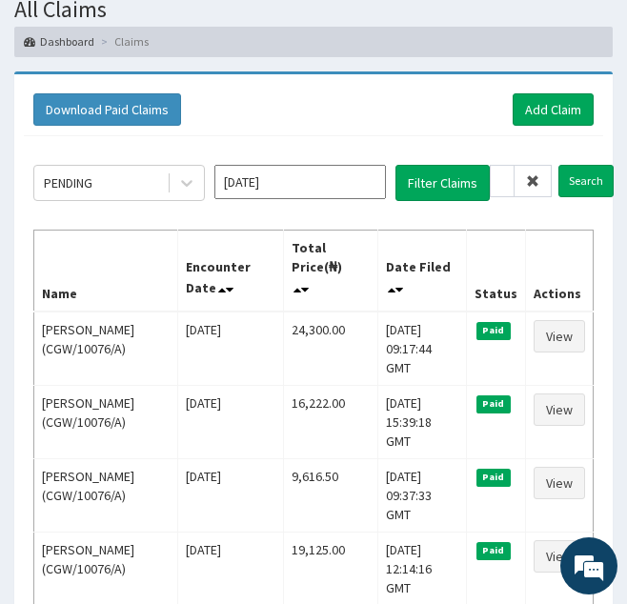
scroll to position [0, 0]
click at [536, 180] on icon at bounding box center [532, 180] width 13 height 13
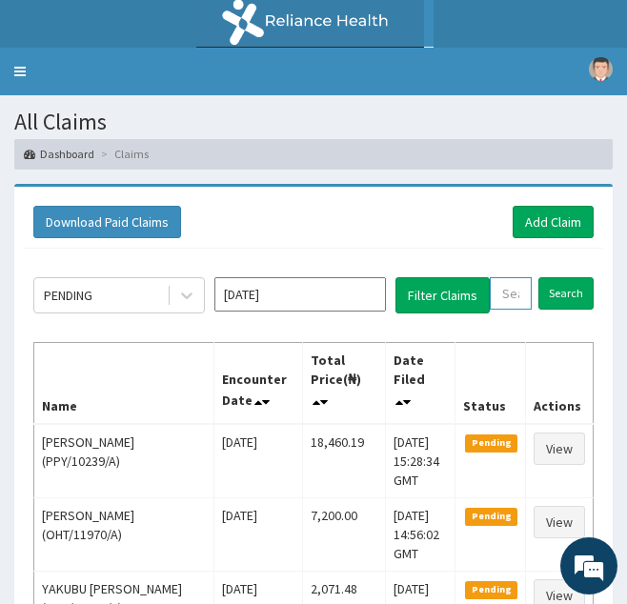
click at [501, 298] on input "text" at bounding box center [511, 293] width 42 height 32
paste input "AKG/10023/A"
type input "AKG/10023/A"
click at [559, 277] on input "Search" at bounding box center [586, 293] width 55 height 32
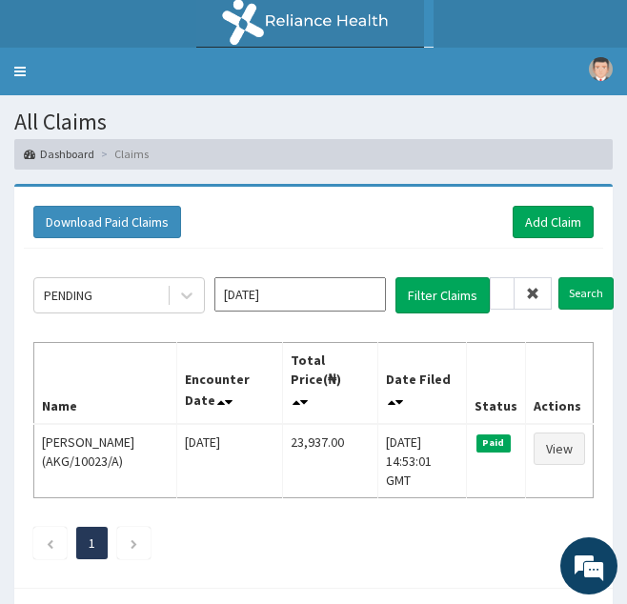
scroll to position [0, 0]
click at [530, 292] on icon at bounding box center [532, 293] width 13 height 13
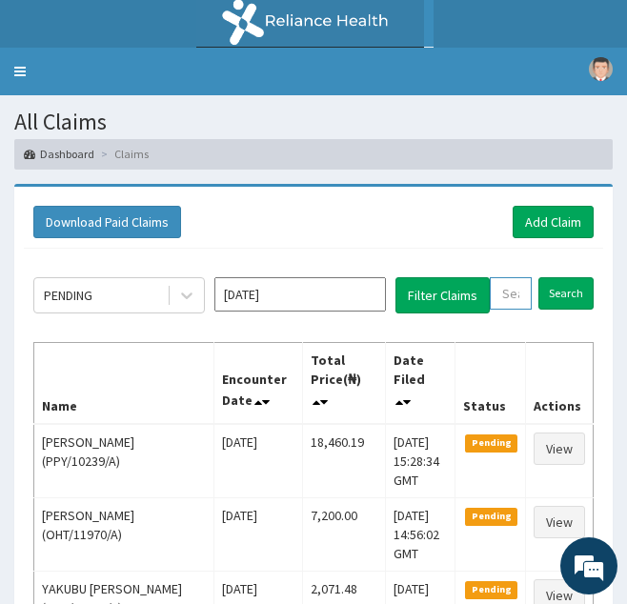
click at [510, 302] on input "text" at bounding box center [511, 293] width 42 height 32
paste input "CLO/10028/C"
type input "CLO/10028/C"
click at [559, 277] on input "Search" at bounding box center [586, 293] width 55 height 32
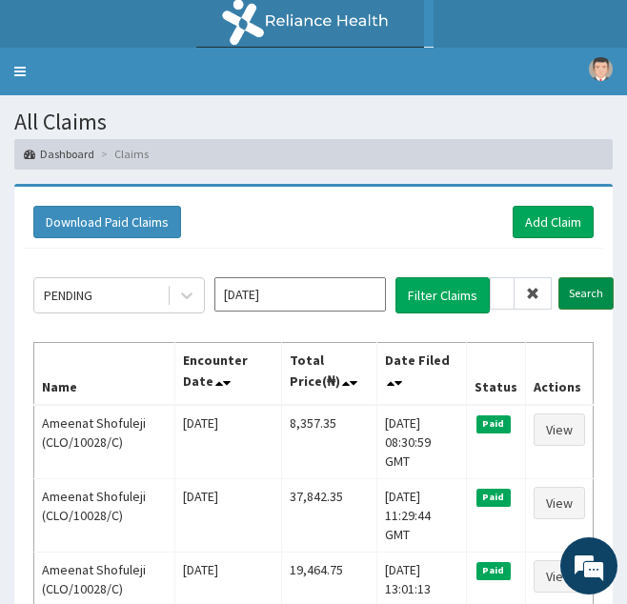
scroll to position [0, 0]
click at [544, 293] on span at bounding box center [533, 293] width 37 height 32
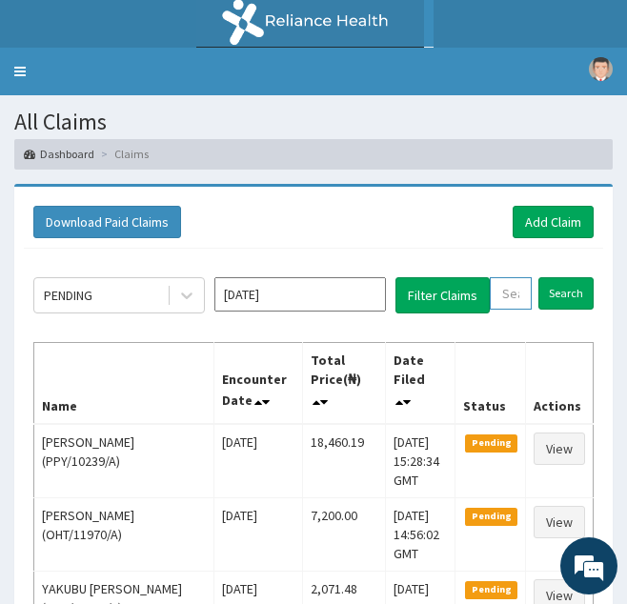
click at [524, 296] on input "text" at bounding box center [511, 293] width 42 height 32
paste input "IIB/10012/A"
type input "IIB/10012/A"
click at [559, 277] on input "Search" at bounding box center [586, 293] width 55 height 32
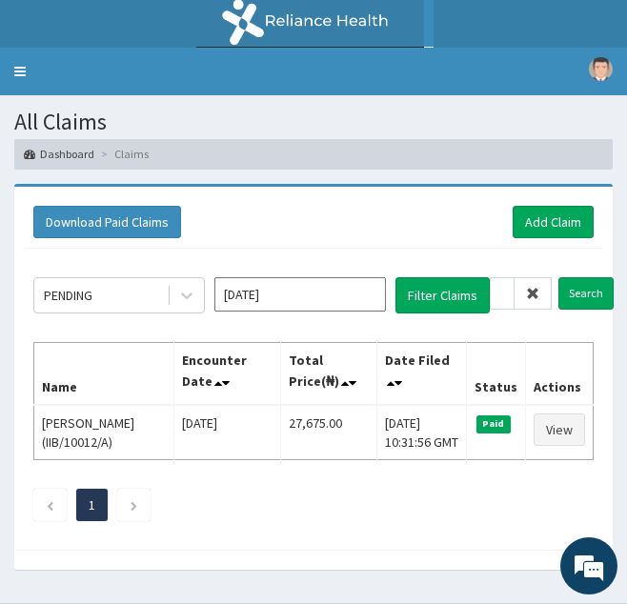
scroll to position [0, 0]
click at [542, 293] on span at bounding box center [533, 293] width 37 height 32
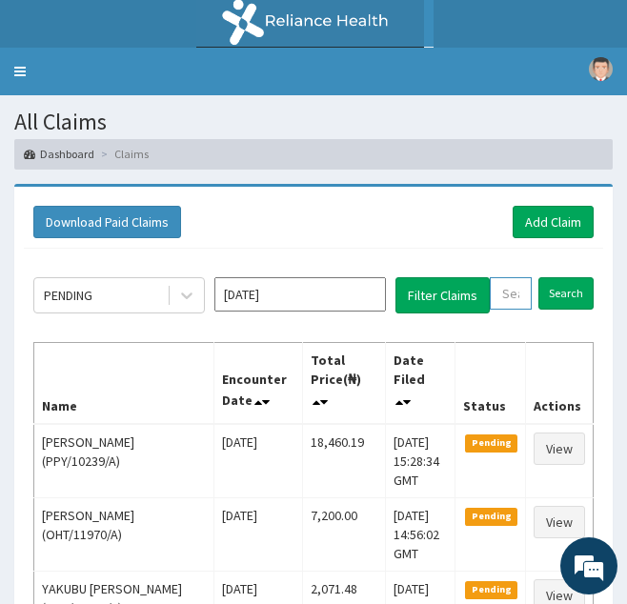
click at [513, 295] on input "text" at bounding box center [511, 293] width 42 height 32
paste input "ACH/10328/B"
type input "ACH/10328/B"
click at [559, 277] on input "Search" at bounding box center [586, 293] width 55 height 32
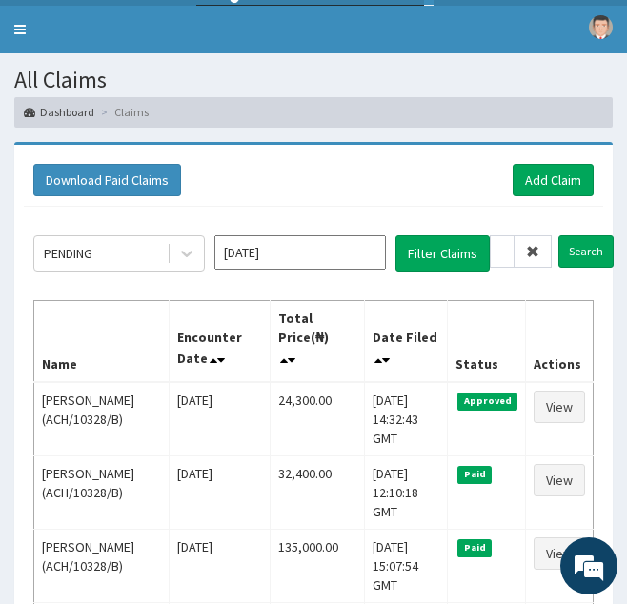
scroll to position [0, 0]
click at [534, 248] on icon at bounding box center [532, 251] width 13 height 13
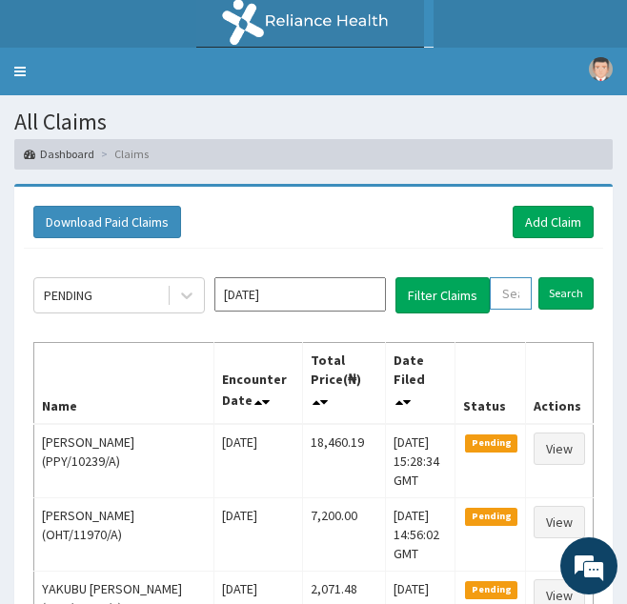
click at [500, 290] on input "text" at bounding box center [511, 293] width 42 height 32
paste input "NKK/10187/A"
type input "NKK/10187/A"
click at [559, 277] on input "Search" at bounding box center [586, 293] width 55 height 32
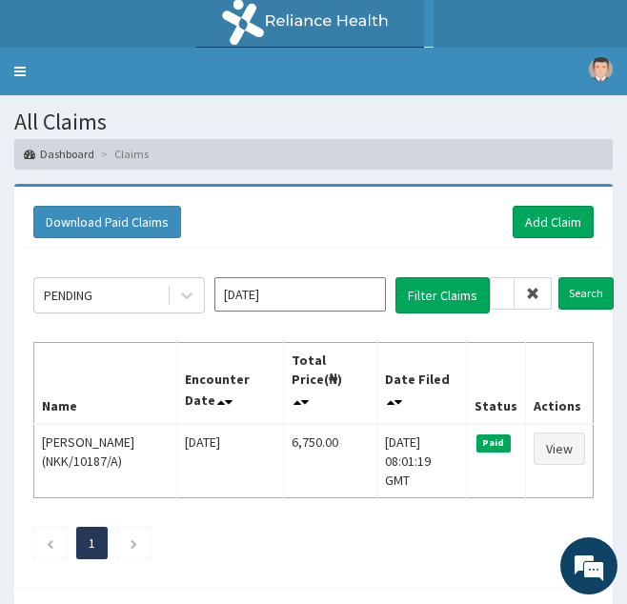
scroll to position [0, 0]
click at [530, 297] on icon at bounding box center [532, 293] width 13 height 13
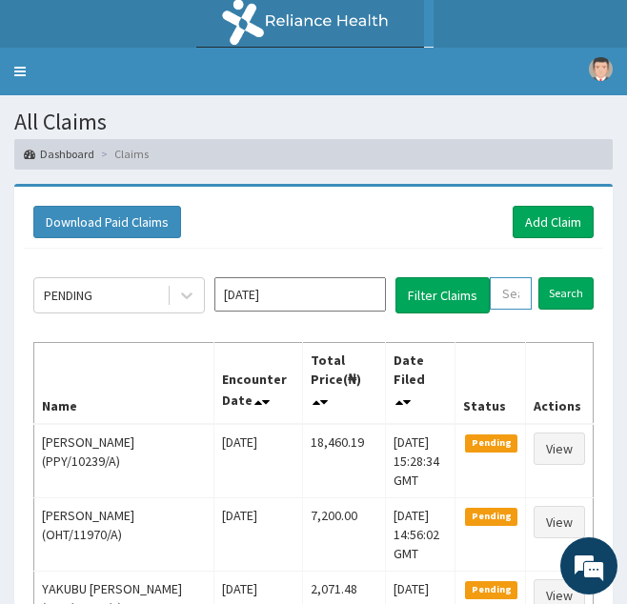
click at [507, 305] on input "text" at bounding box center [511, 293] width 42 height 32
paste input "EXG/10009/A"
type input "EXG/10009/A"
click at [559, 277] on input "Search" at bounding box center [586, 293] width 55 height 32
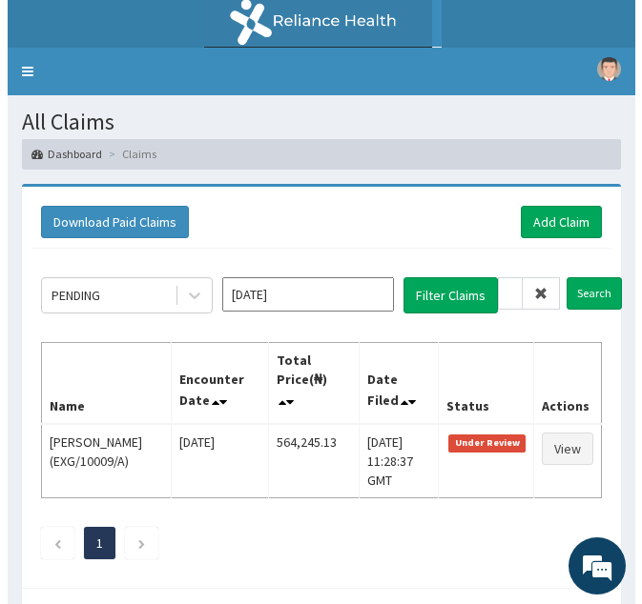
scroll to position [0, 0]
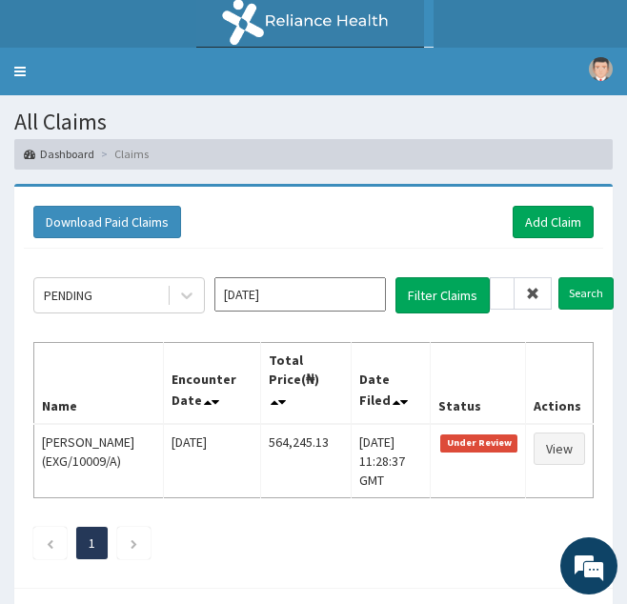
click at [530, 294] on icon at bounding box center [532, 293] width 13 height 13
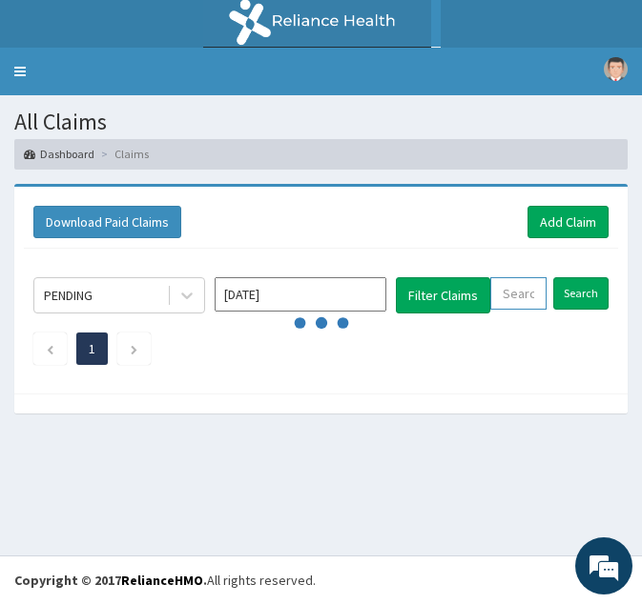
click at [509, 300] on input "text" at bounding box center [518, 293] width 56 height 32
click at [26, 64] on link "Toggle navigation" at bounding box center [20, 72] width 40 height 48
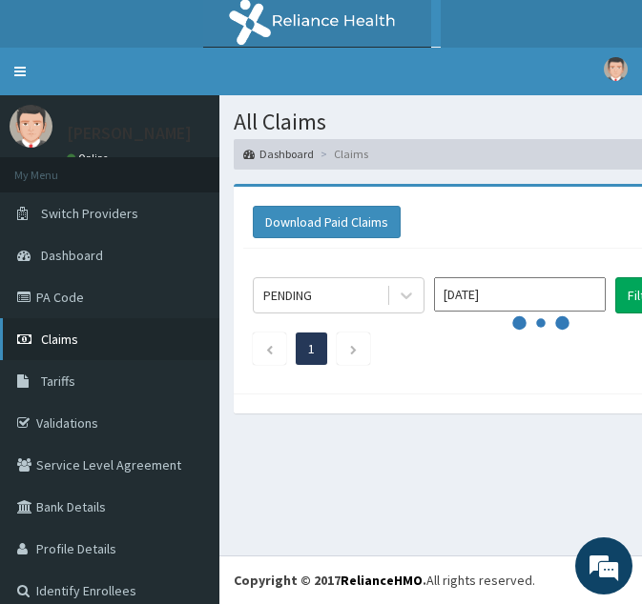
click at [45, 341] on span "Claims" at bounding box center [59, 339] width 37 height 17
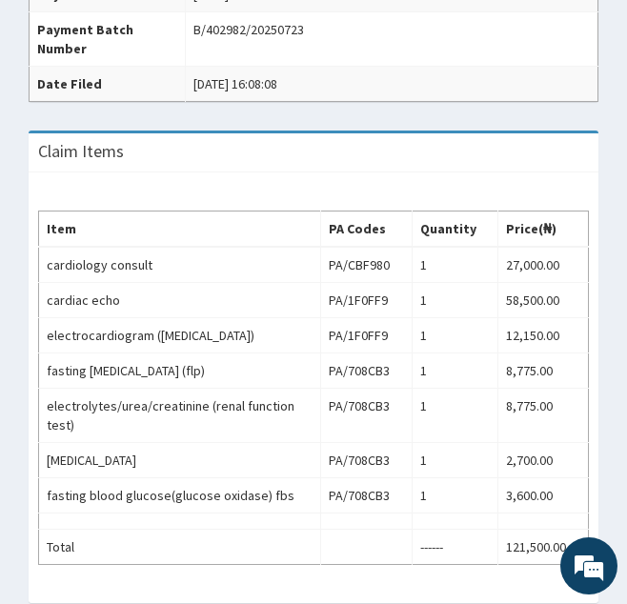
scroll to position [661, 0]
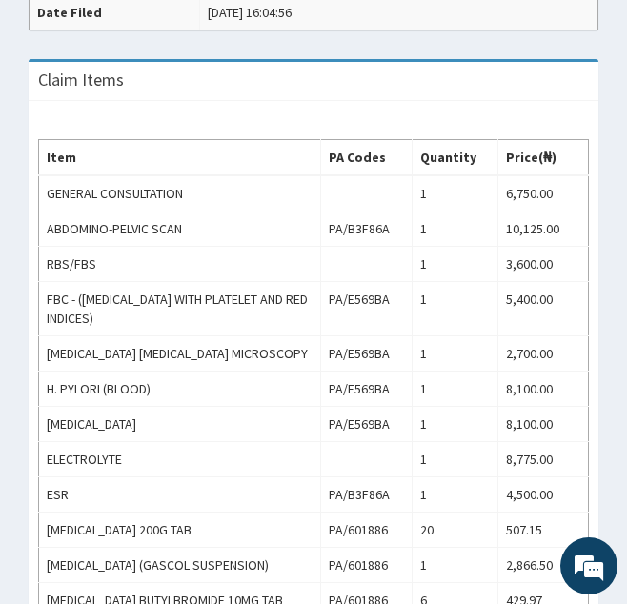
scroll to position [671, 0]
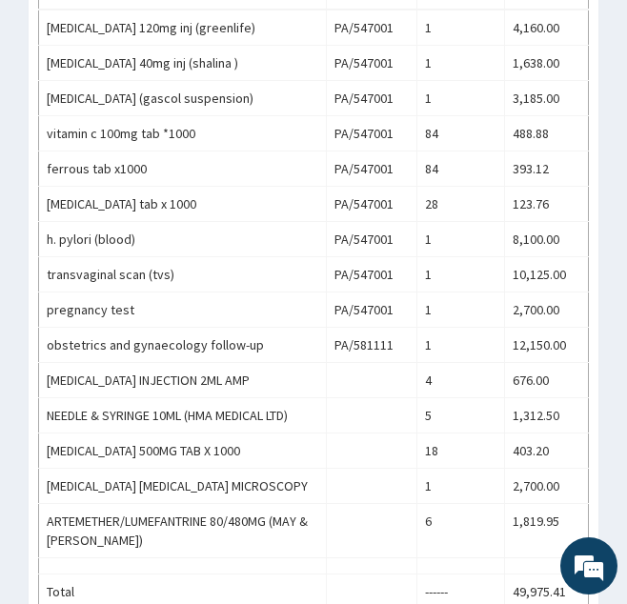
scroll to position [898, 0]
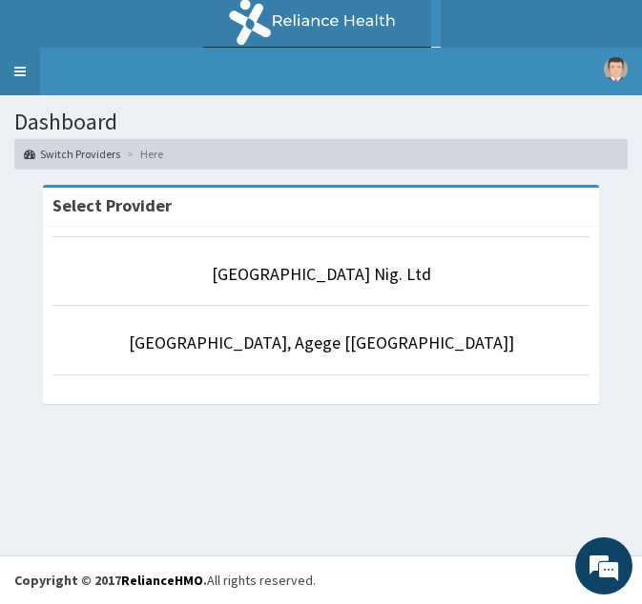
click at [17, 58] on link "Toggle navigation" at bounding box center [20, 72] width 40 height 48
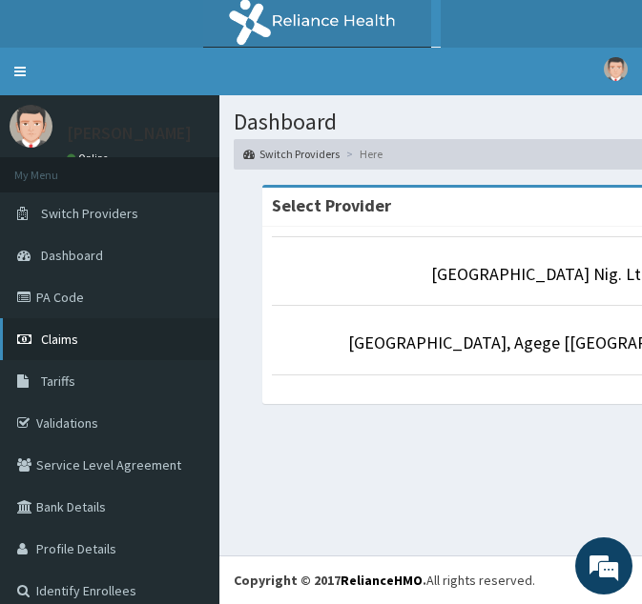
click at [58, 337] on span "Claims" at bounding box center [59, 339] width 37 height 17
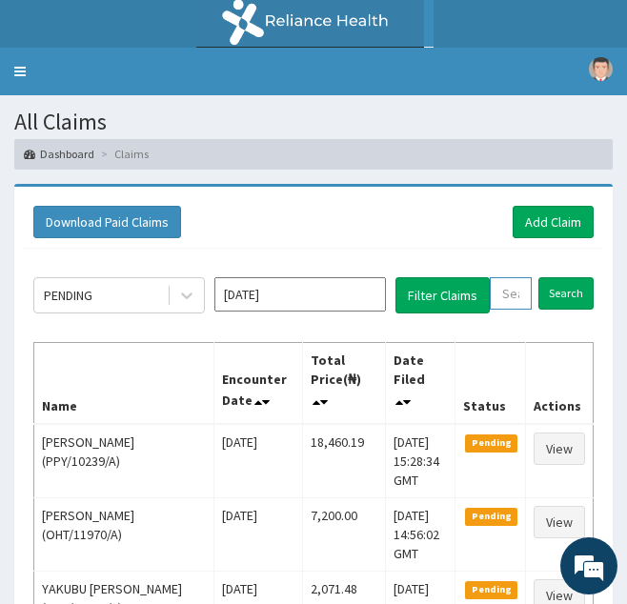
click at [513, 291] on input "text" at bounding box center [511, 293] width 42 height 32
paste input "BHA/10044/A"
type input "BHA/10044/A"
click at [559, 277] on input "Search" at bounding box center [586, 293] width 55 height 32
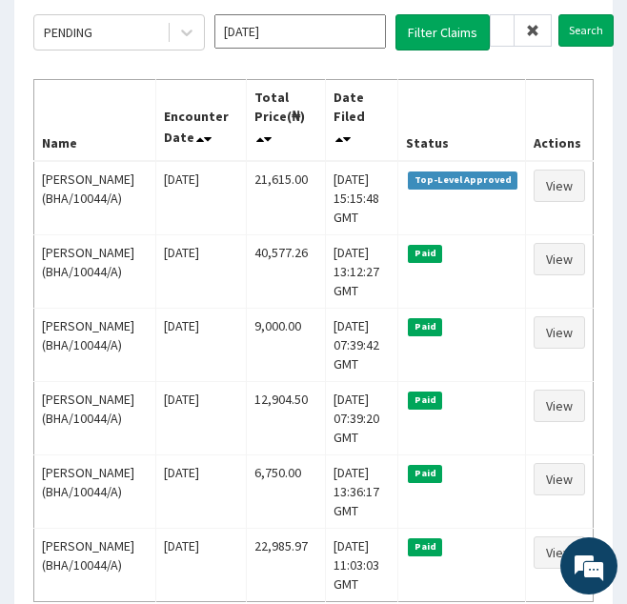
scroll to position [0, 0]
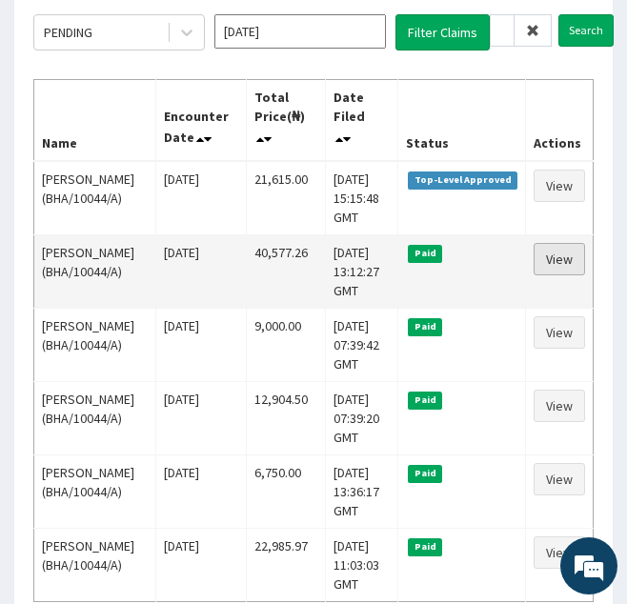
click at [566, 276] on link "View" at bounding box center [559, 259] width 51 height 32
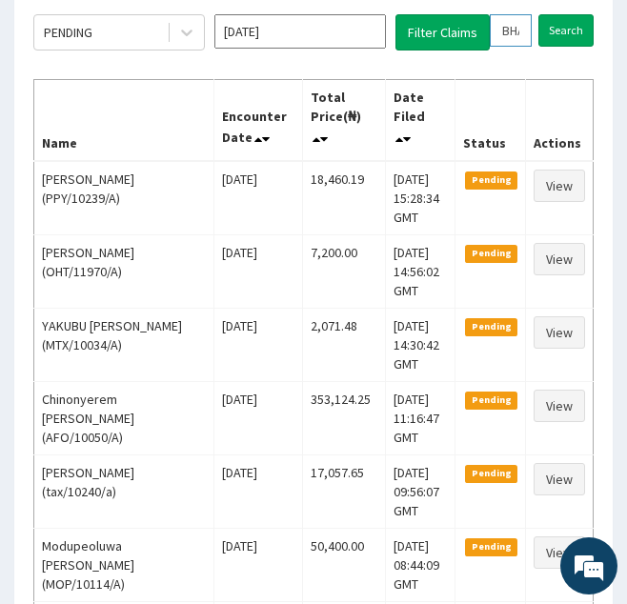
drag, startPoint x: 498, startPoint y: 32, endPoint x: 623, endPoint y: 42, distance: 126.2
paste input "FRL/10038/C"
type input "FRL/10038/C"
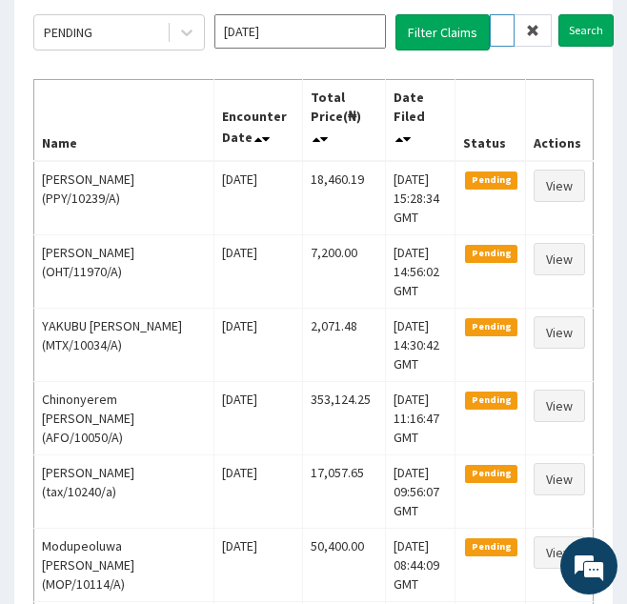
click at [559, 14] on input "Search" at bounding box center [586, 30] width 55 height 32
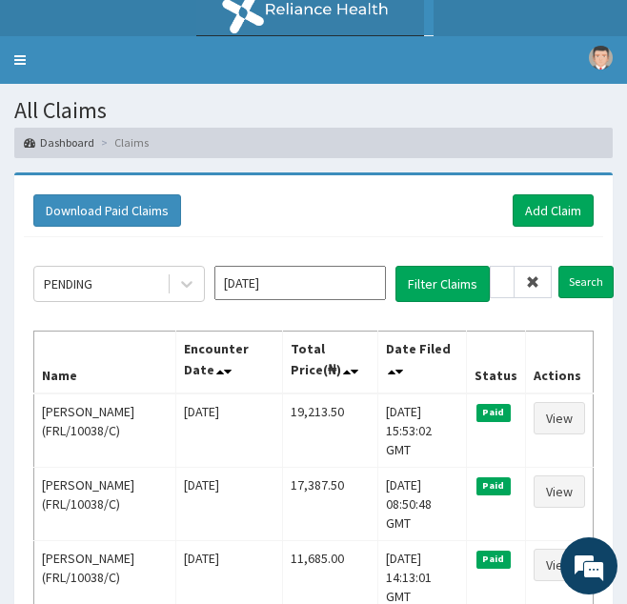
scroll to position [0, 0]
click at [536, 281] on icon at bounding box center [532, 282] width 13 height 13
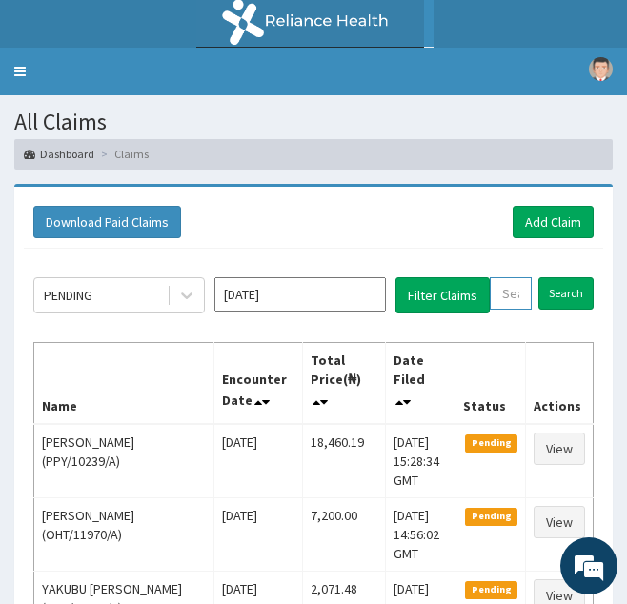
click at [518, 294] on input "text" at bounding box center [511, 293] width 42 height 32
paste input "OHT/11824/C"
type input "OHT/11824/C"
click at [559, 277] on input "Search" at bounding box center [586, 293] width 55 height 32
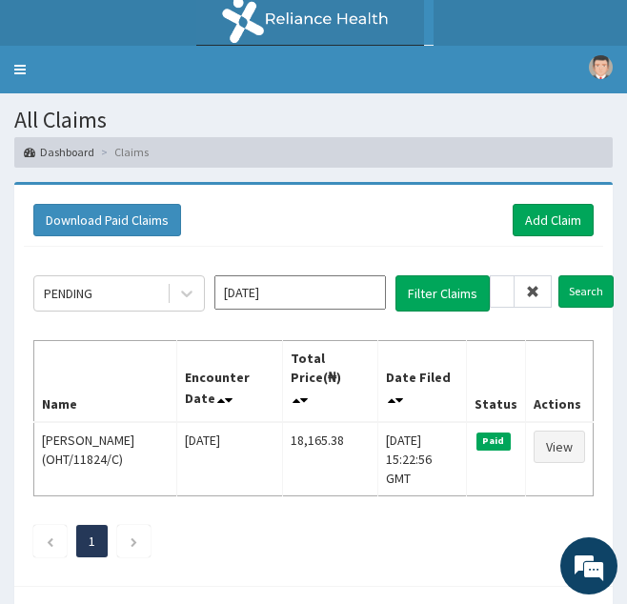
scroll to position [0, 0]
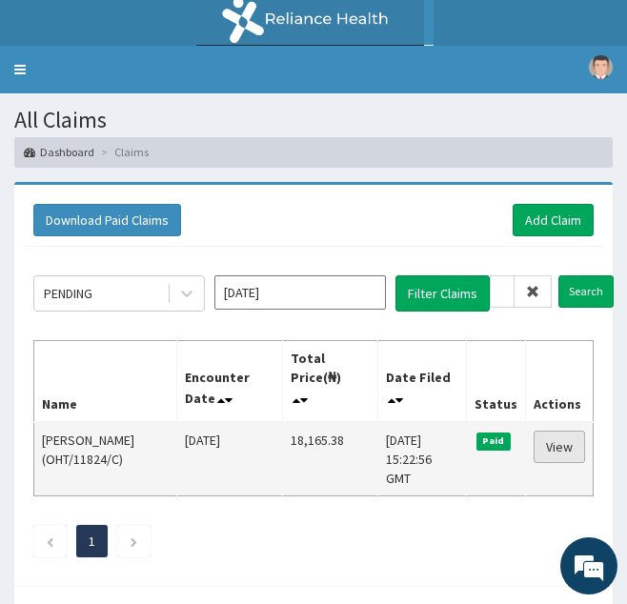
click at [548, 431] on link "View" at bounding box center [559, 447] width 51 height 32
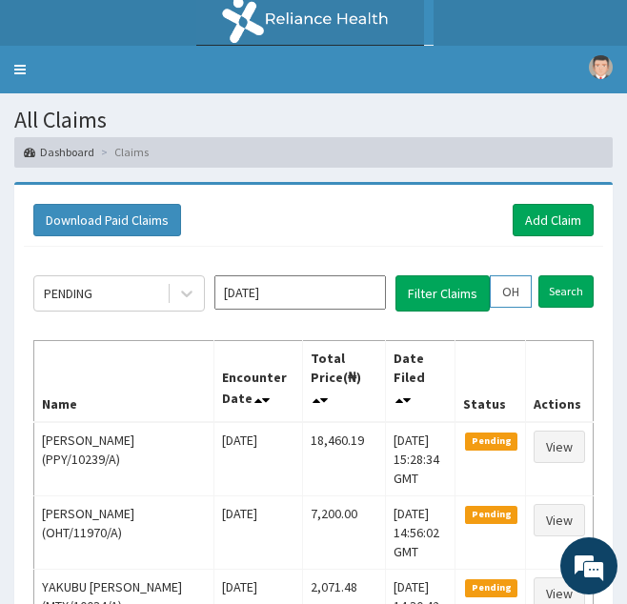
drag, startPoint x: 498, startPoint y: 290, endPoint x: 638, endPoint y: 295, distance: 140.2
paste input "DPC/10017/A"
type input "DPC/10017/A"
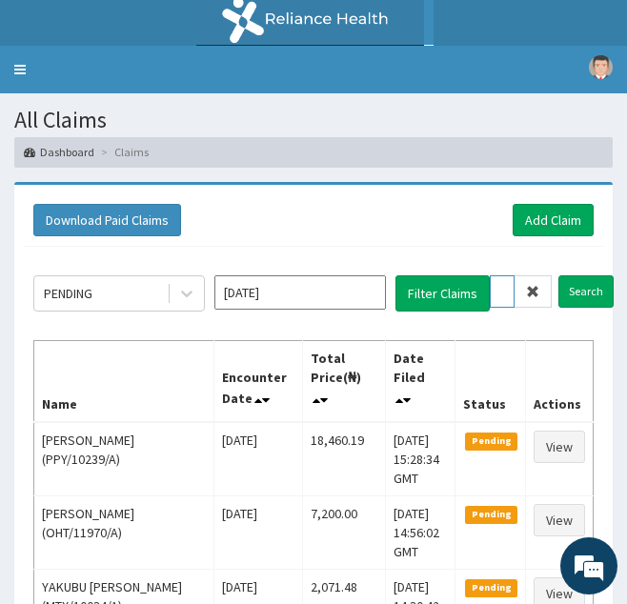
click at [559, 276] on input "Search" at bounding box center [586, 292] width 55 height 32
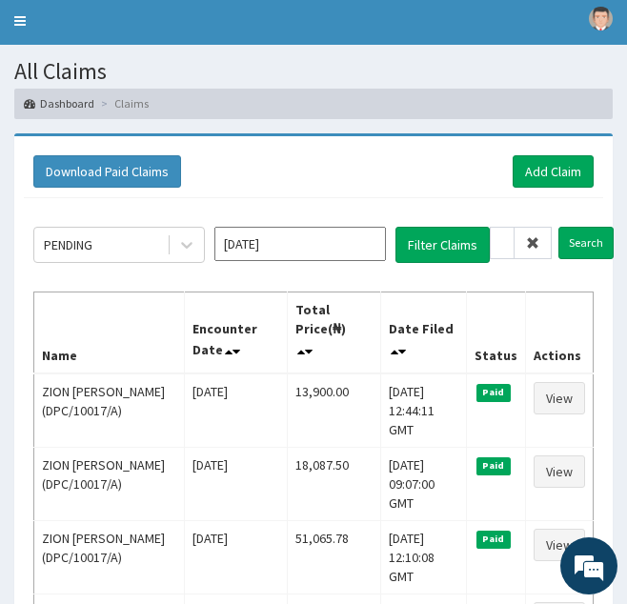
scroll to position [0, 0]
click at [536, 248] on icon at bounding box center [532, 242] width 13 height 13
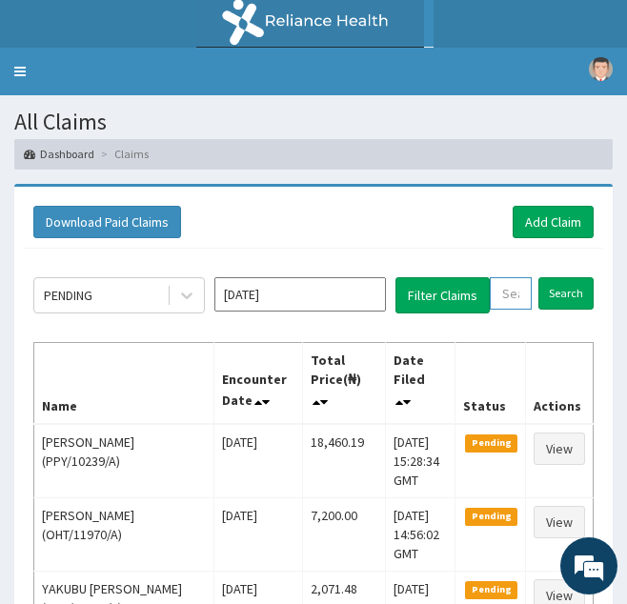
click at [504, 305] on input "text" at bounding box center [511, 293] width 42 height 32
paste input "NTO/10004/C"
type input "NTO/10004/C"
click at [559, 277] on input "Search" at bounding box center [586, 293] width 55 height 32
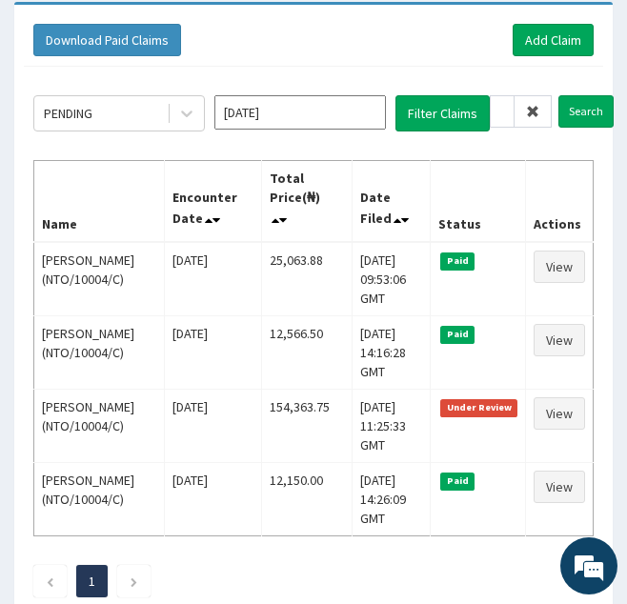
scroll to position [0, 0]
click at [534, 112] on icon at bounding box center [532, 111] width 13 height 13
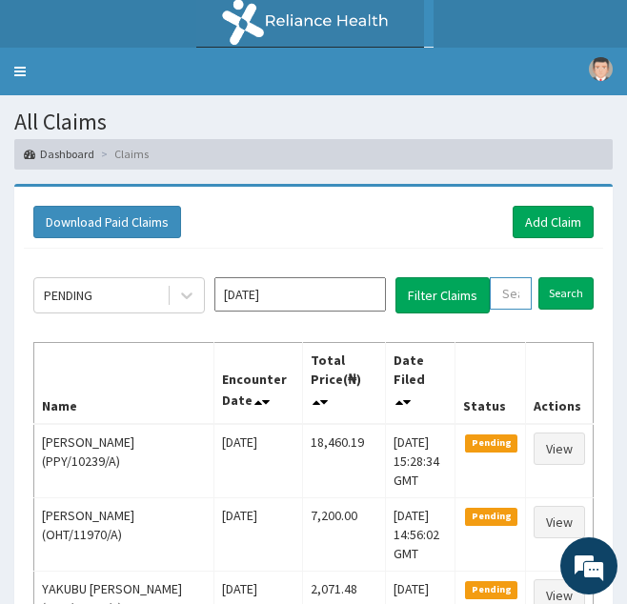
click at [499, 300] on input "text" at bounding box center [511, 293] width 42 height 32
paste input "GSV/12994/A"
type input "GSV/12994/A"
click at [559, 277] on input "Search" at bounding box center [586, 293] width 55 height 32
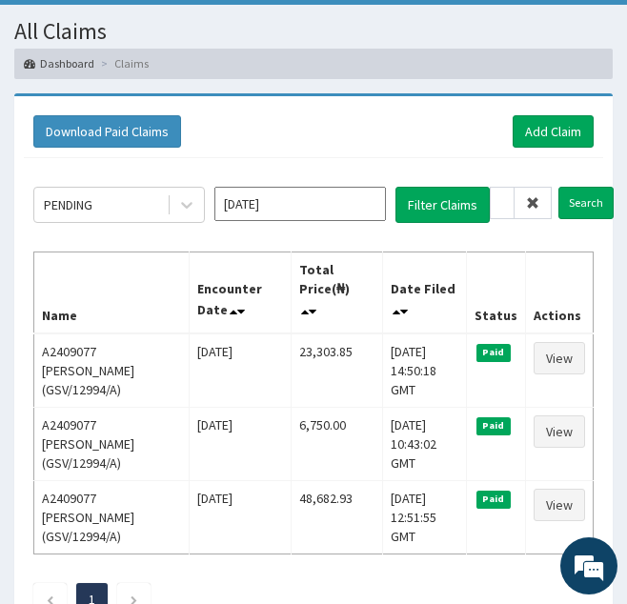
scroll to position [0, 0]
click at [528, 203] on icon at bounding box center [532, 202] width 13 height 13
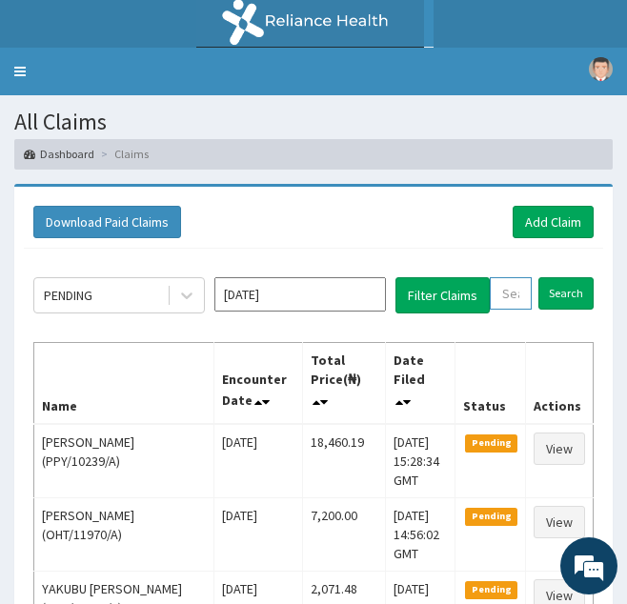
click at [501, 300] on input "text" at bounding box center [511, 293] width 42 height 32
paste input "NZT/10009/A"
type input "NZT/10009/A"
click at [559, 277] on input "Search" at bounding box center [586, 293] width 55 height 32
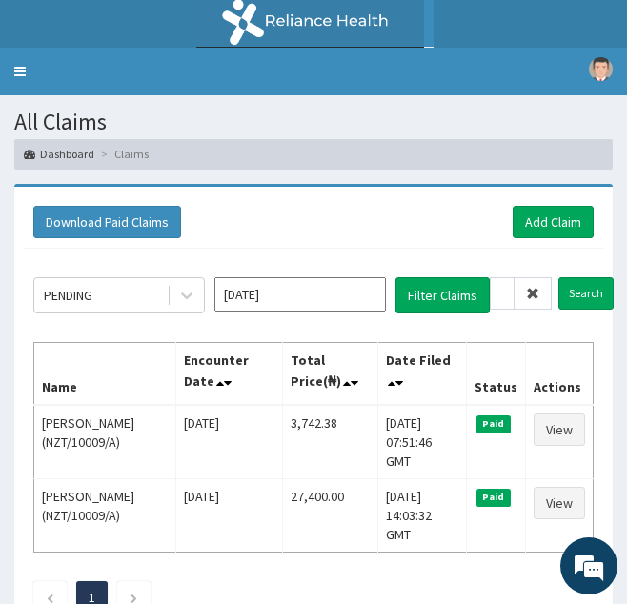
scroll to position [0, 0]
click at [527, 297] on icon at bounding box center [532, 293] width 13 height 13
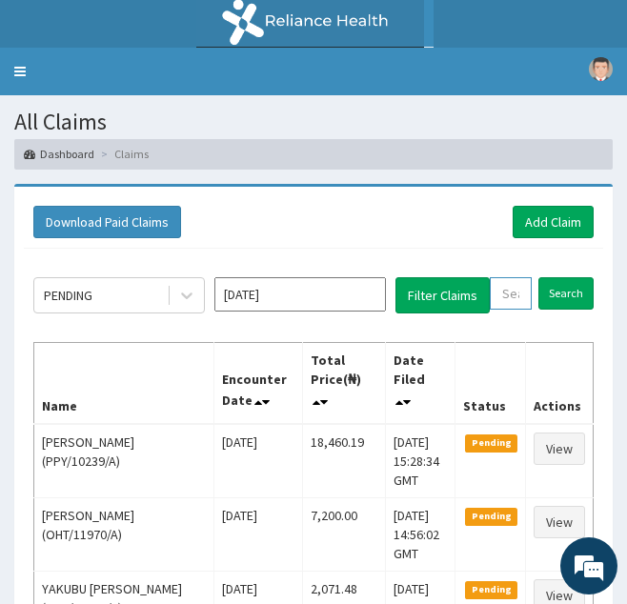
click at [518, 297] on input "text" at bounding box center [511, 293] width 42 height 32
paste input "BWL/10107/A"
type input "BWL/10107/A"
click at [559, 277] on input "Search" at bounding box center [586, 293] width 55 height 32
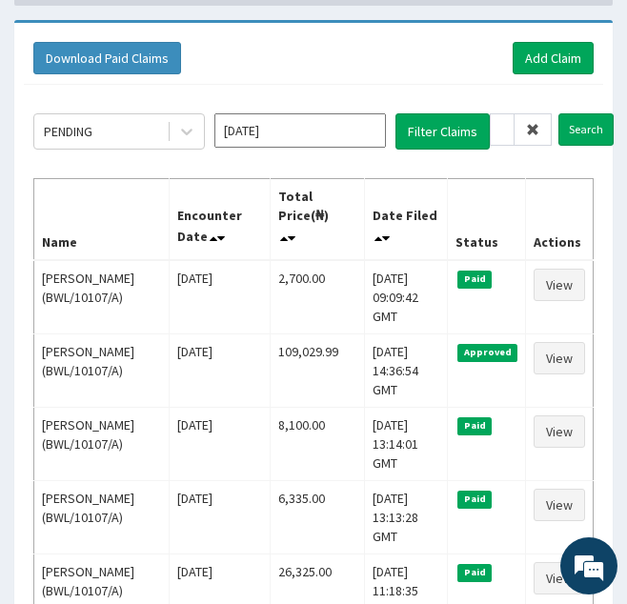
scroll to position [0, 0]
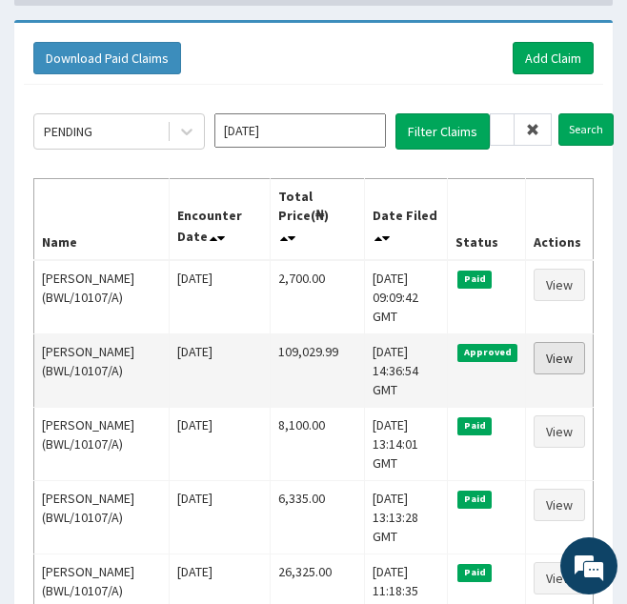
click at [559, 342] on link "View" at bounding box center [559, 358] width 51 height 32
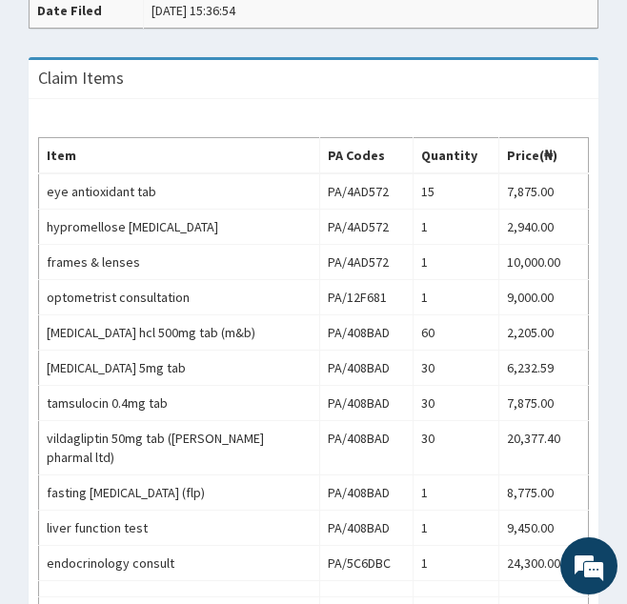
scroll to position [862, 0]
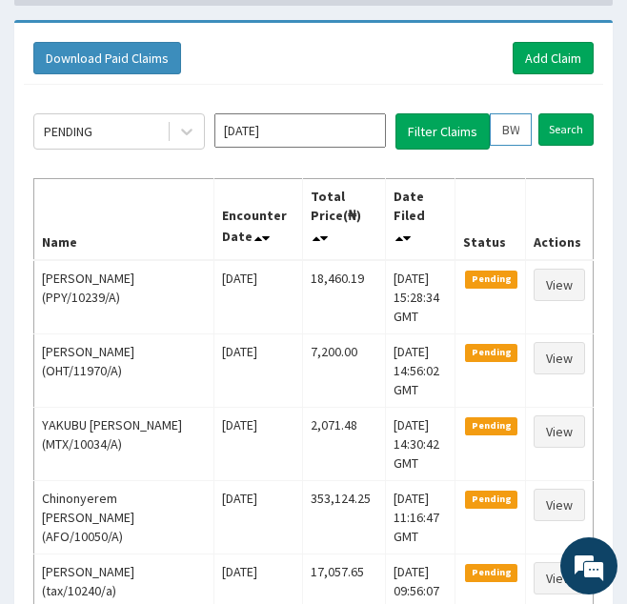
drag, startPoint x: 498, startPoint y: 129, endPoint x: 650, endPoint y: 114, distance: 153.2
paste input "KSB/11506"
type input "KSB/11506/A"
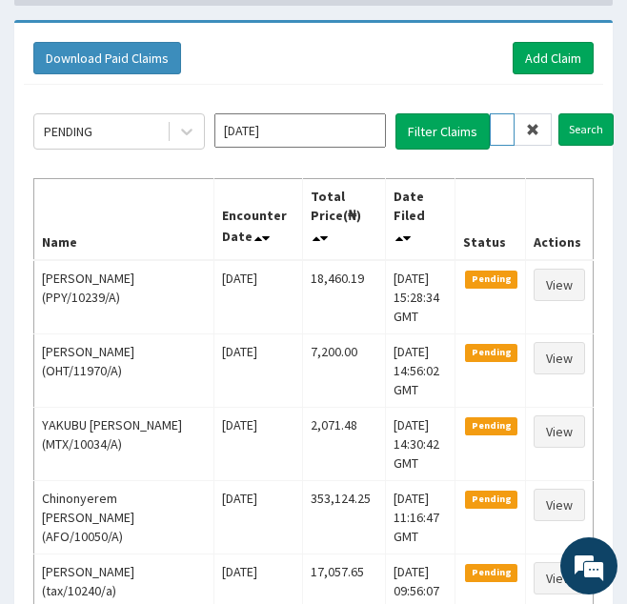
click at [559, 113] on input "Search" at bounding box center [586, 129] width 55 height 32
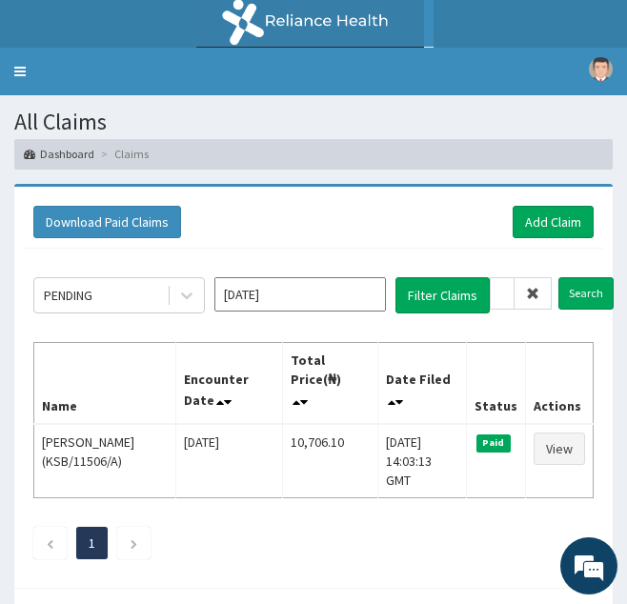
scroll to position [0, 0]
click at [538, 295] on icon at bounding box center [532, 293] width 13 height 13
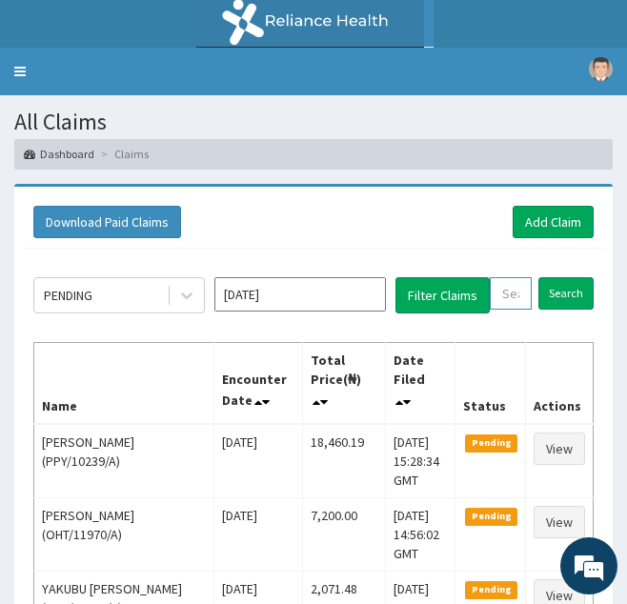
click at [515, 300] on input "text" at bounding box center [511, 293] width 42 height 32
paste input "FBZ/10010/A"
type input "FBZ/10010/A"
click at [559, 277] on input "Search" at bounding box center [586, 293] width 55 height 32
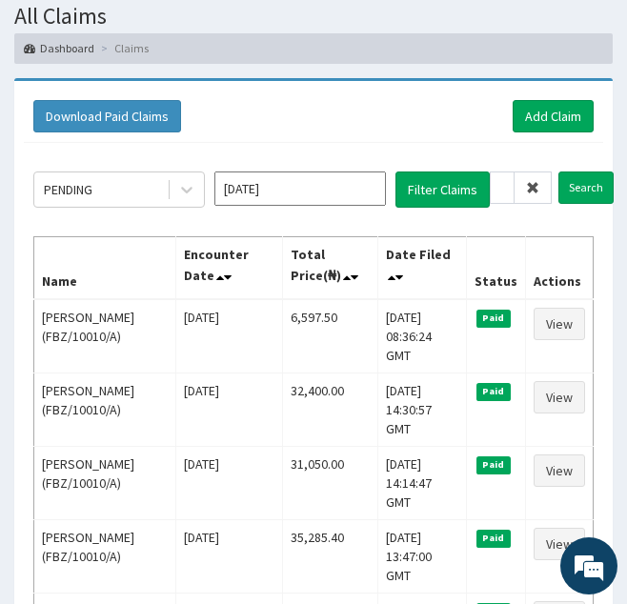
scroll to position [0, 0]
click at [530, 193] on icon at bounding box center [532, 187] width 13 height 13
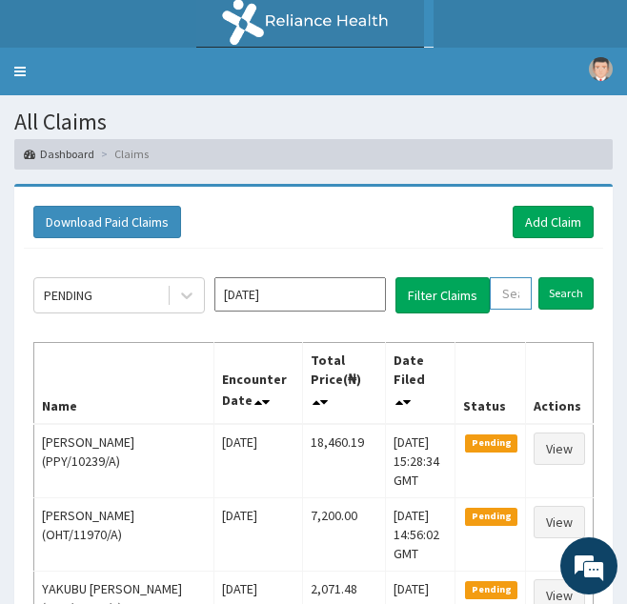
click at [504, 287] on input "text" at bounding box center [511, 293] width 42 height 32
paste input "SWF/10462/B"
type input "SWF/10462/B"
click at [559, 277] on input "Search" at bounding box center [586, 293] width 55 height 32
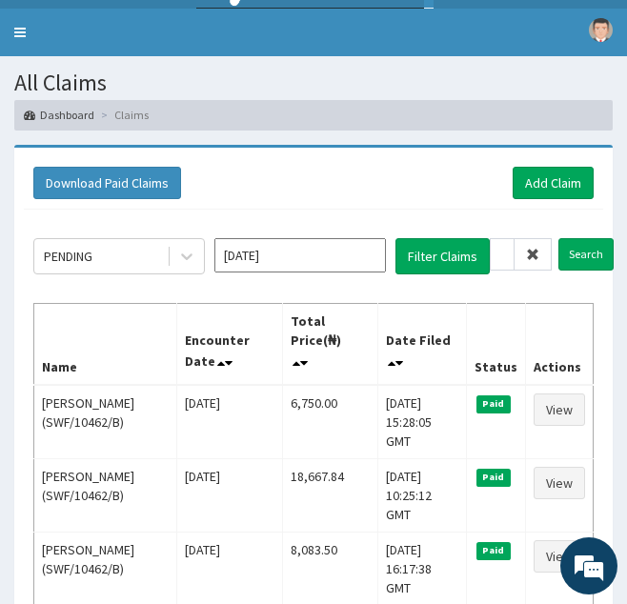
scroll to position [0, 0]
click at [542, 257] on span at bounding box center [533, 254] width 37 height 32
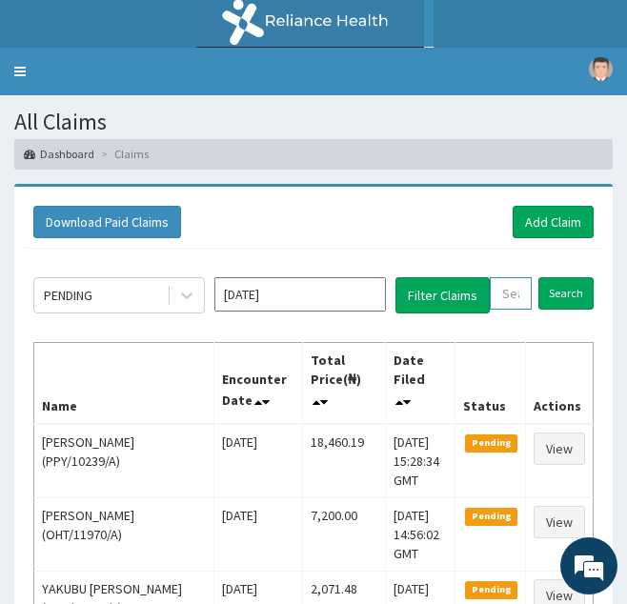
click at [516, 301] on input "text" at bounding box center [511, 293] width 42 height 32
paste input "HHT/10004/A"
type input "HHT/10004/A"
click at [559, 277] on input "Search" at bounding box center [586, 293] width 55 height 32
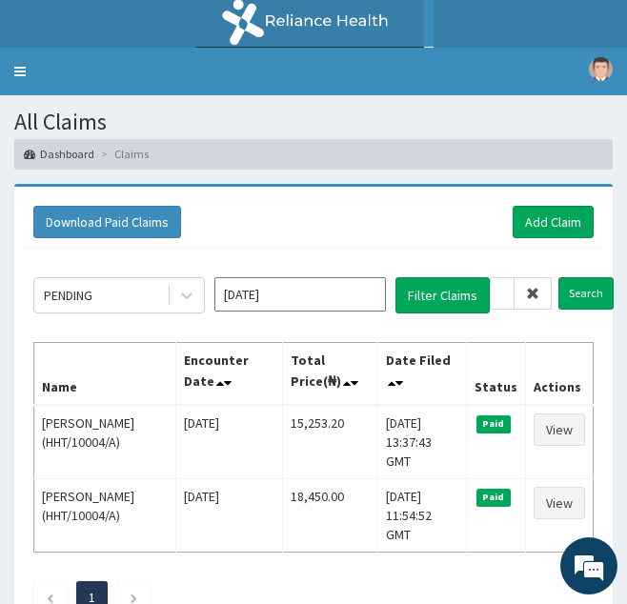
scroll to position [0, 0]
click at [532, 293] on icon at bounding box center [532, 293] width 13 height 13
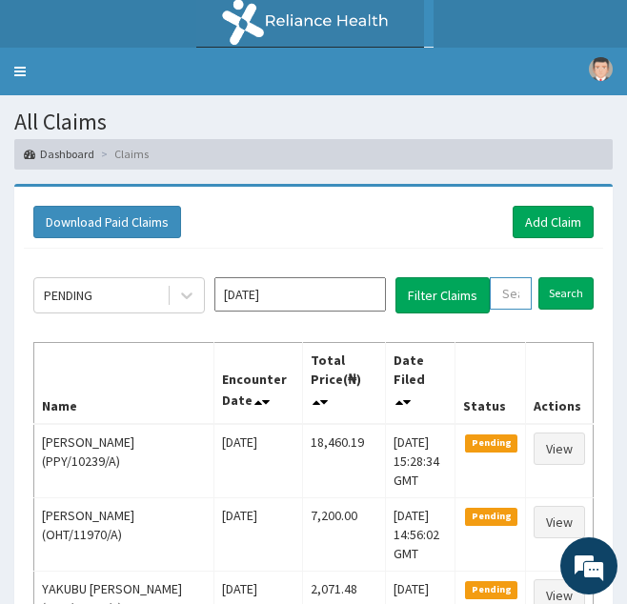
click at [514, 300] on input "text" at bounding box center [511, 293] width 42 height 32
paste input "ETZ/10010/A"
type input "ETZ/10010/A"
click at [559, 277] on input "Search" at bounding box center [586, 293] width 55 height 32
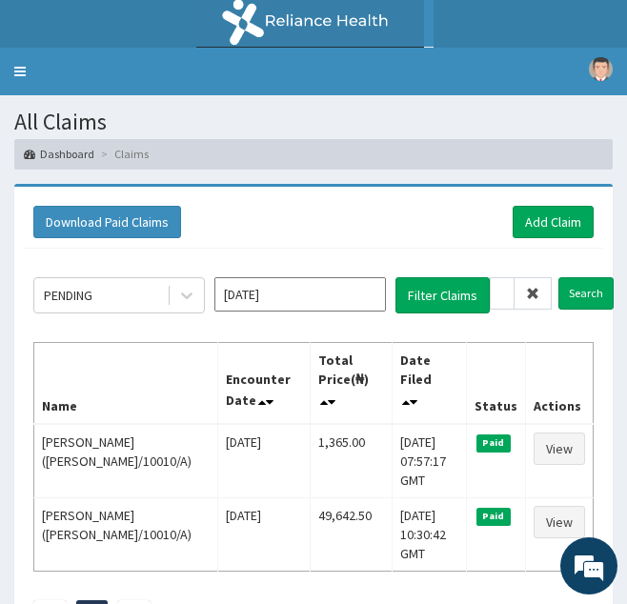
scroll to position [0, 0]
click at [535, 295] on icon at bounding box center [532, 293] width 13 height 13
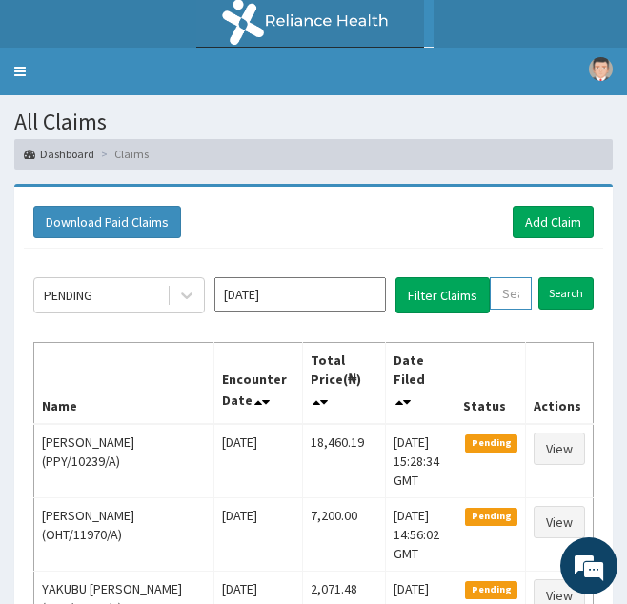
click at [521, 296] on input "text" at bounding box center [511, 293] width 42 height 32
paste input "SFA/10657/A"
type input "SFA/10657/A"
click at [559, 277] on input "Search" at bounding box center [586, 293] width 55 height 32
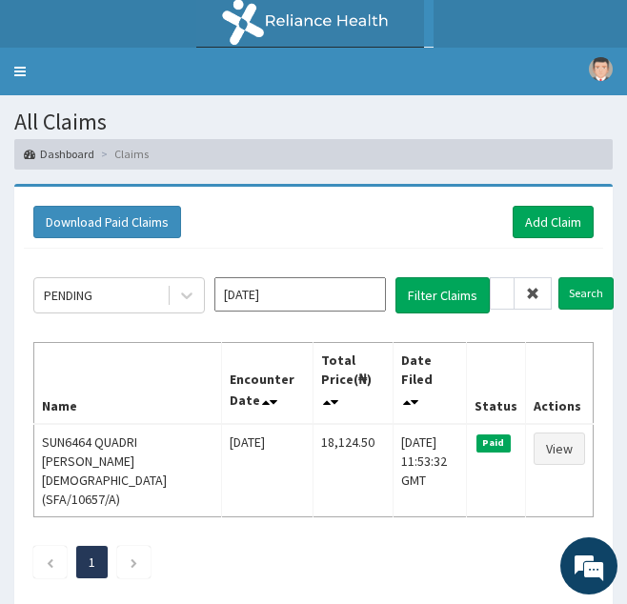
scroll to position [0, 0]
click at [529, 293] on icon at bounding box center [532, 293] width 13 height 13
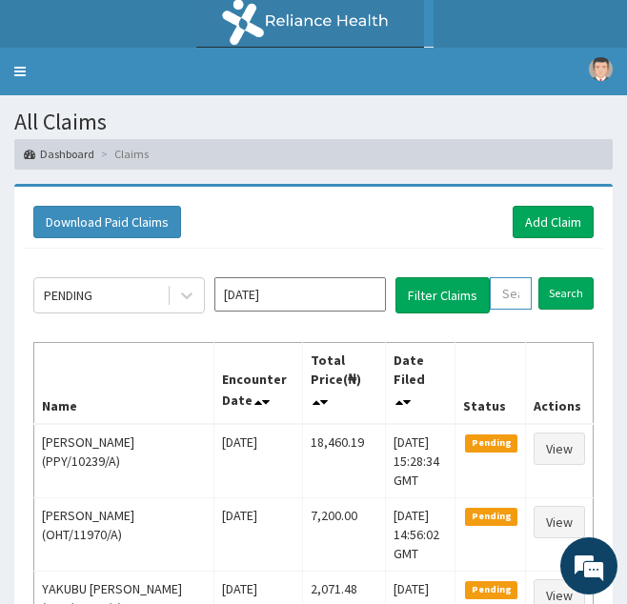
click at [507, 297] on input "text" at bounding box center [511, 293] width 42 height 32
paste input "AKU/10010/A"
type input "AKU/10010/A"
click at [559, 277] on input "Search" at bounding box center [586, 293] width 55 height 32
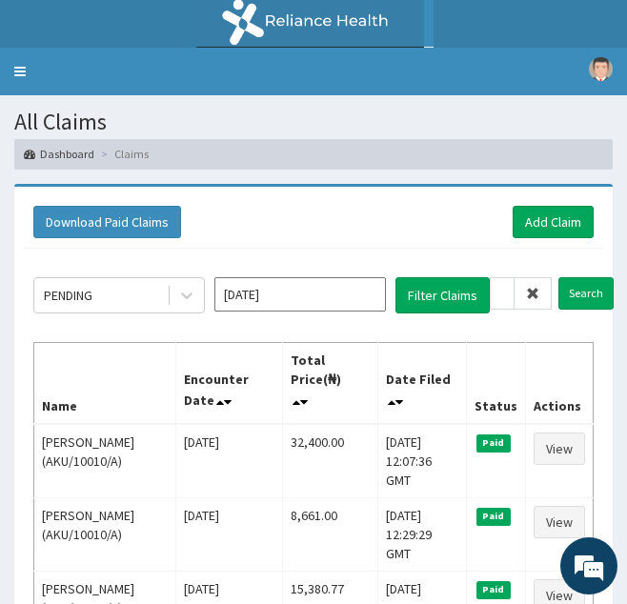
scroll to position [0, 0]
click at [535, 291] on icon at bounding box center [532, 293] width 13 height 13
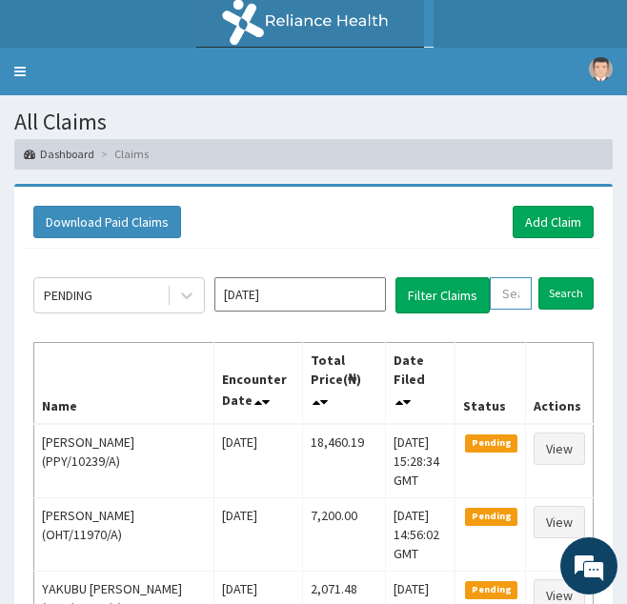
click at [513, 295] on input "text" at bounding box center [511, 293] width 42 height 32
paste input "JAR/10015/A"
type input "JAR/10015/A"
click at [559, 277] on input "Search" at bounding box center [586, 293] width 55 height 32
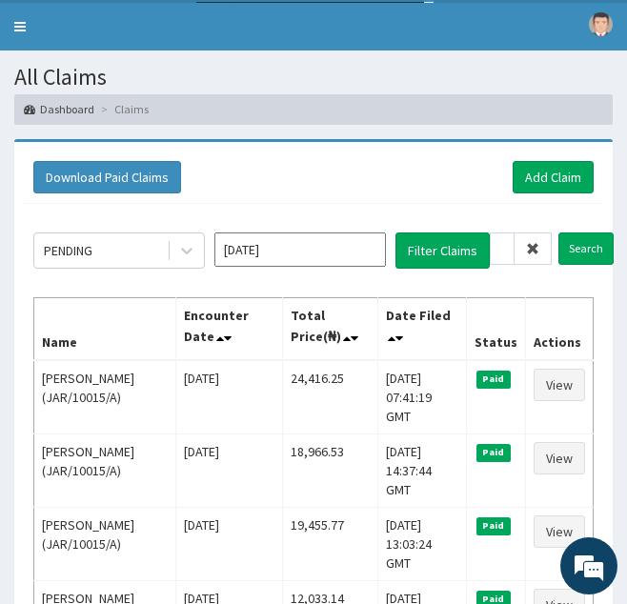
scroll to position [0, 0]
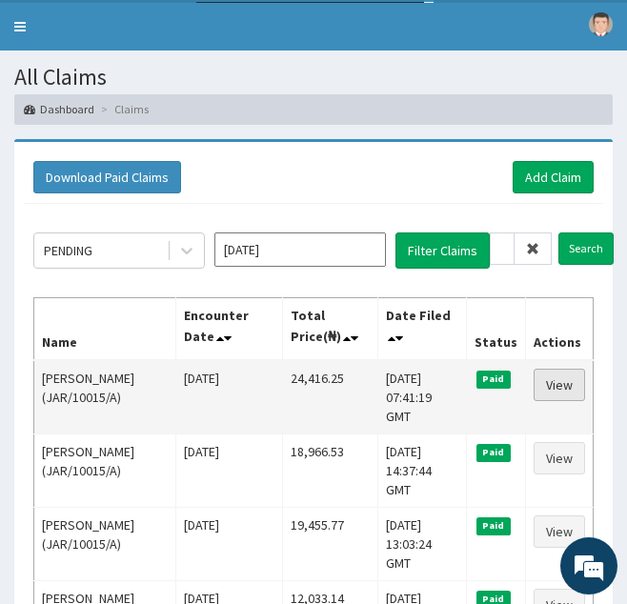
click at [561, 391] on link "View" at bounding box center [559, 385] width 51 height 32
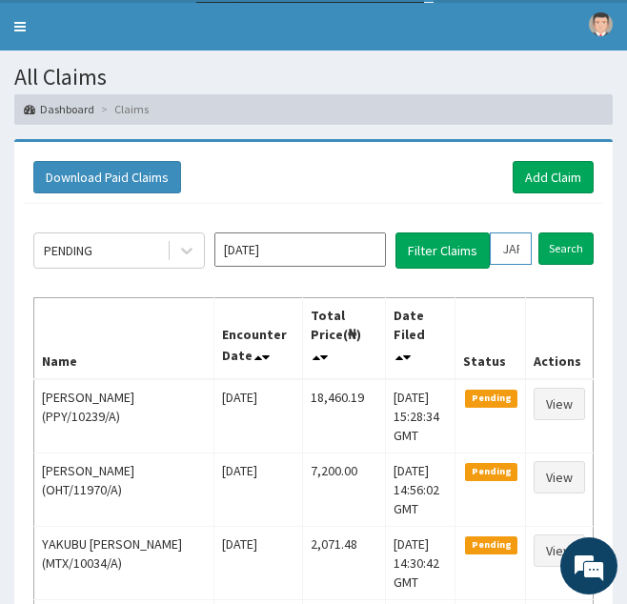
scroll to position [0, 51]
drag, startPoint x: 501, startPoint y: 256, endPoint x: 630, endPoint y: 238, distance: 130.9
paste input "CES/10054/A"
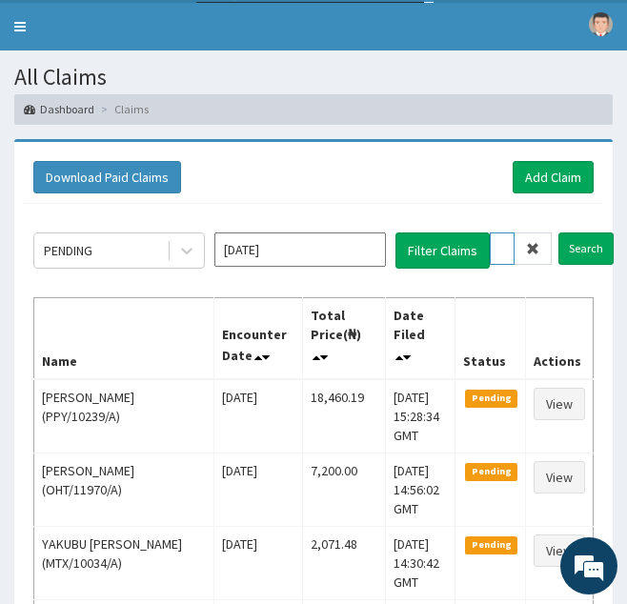
type input "CES/10054/A"
click at [559, 233] on input "Search" at bounding box center [586, 249] width 55 height 32
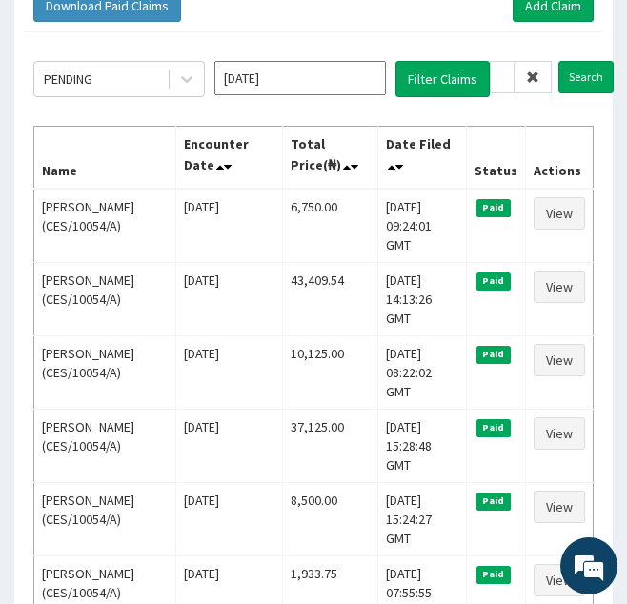
click at [532, 76] on icon at bounding box center [532, 77] width 13 height 13
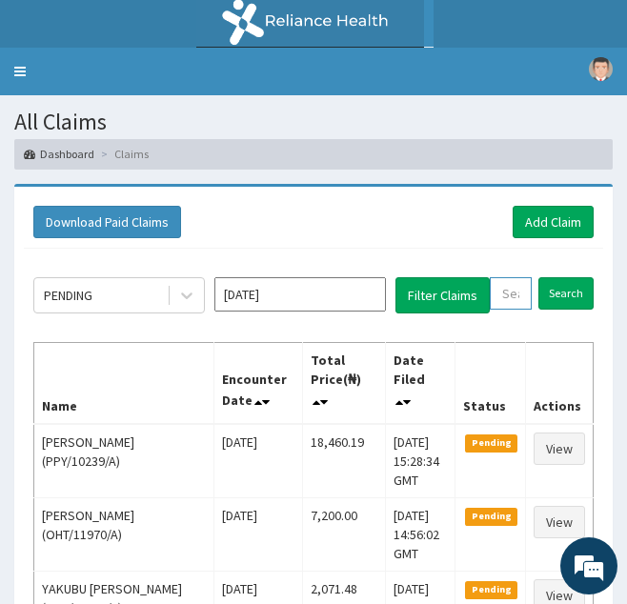
click at [512, 289] on input "text" at bounding box center [511, 293] width 42 height 32
paste input "BOF/10038/A"
type input "BOF/10038/A"
click at [559, 277] on input "Search" at bounding box center [586, 293] width 55 height 32
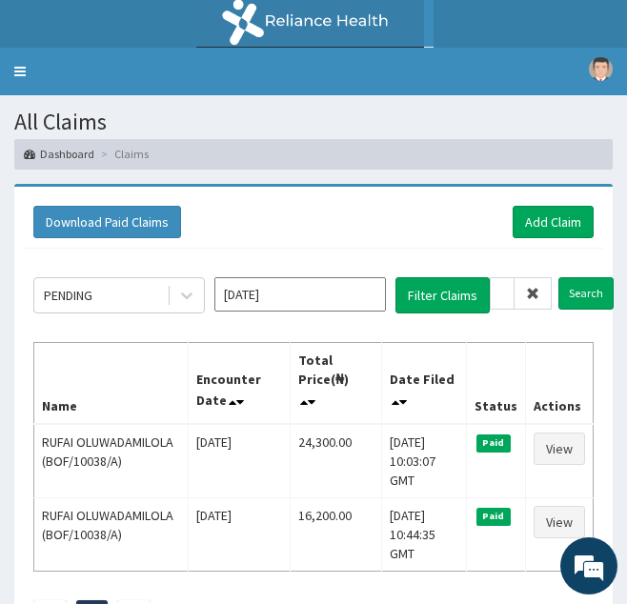
scroll to position [0, 0]
click at [530, 298] on icon at bounding box center [532, 293] width 13 height 13
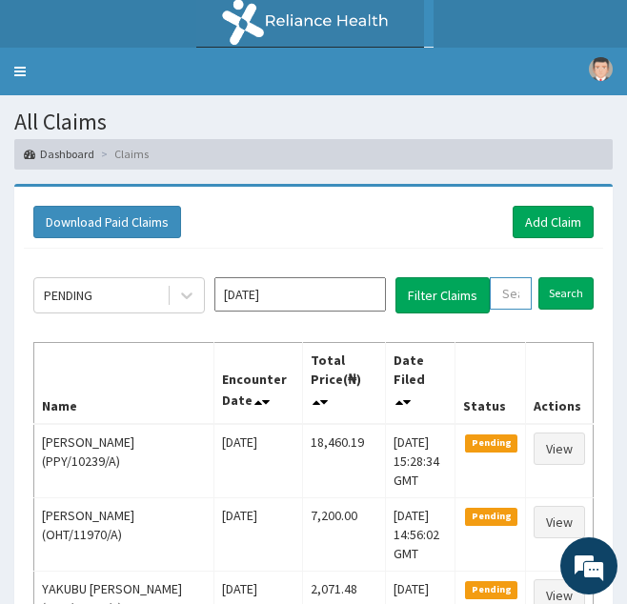
click at [506, 298] on input "text" at bounding box center [511, 293] width 42 height 32
paste input "PRV/10155/C"
type input "PRV/10155/C"
click at [559, 277] on input "Search" at bounding box center [586, 293] width 55 height 32
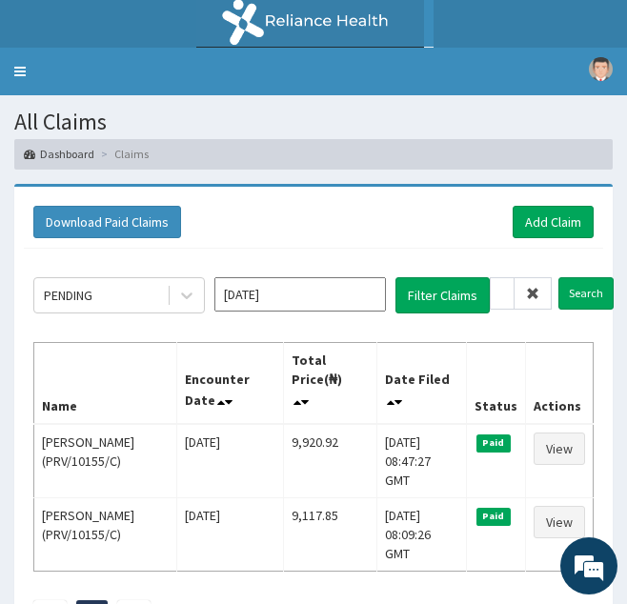
scroll to position [0, 0]
click at [542, 295] on span at bounding box center [533, 293] width 37 height 32
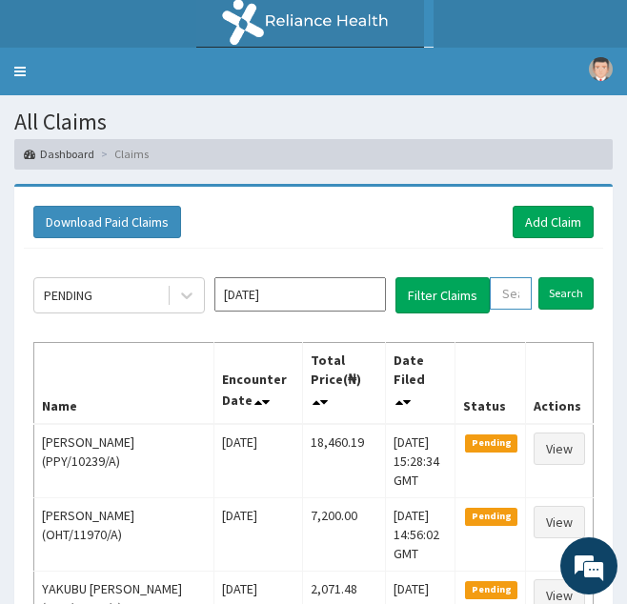
click at [517, 302] on input "text" at bounding box center [511, 293] width 42 height 32
paste input "PRV/10155/D"
type input "PRV/10155/D"
click at [559, 277] on input "Search" at bounding box center [586, 293] width 55 height 32
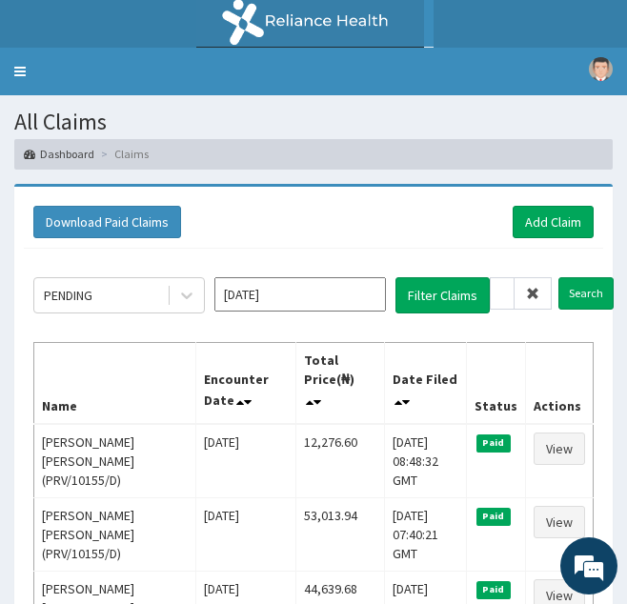
scroll to position [0, 0]
click at [534, 289] on icon at bounding box center [532, 293] width 13 height 13
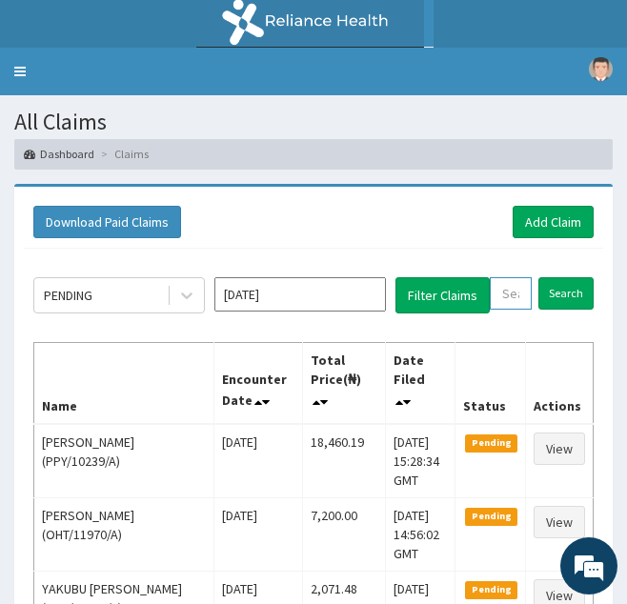
click at [508, 294] on input "text" at bounding box center [511, 293] width 42 height 32
paste input "MSG/10018/A"
type input "MSG/10018/A"
click at [559, 277] on input "Search" at bounding box center [586, 293] width 55 height 32
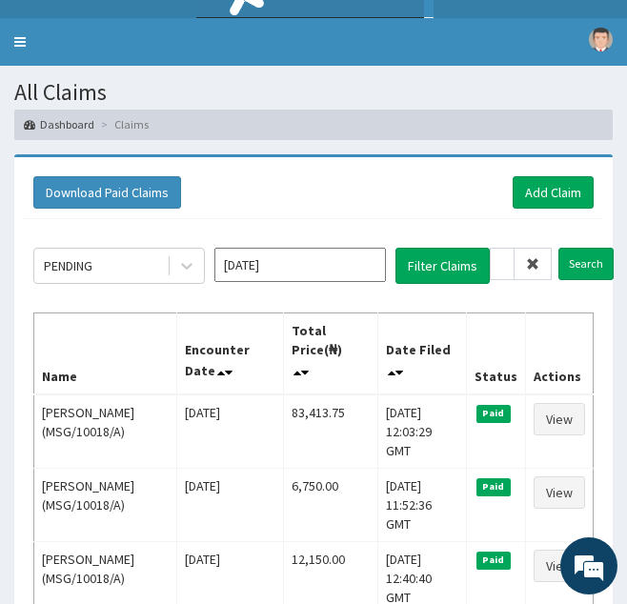
scroll to position [0, 0]
click at [535, 265] on icon at bounding box center [532, 263] width 13 height 13
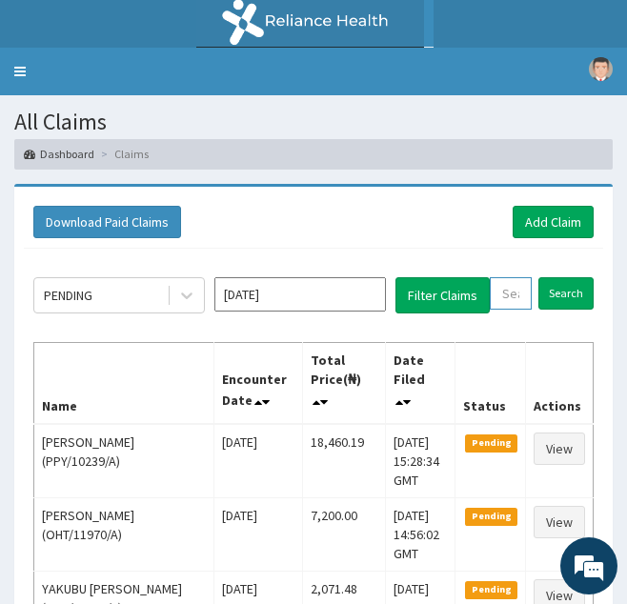
click at [513, 289] on input "text" at bounding box center [511, 293] width 42 height 32
paste input "PRV/10155/B"
type input "PRV/10155/B"
click at [559, 277] on input "Search" at bounding box center [586, 293] width 55 height 32
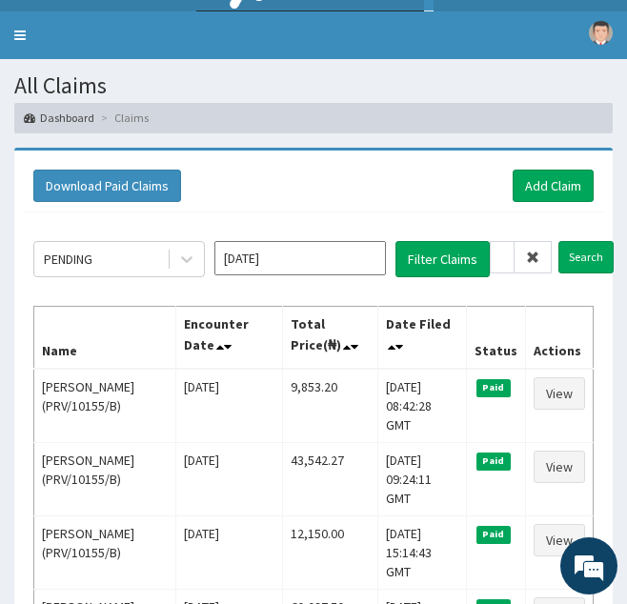
scroll to position [0, 0]
click at [530, 258] on icon at bounding box center [532, 257] width 13 height 13
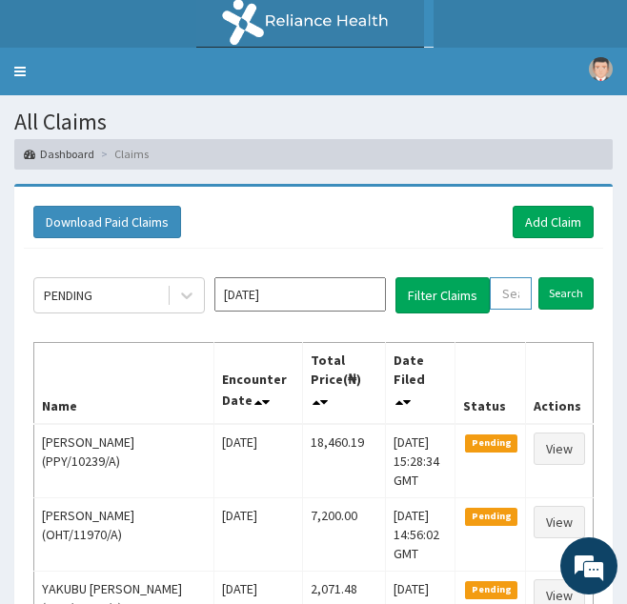
click at [498, 298] on input "text" at bounding box center [511, 293] width 42 height 32
paste input "BPN/10076/B"
type input "BPN/10076/B"
click at [559, 277] on input "Search" at bounding box center [586, 293] width 55 height 32
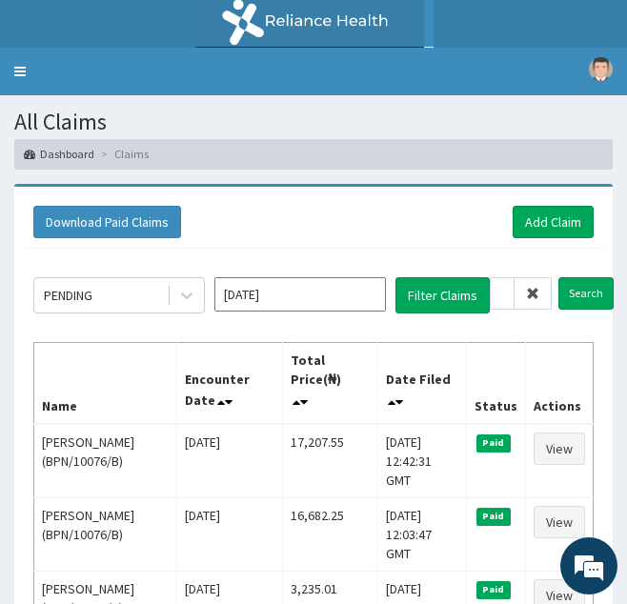
scroll to position [0, 0]
click at [531, 298] on icon at bounding box center [532, 293] width 13 height 13
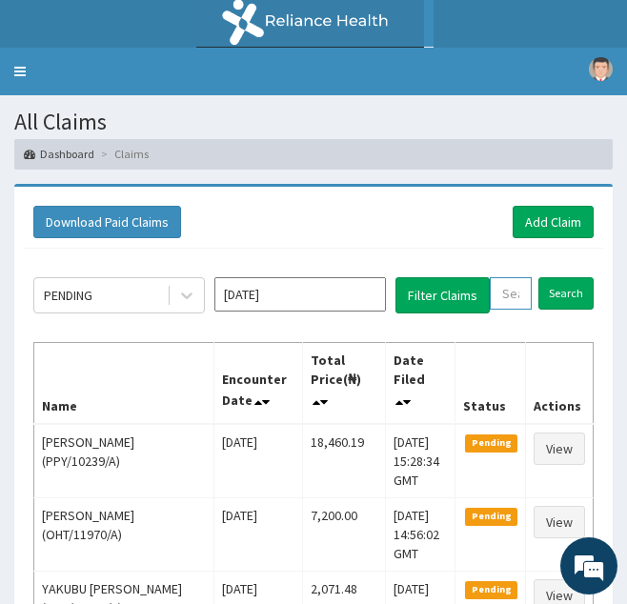
click at [514, 294] on input "text" at bounding box center [511, 293] width 42 height 32
paste input "CIK/10034/B"
type input "CIK/10034/B"
click at [559, 277] on input "Search" at bounding box center [586, 293] width 55 height 32
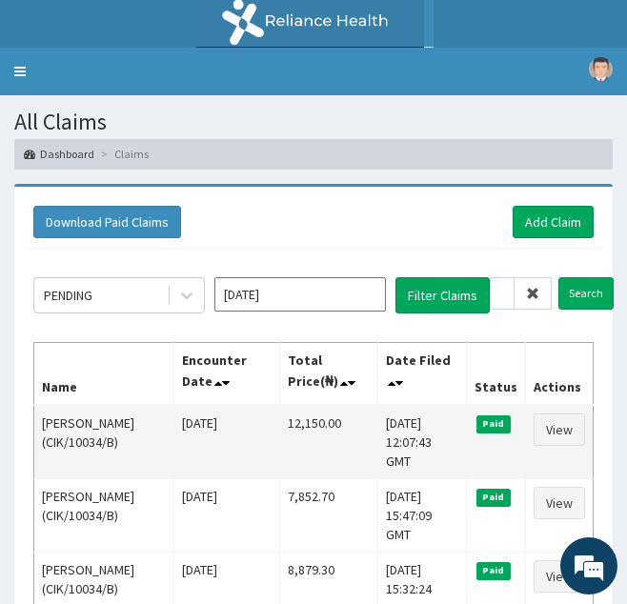
scroll to position [0, 0]
click at [378, 428] on td "Thu, 24 Jul 2025 12:07:43 GMT" at bounding box center [422, 442] width 89 height 74
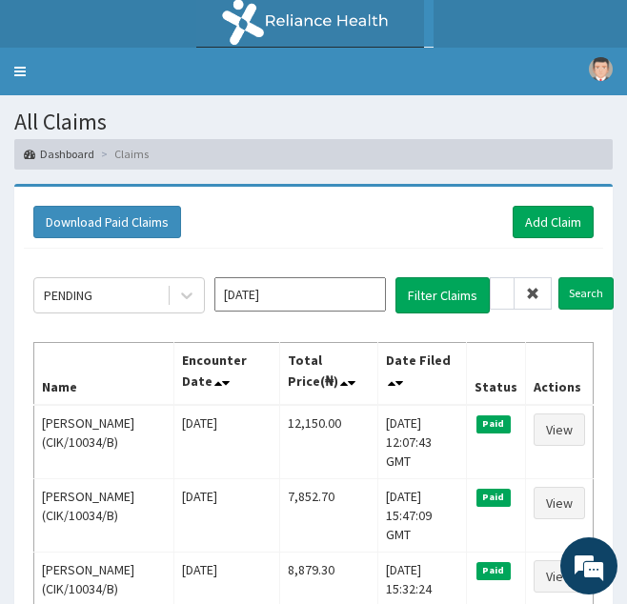
click at [529, 293] on icon at bounding box center [532, 293] width 13 height 13
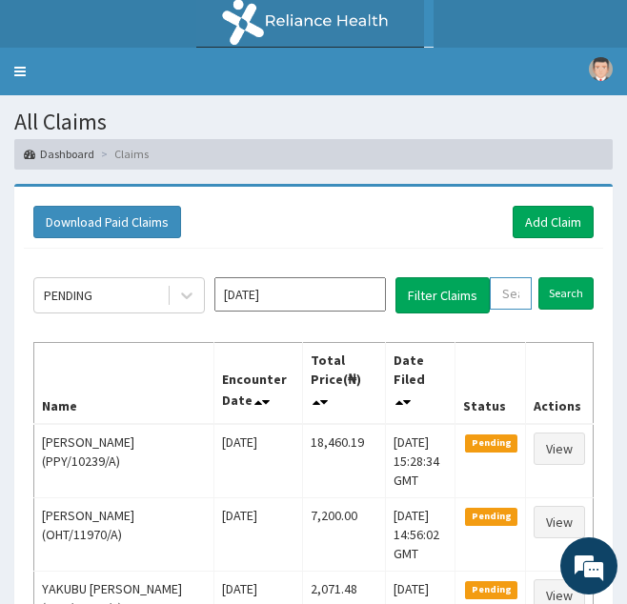
click at [517, 299] on input "text" at bounding box center [511, 293] width 42 height 32
paste input "BPN/10126/A"
type input "BPN/10126/A"
click at [559, 277] on input "Search" at bounding box center [586, 293] width 55 height 32
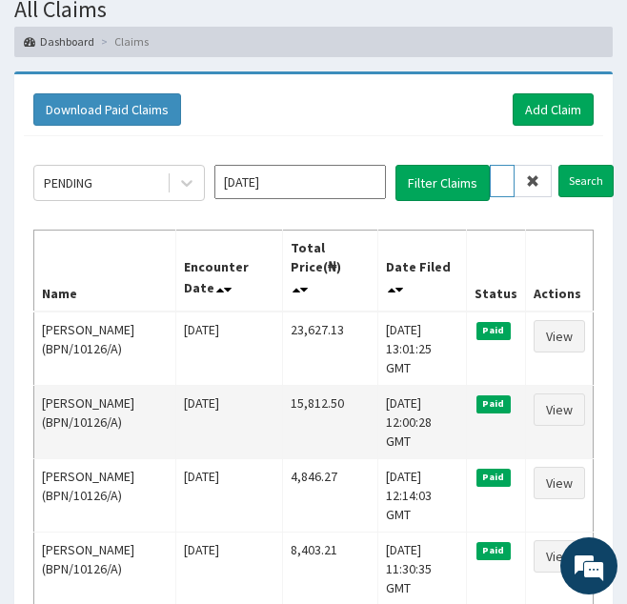
scroll to position [118, 0]
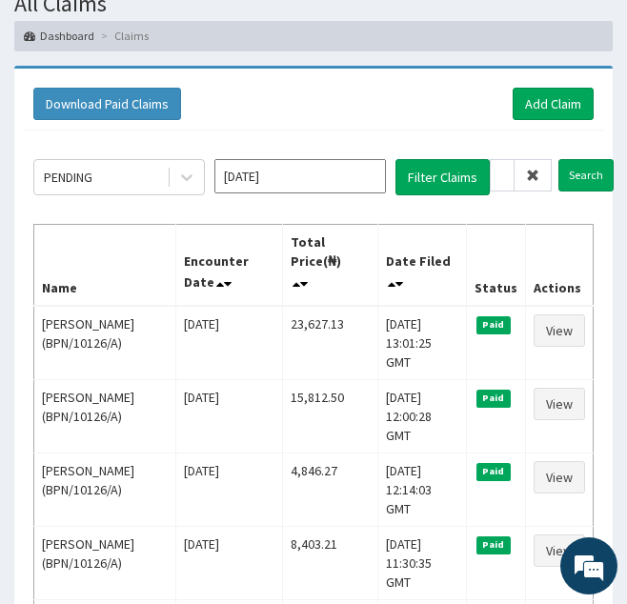
click at [534, 174] on icon at bounding box center [532, 175] width 13 height 13
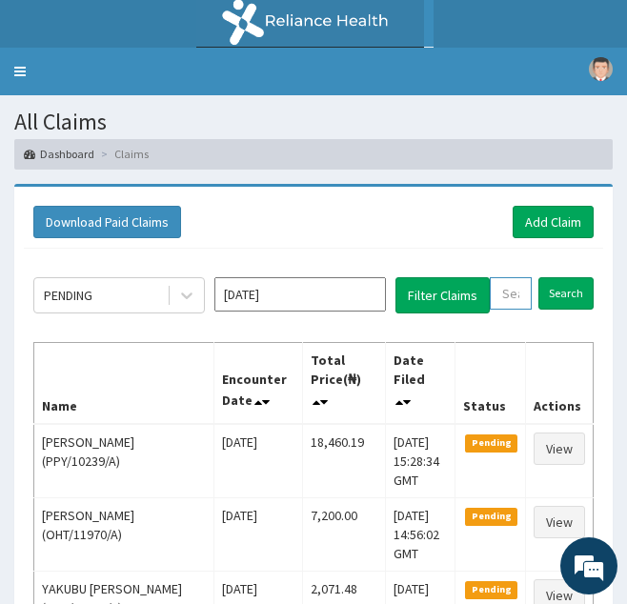
click at [513, 295] on input "text" at bounding box center [511, 293] width 42 height 32
paste input "CCL/10027/A"
type input "CCL/10027/A"
click at [559, 277] on input "Search" at bounding box center [586, 293] width 55 height 32
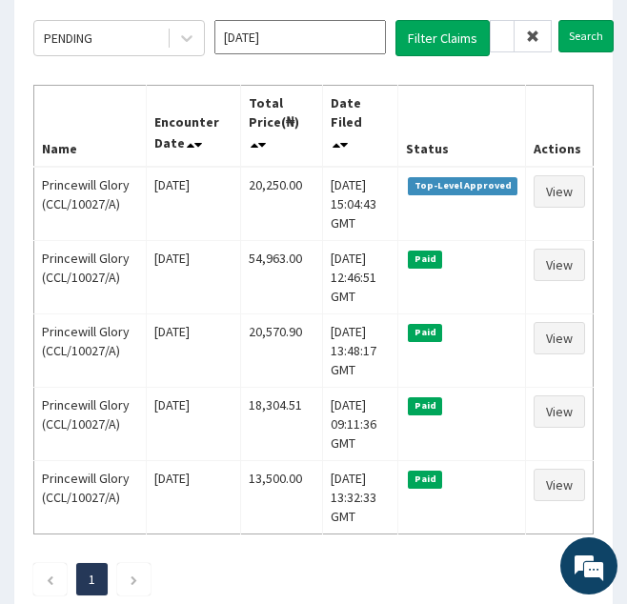
scroll to position [0, 0]
click at [533, 35] on icon at bounding box center [532, 36] width 13 height 13
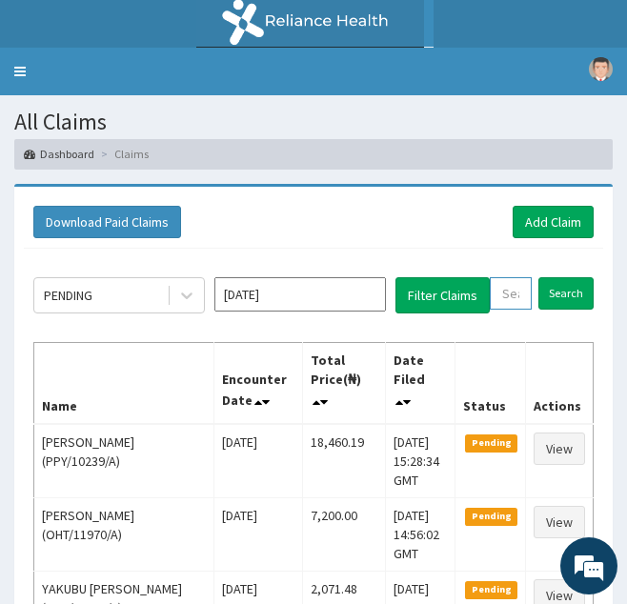
click at [505, 301] on input "text" at bounding box center [511, 293] width 42 height 32
paste input "AVL/10183/C"
type input "AVL/10183/C"
click at [559, 277] on input "Search" at bounding box center [586, 293] width 55 height 32
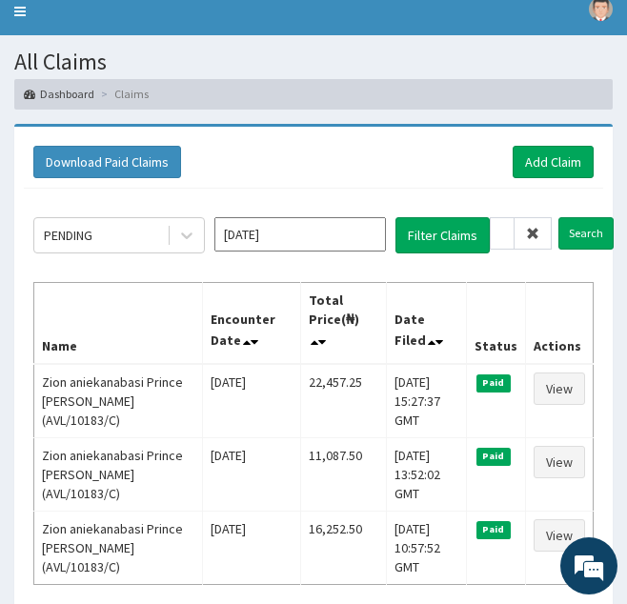
scroll to position [0, 0]
click at [536, 234] on icon at bounding box center [532, 233] width 13 height 13
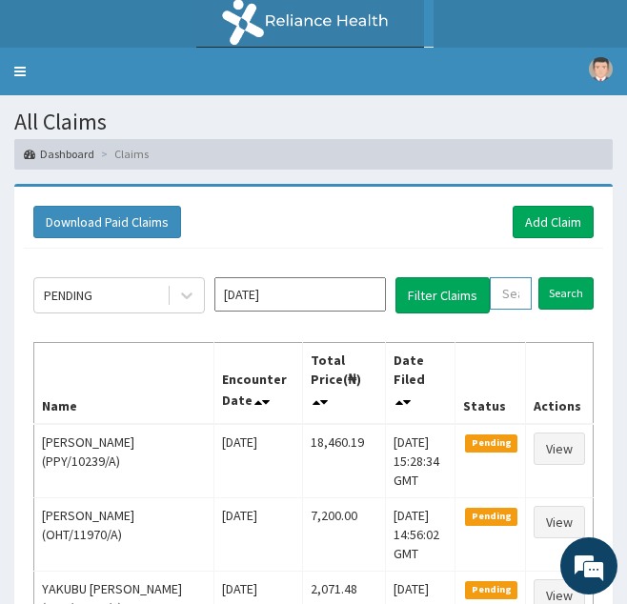
click at [501, 296] on input "text" at bounding box center [511, 293] width 42 height 32
paste input "AVL/10183/B"
type input "AVL/10183/B"
click at [559, 277] on input "Search" at bounding box center [586, 293] width 55 height 32
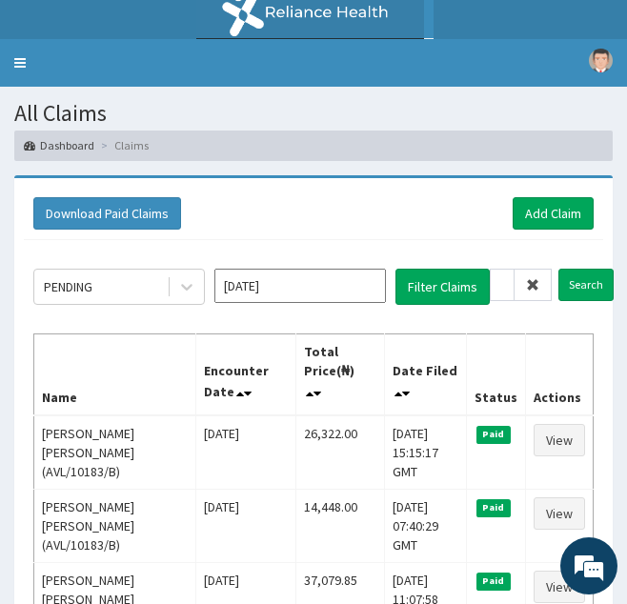
scroll to position [0, 0]
click at [542, 290] on span at bounding box center [533, 285] width 37 height 32
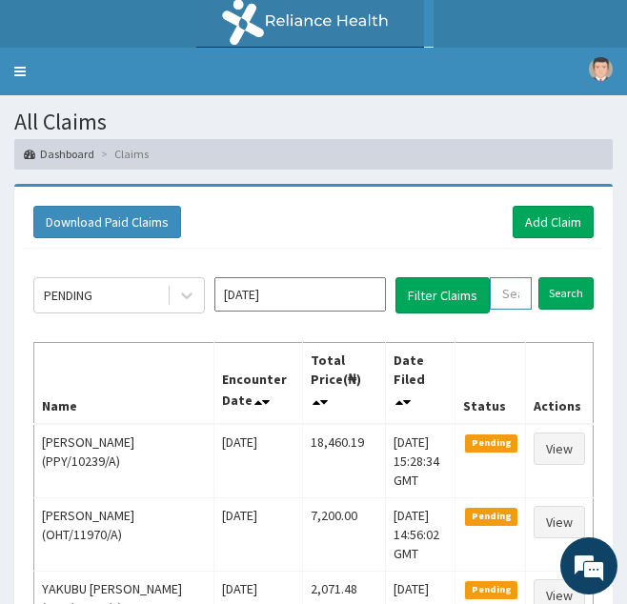
click at [508, 291] on input "text" at bounding box center [511, 293] width 42 height 32
paste input "AEM/10016/A"
type input "AEM/10016/A"
click at [559, 277] on input "Search" at bounding box center [586, 293] width 55 height 32
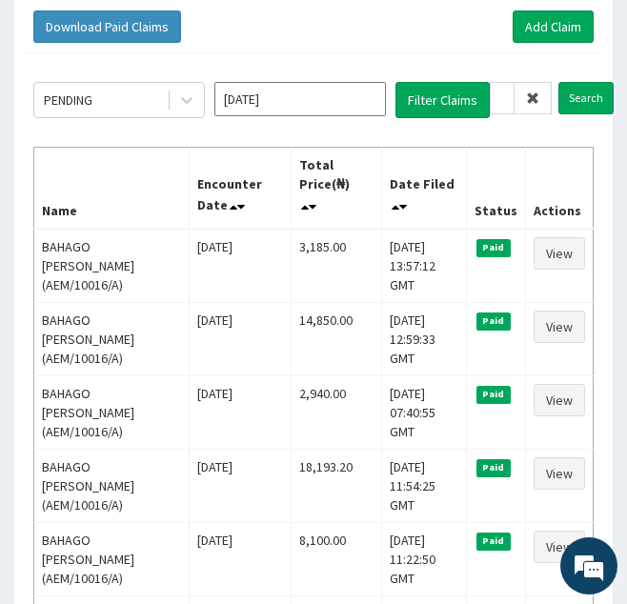
scroll to position [0, 0]
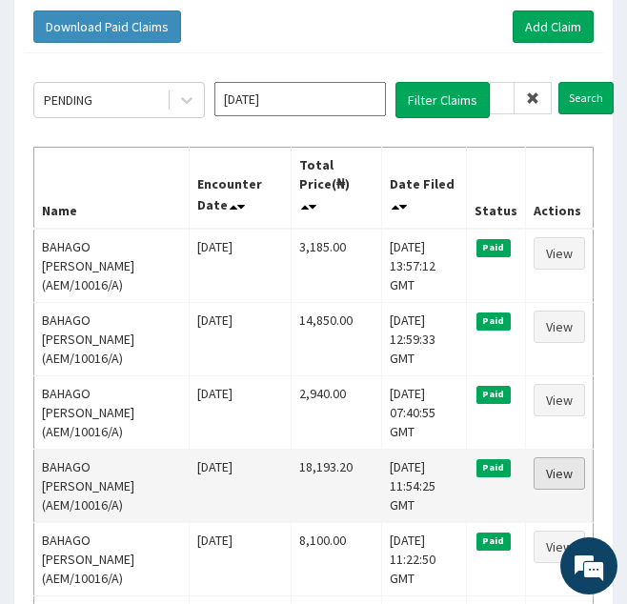
click at [558, 458] on link "View" at bounding box center [559, 474] width 51 height 32
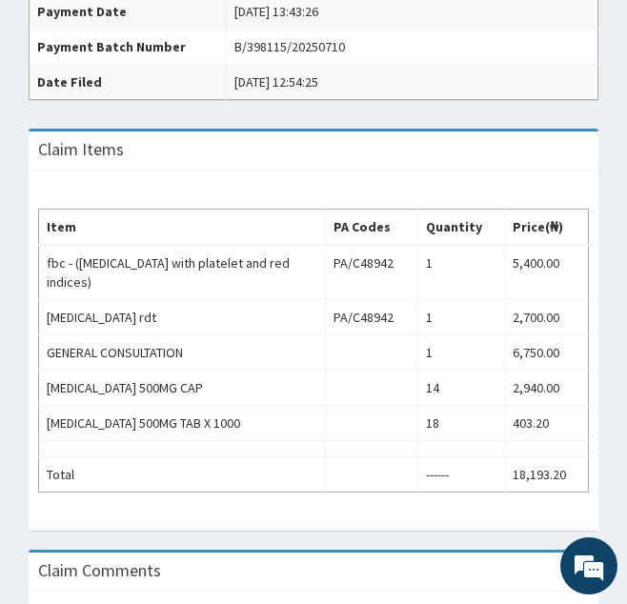
scroll to position [584, 0]
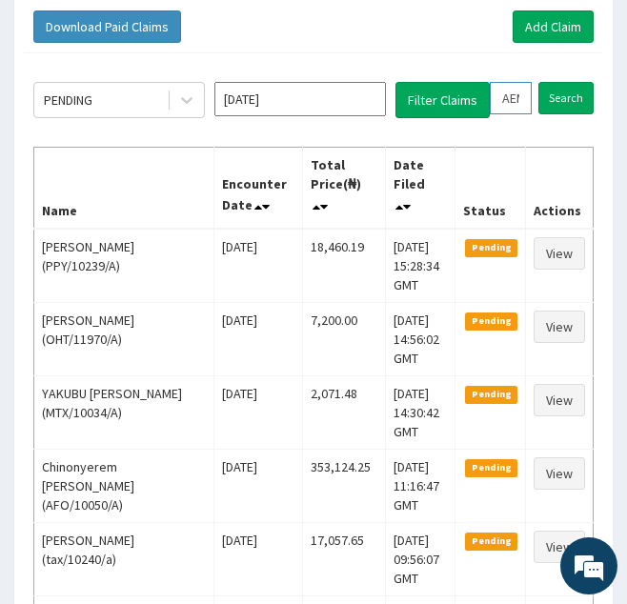
click at [516, 106] on input "AEM/10016/A" at bounding box center [511, 98] width 42 height 32
click at [539, 82] on input "Search" at bounding box center [566, 98] width 55 height 32
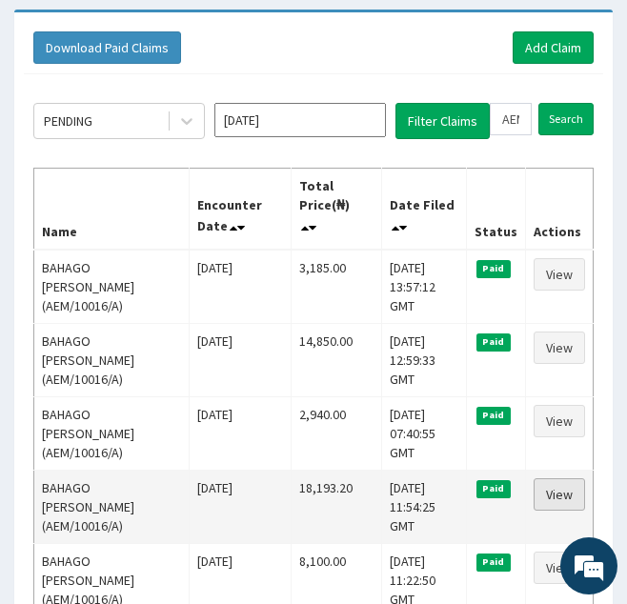
click at [551, 479] on link "View" at bounding box center [559, 495] width 51 height 32
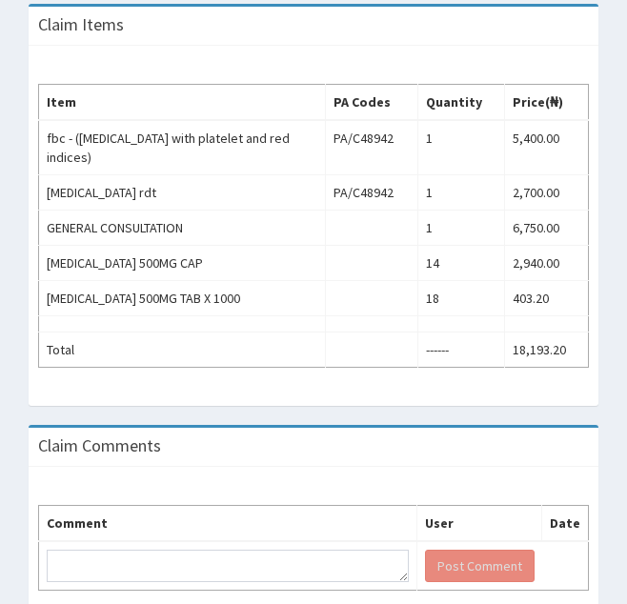
scroll to position [719, 0]
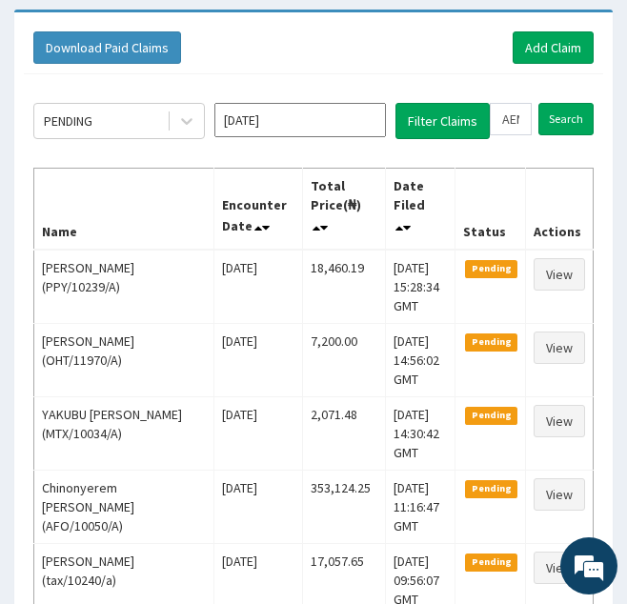
click at [477, 247] on th "Status" at bounding box center [491, 209] width 71 height 82
click at [517, 123] on input "AEM/10016/A" at bounding box center [511, 119] width 42 height 32
click at [539, 103] on input "Search" at bounding box center [566, 119] width 55 height 32
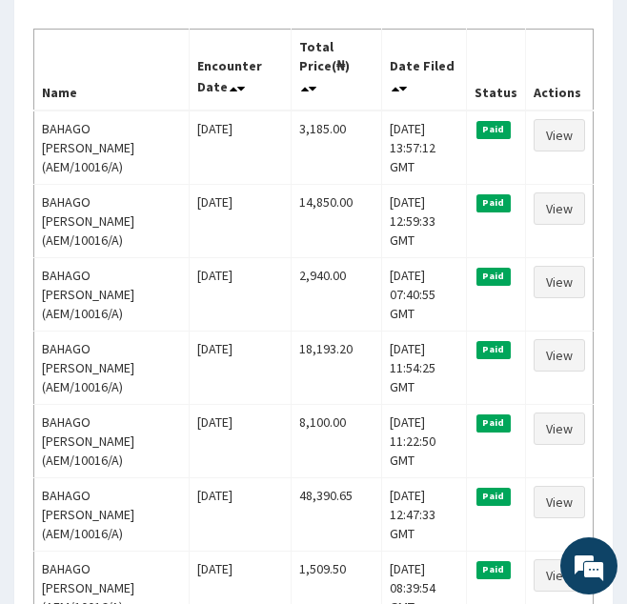
scroll to position [315, 0]
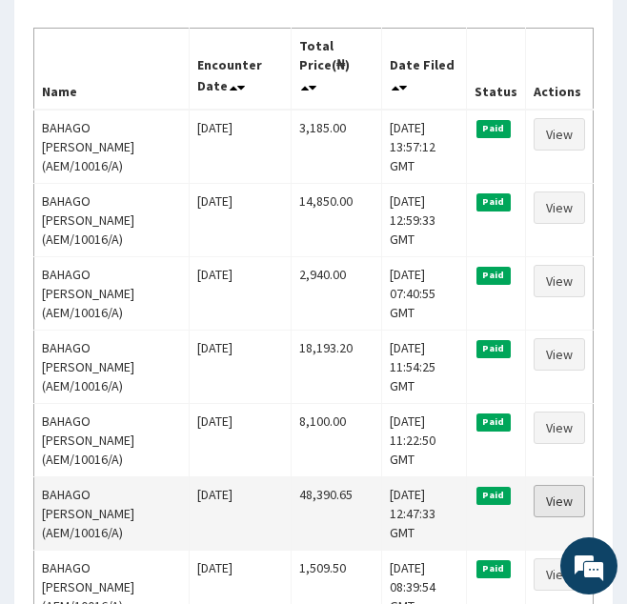
click at [556, 485] on link "View" at bounding box center [559, 501] width 51 height 32
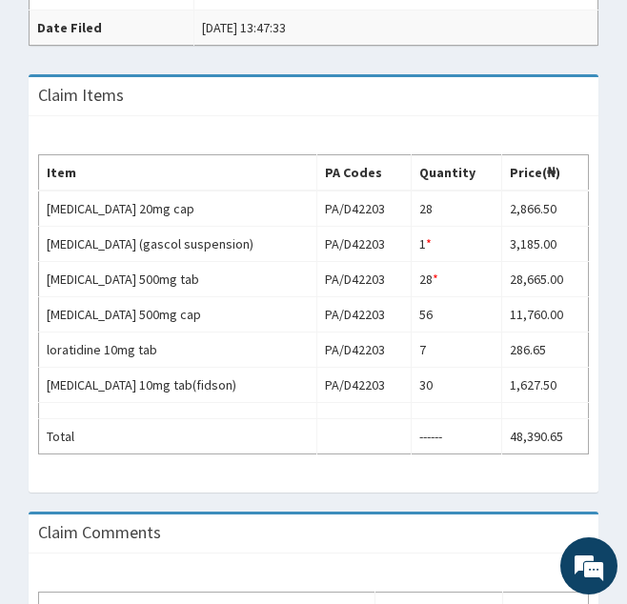
scroll to position [724, 0]
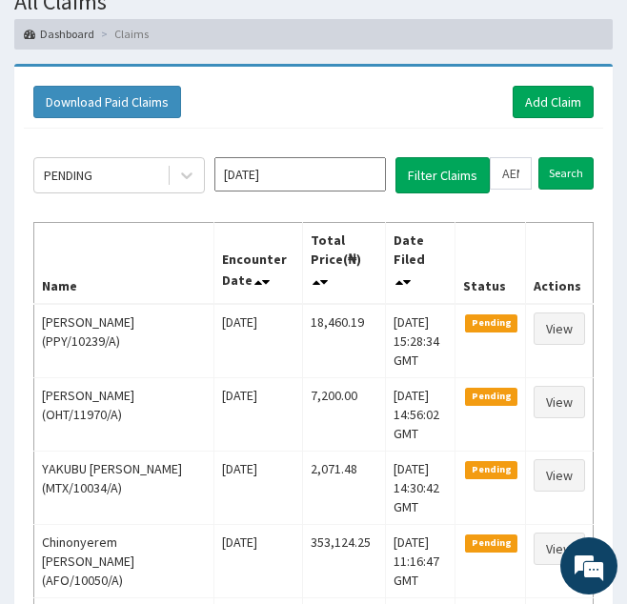
scroll to position [119, 0]
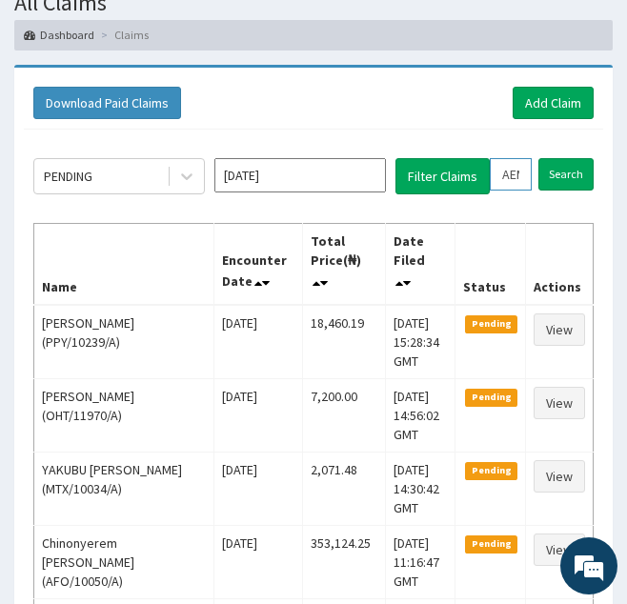
click at [519, 174] on input "AEM/10016/A" at bounding box center [511, 174] width 42 height 32
click at [539, 158] on input "Search" at bounding box center [566, 174] width 55 height 32
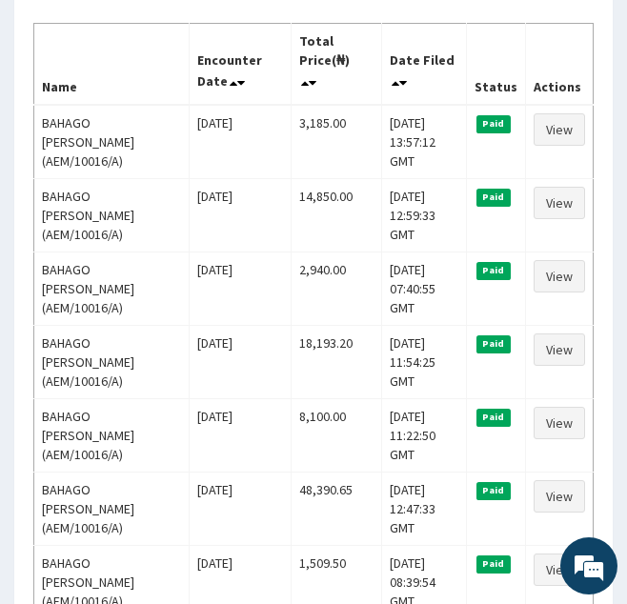
scroll to position [322, 0]
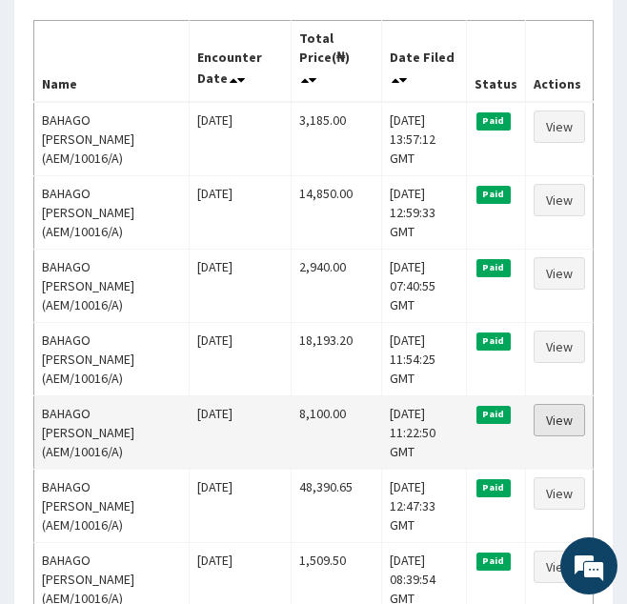
click at [552, 404] on link "View" at bounding box center [559, 420] width 51 height 32
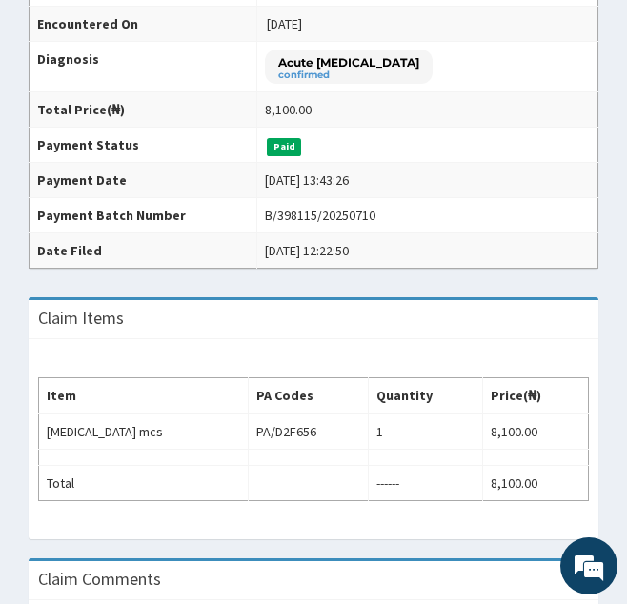
scroll to position [416, 0]
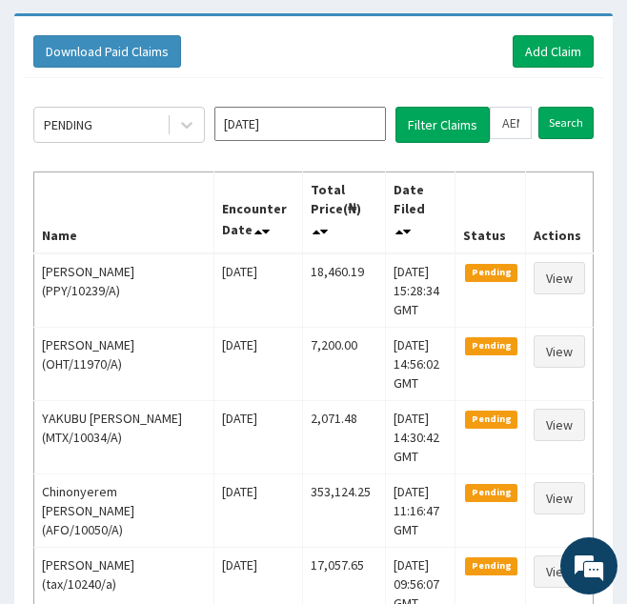
scroll to position [170, 0]
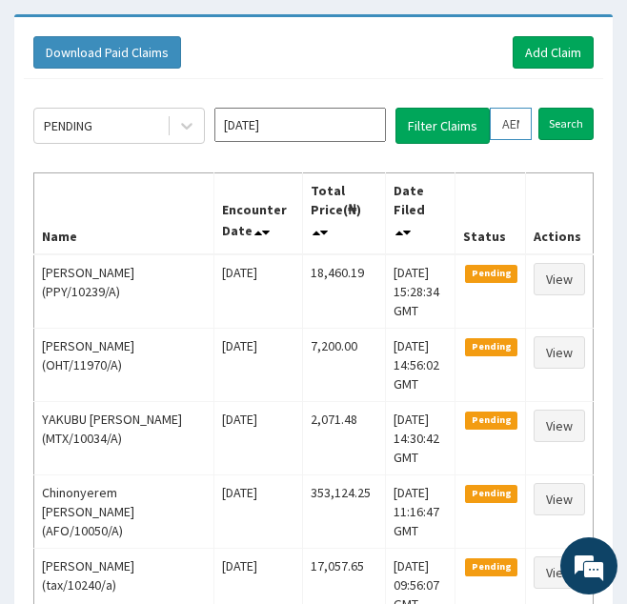
click at [510, 123] on input "AEM/10016/A" at bounding box center [511, 124] width 42 height 32
click at [539, 108] on input "Search" at bounding box center [566, 124] width 55 height 32
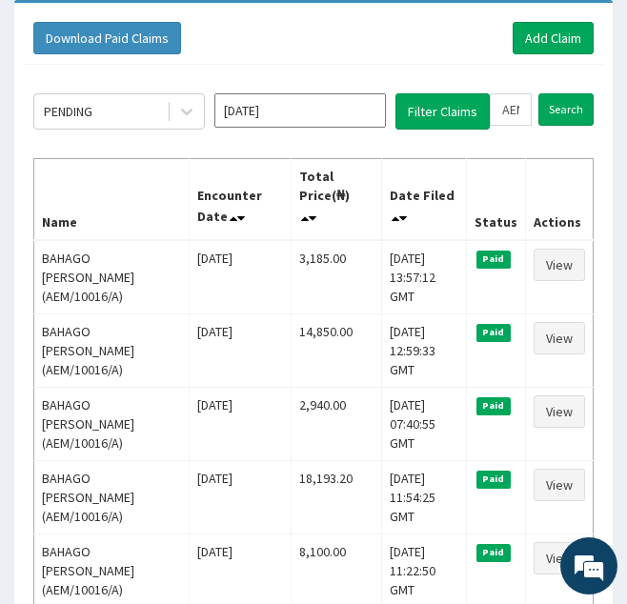
scroll to position [0, 0]
drag, startPoint x: 496, startPoint y: 111, endPoint x: 589, endPoint y: 107, distance: 93.5
click at [589, 107] on form "AEM/10016/A Search" at bounding box center [542, 109] width 104 height 32
paste input "NSS/10016/C"
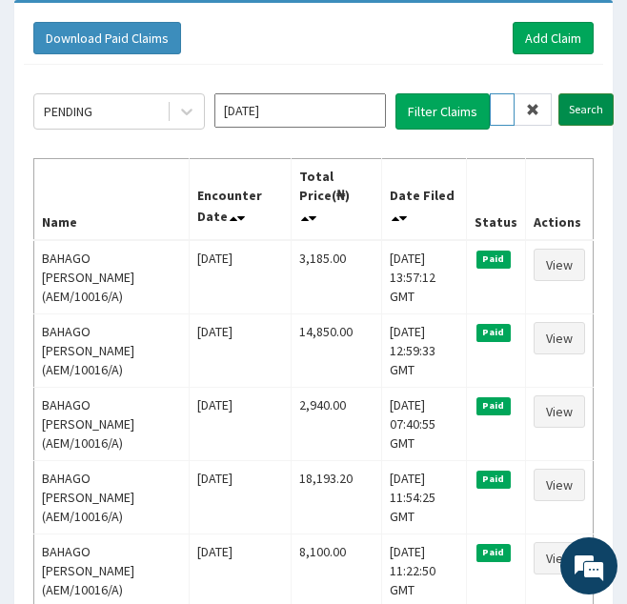
type input "NSS/10016/C"
click at [559, 93] on input "Search" at bounding box center [586, 109] width 55 height 32
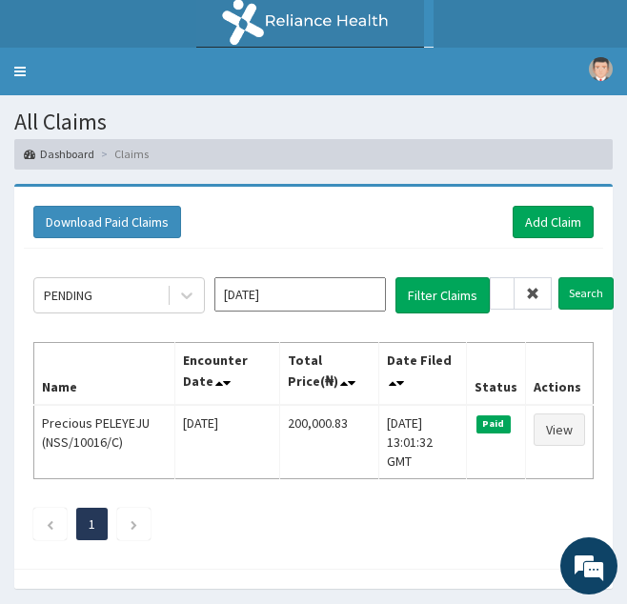
scroll to position [0, 0]
click at [537, 294] on icon at bounding box center [532, 293] width 13 height 13
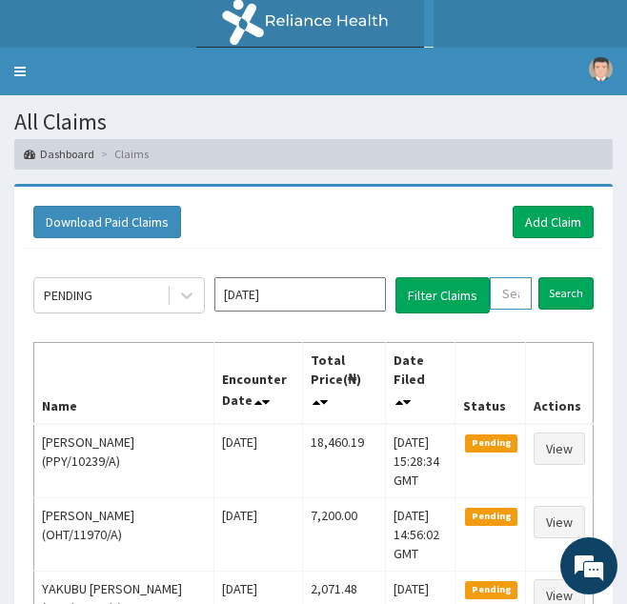
click at [520, 295] on input "text" at bounding box center [511, 293] width 42 height 32
paste input "KRF/10029/A"
type input "KRF/10029/A"
click at [559, 277] on input "Search" at bounding box center [586, 293] width 55 height 32
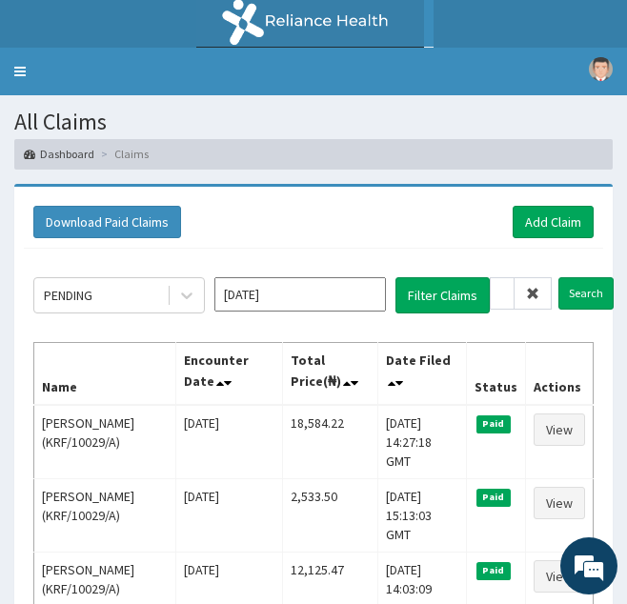
scroll to position [0, 0]
click at [536, 291] on icon at bounding box center [532, 293] width 13 height 13
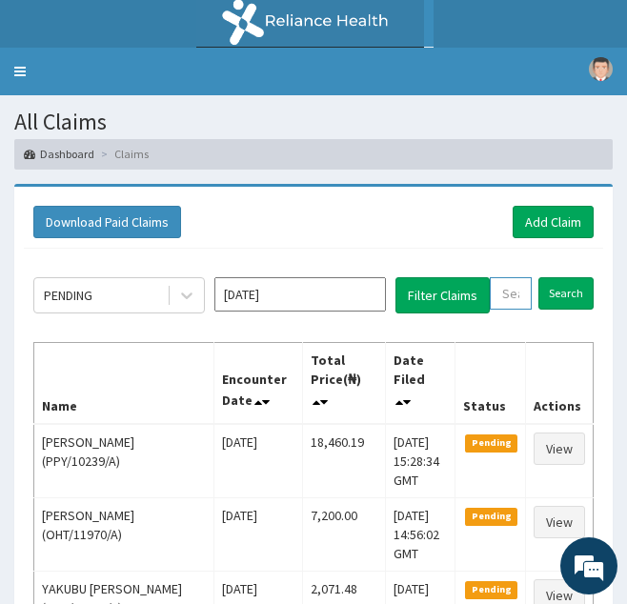
click at [512, 292] on input "text" at bounding box center [511, 293] width 42 height 32
paste input "TCD/10005/C"
type input "TCD/10005/C"
click at [559, 277] on input "Search" at bounding box center [586, 293] width 55 height 32
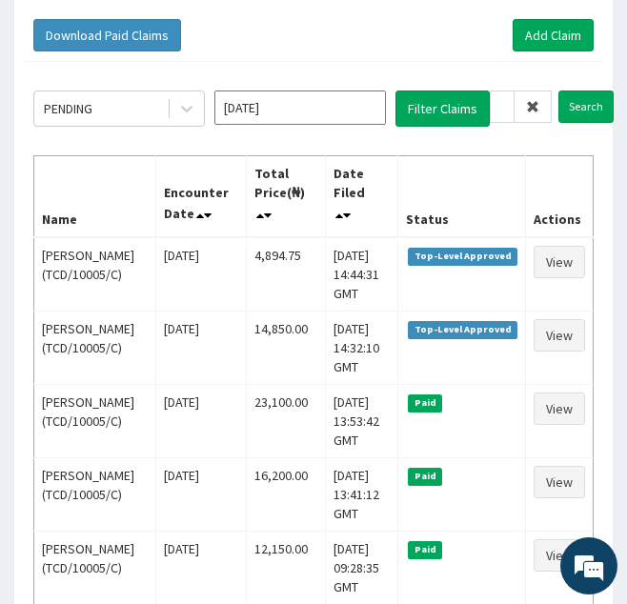
scroll to position [0, 0]
click at [533, 108] on icon at bounding box center [532, 106] width 13 height 13
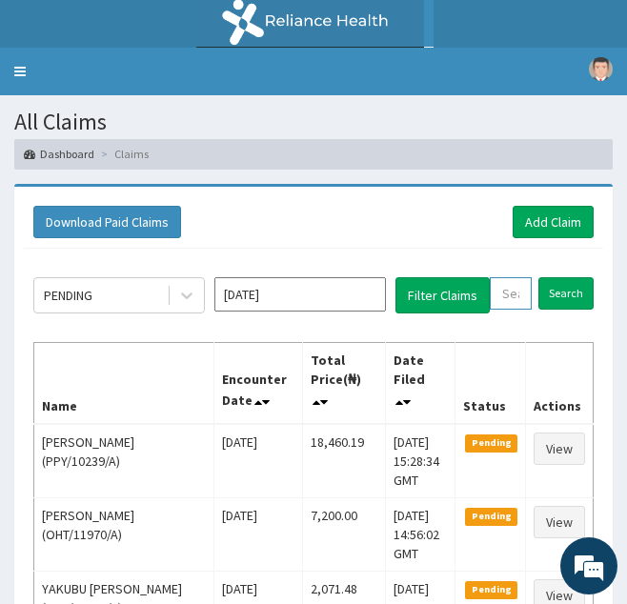
click at [504, 300] on input "text" at bounding box center [511, 293] width 42 height 32
paste input "ORV/10021/B"
type input "ORV/10021/B"
click at [559, 277] on input "Search" at bounding box center [586, 293] width 55 height 32
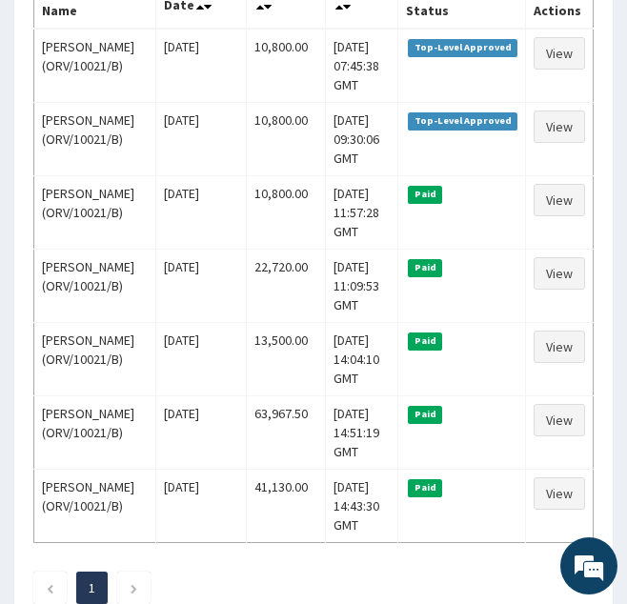
scroll to position [0, 0]
